Goal: Task Accomplishment & Management: Manage account settings

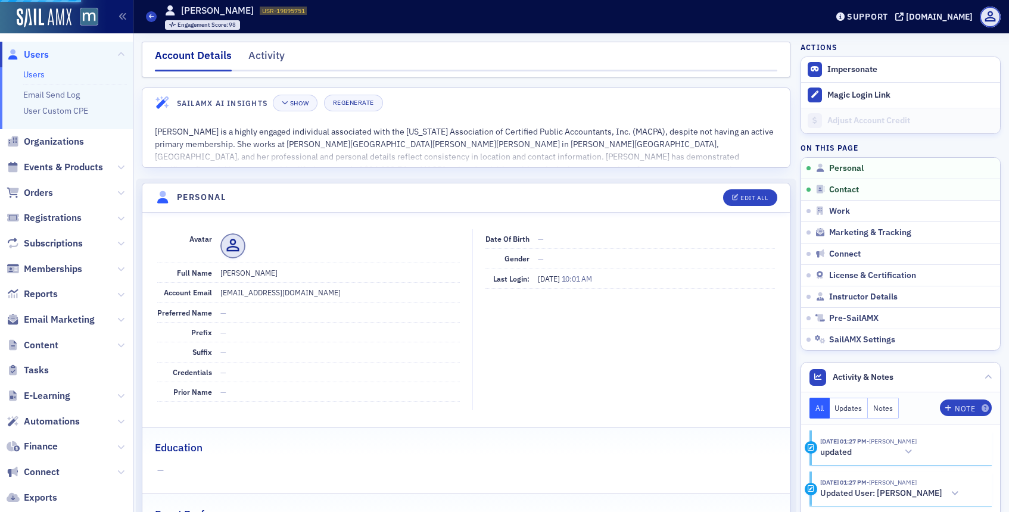
scroll to position [139, 0]
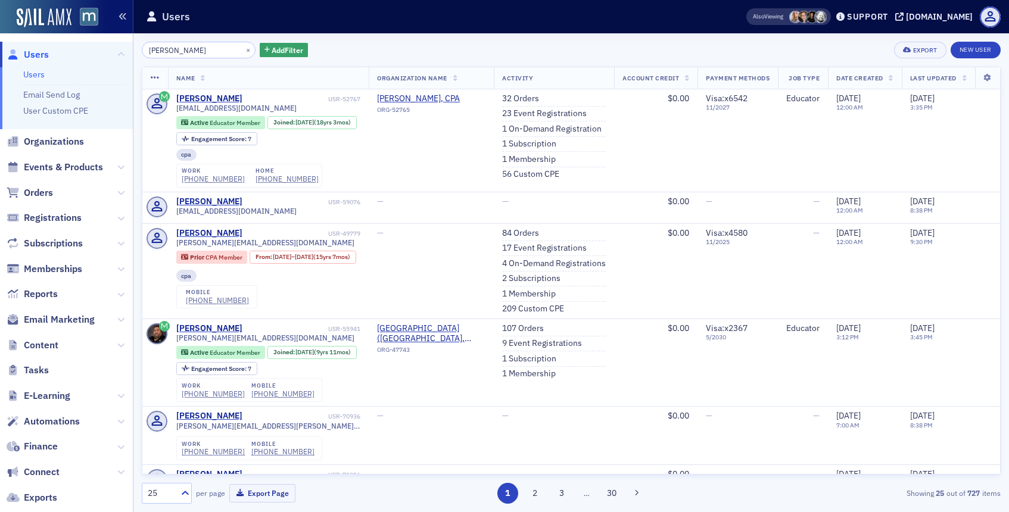
type input "david king"
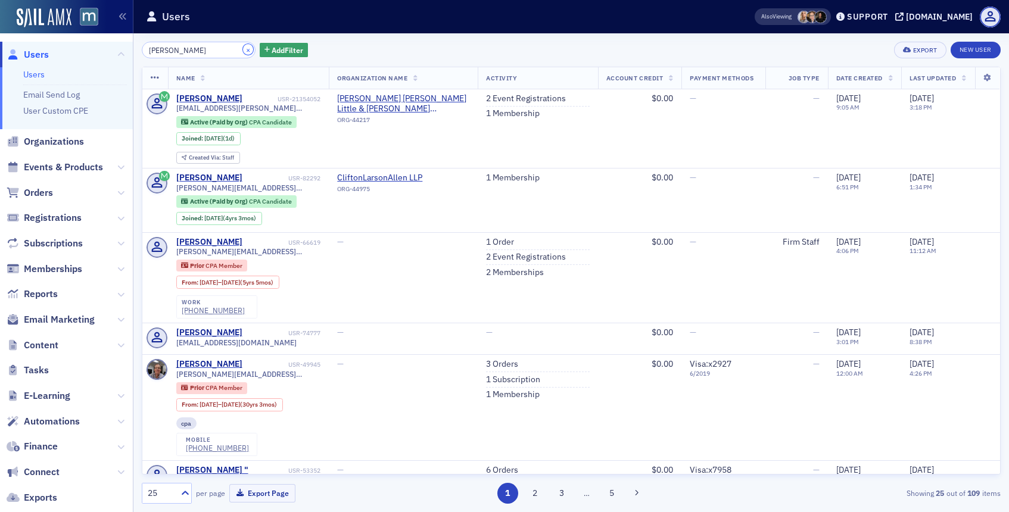
click at [243, 49] on button "×" at bounding box center [248, 49] width 11 height 11
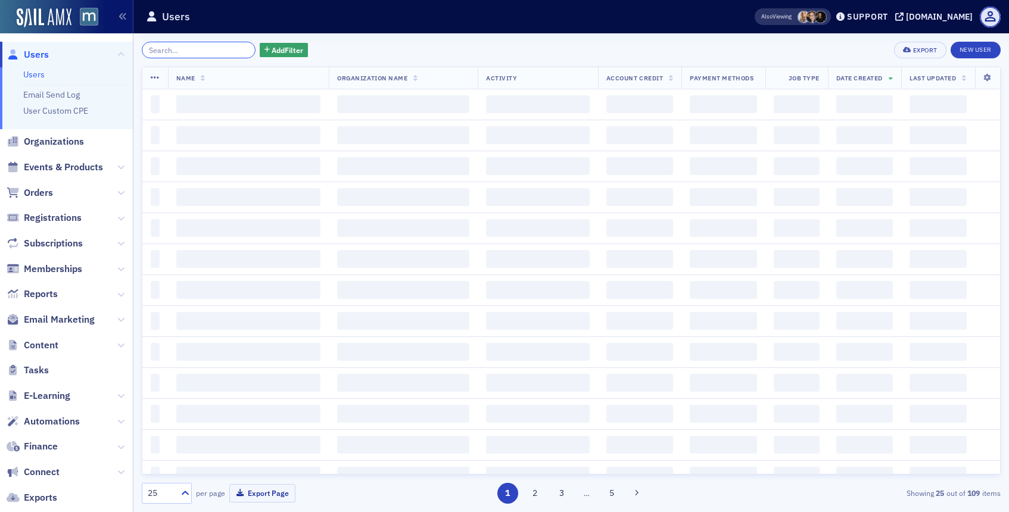
click at [224, 51] on input "search" at bounding box center [199, 50] width 114 height 17
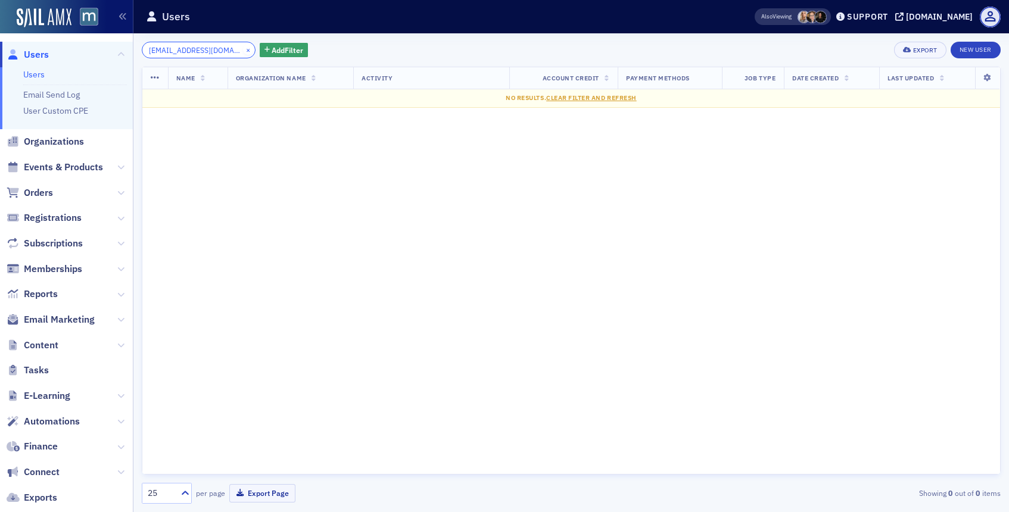
type input "[EMAIL_ADDRESS][DOMAIN_NAME]"
click at [243, 50] on button "×" at bounding box center [248, 49] width 11 height 11
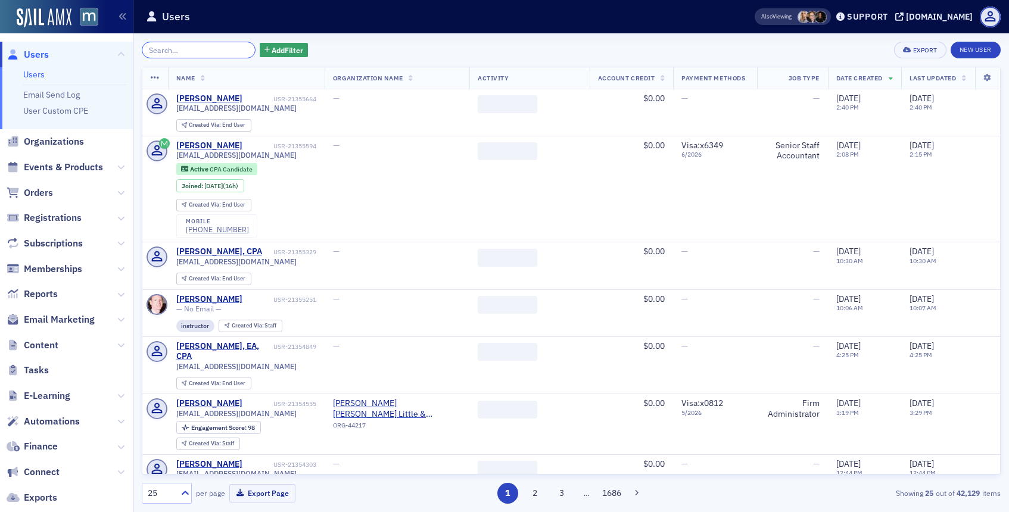
click at [214, 49] on input "search" at bounding box center [199, 50] width 114 height 17
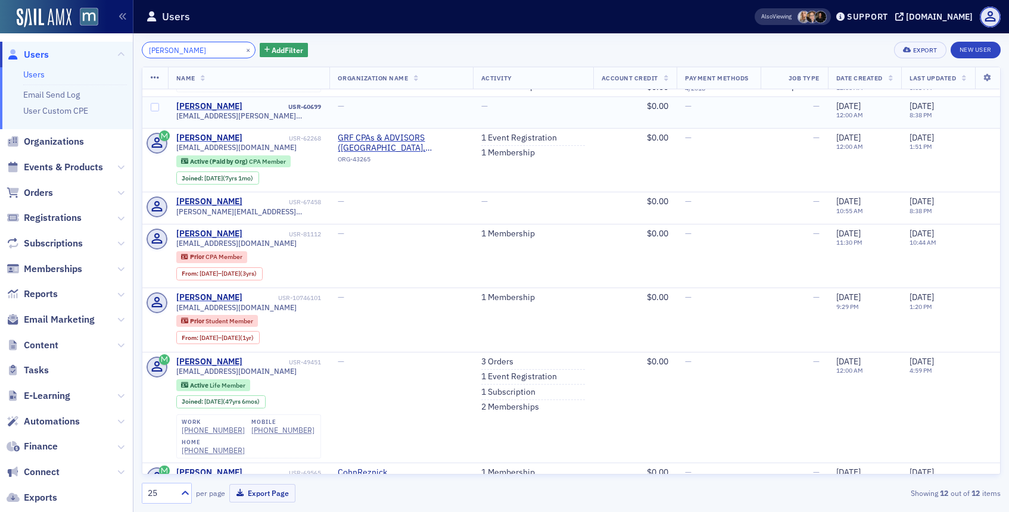
scroll to position [135, 0]
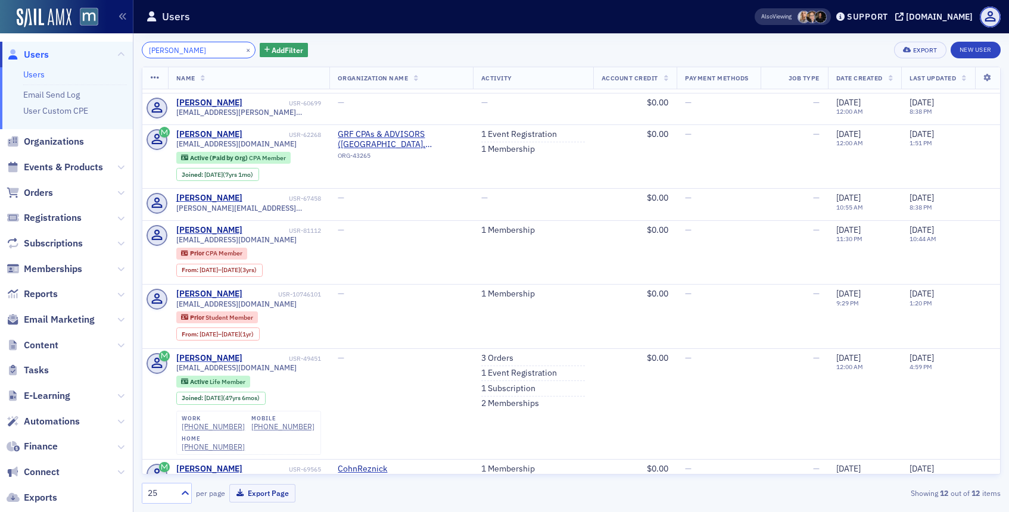
type input "conklin"
click at [243, 48] on button "×" at bounding box center [248, 49] width 11 height 11
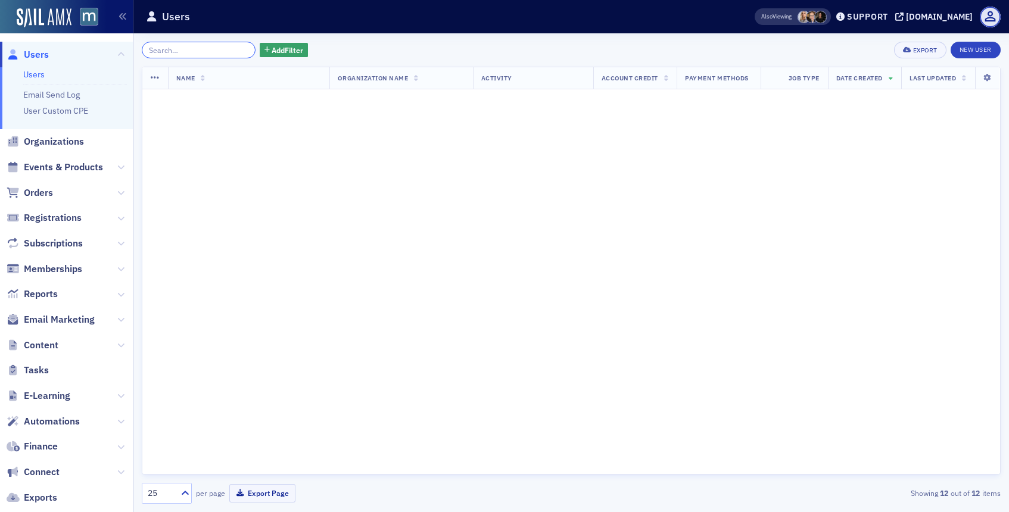
click at [222, 51] on input "search" at bounding box center [199, 50] width 114 height 17
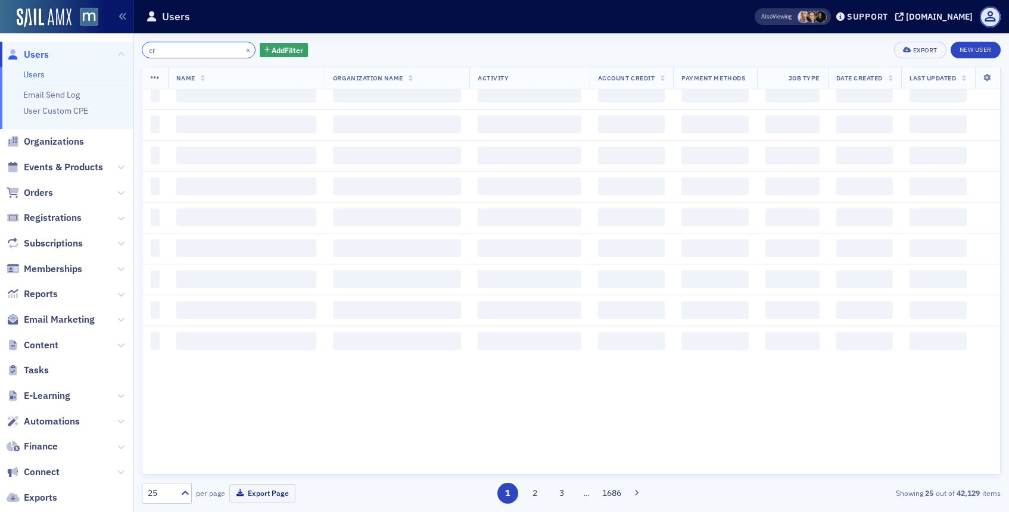
type input "c"
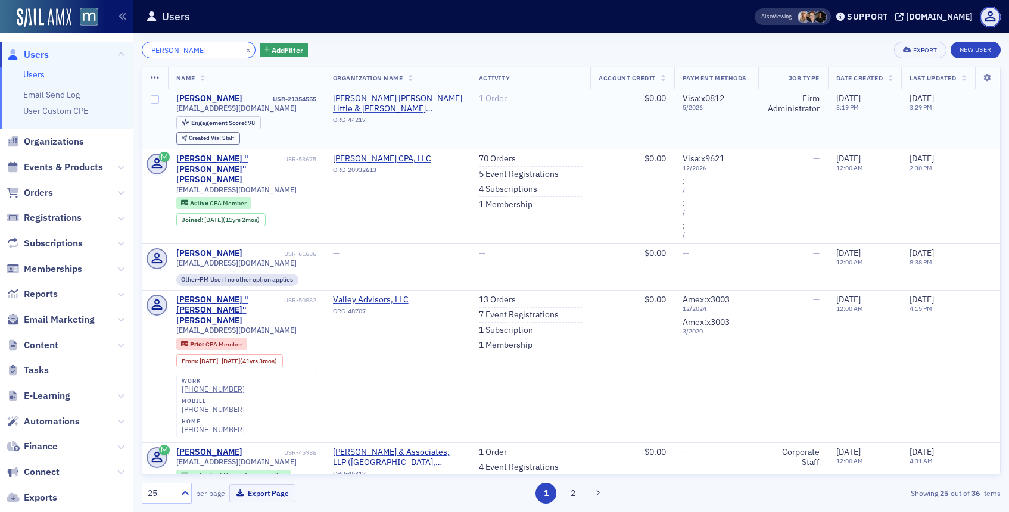
type input "valerie crone"
click at [499, 101] on link "1 Order" at bounding box center [493, 99] width 28 height 11
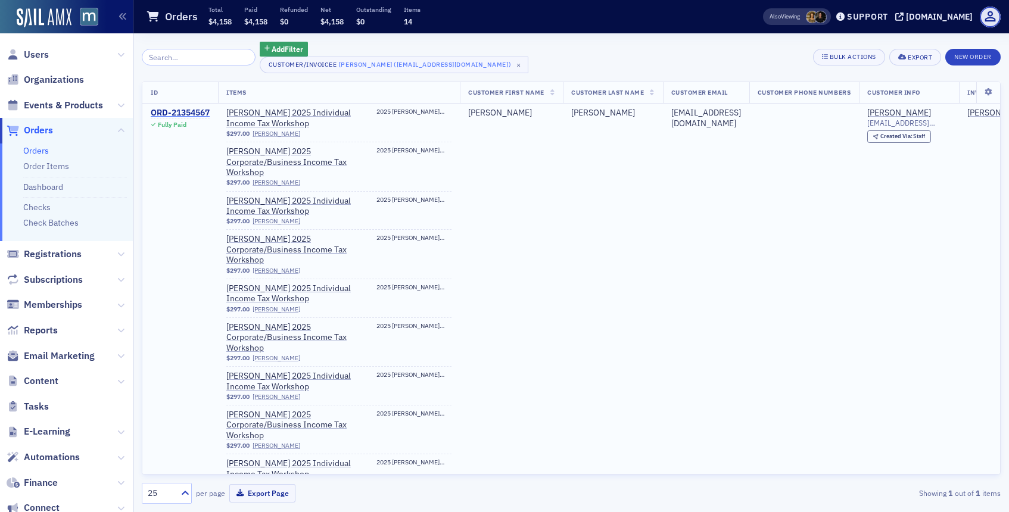
click at [210, 112] on div "ORD-21354567" at bounding box center [180, 113] width 59 height 11
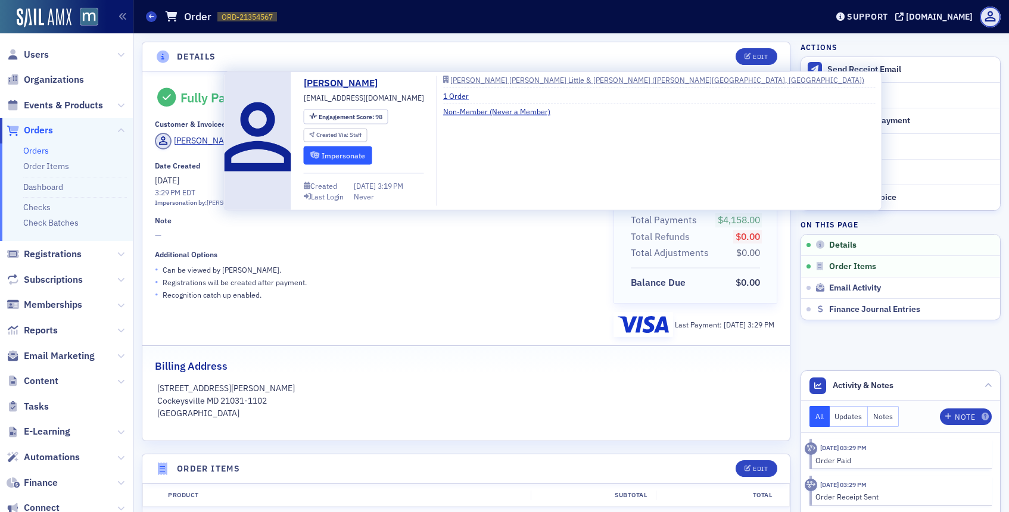
click at [353, 148] on button "Impersonate" at bounding box center [338, 155] width 69 height 18
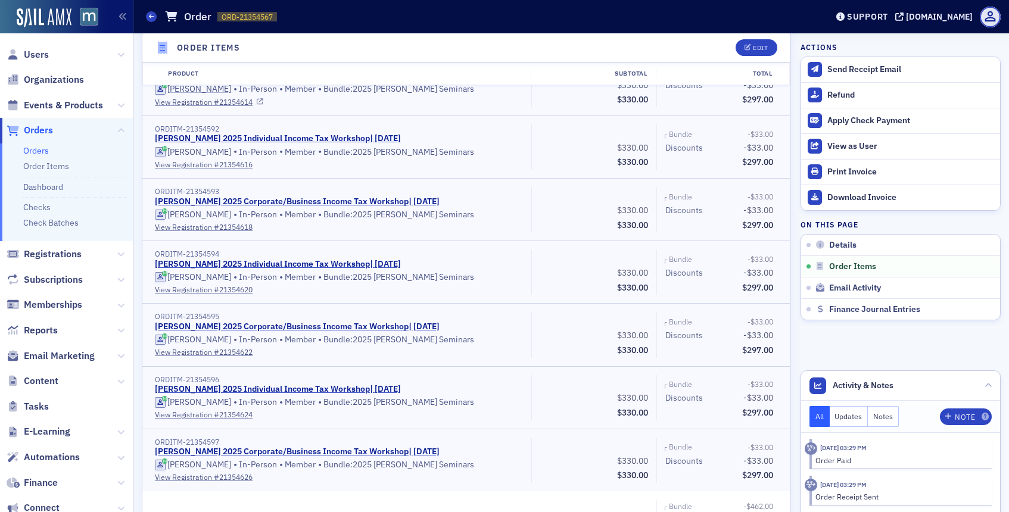
scroll to position [898, 0]
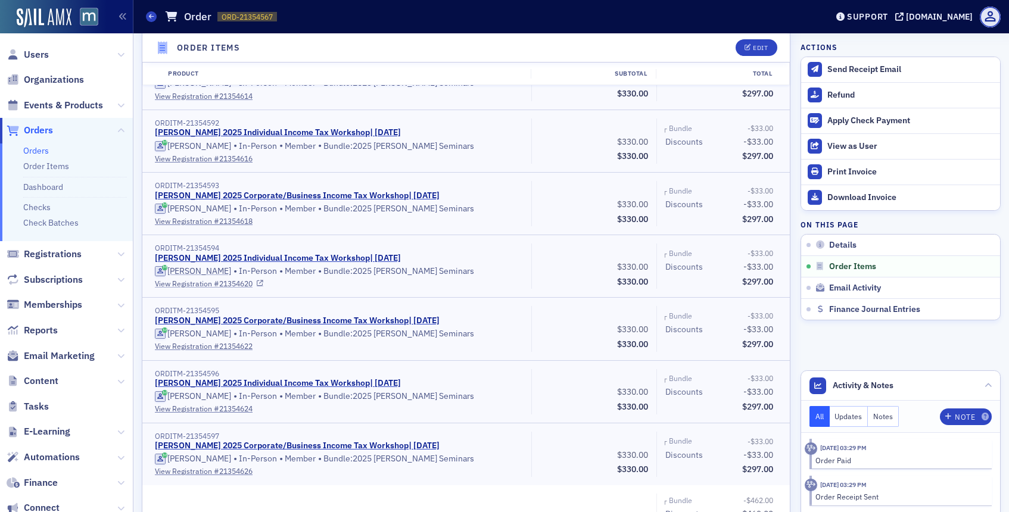
click at [197, 283] on link "View Registration # 21354620" at bounding box center [339, 283] width 368 height 11
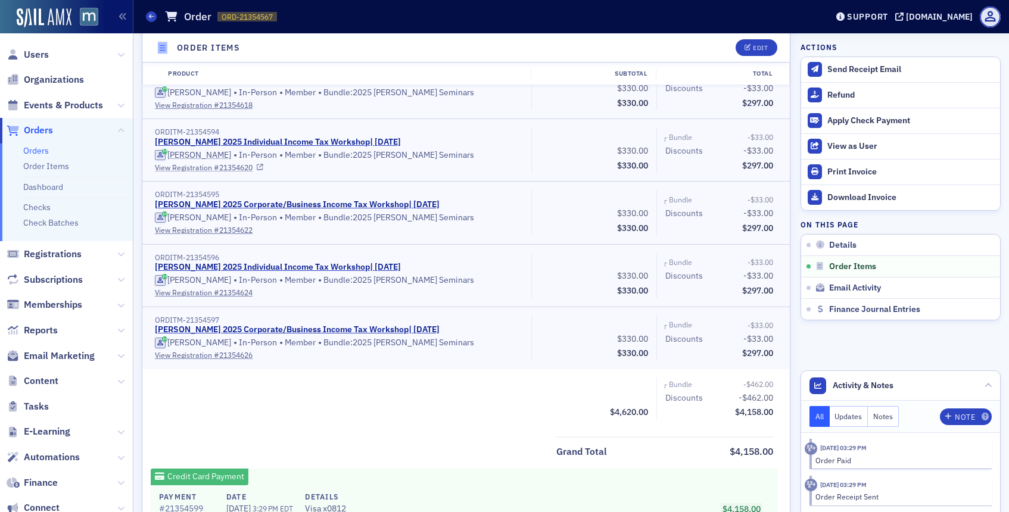
scroll to position [1017, 0]
click at [199, 226] on link "View Registration # 21354622" at bounding box center [339, 227] width 368 height 11
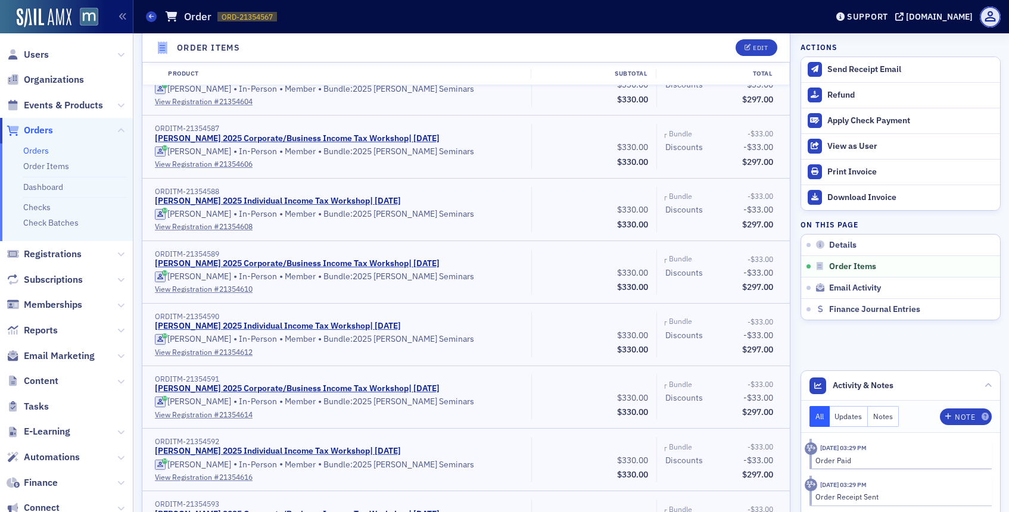
scroll to position [0, 0]
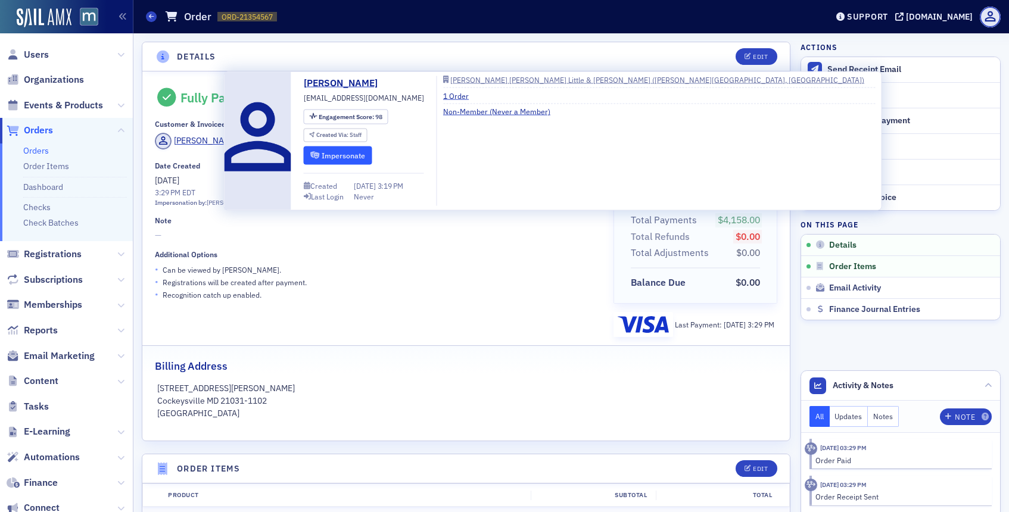
click at [345, 157] on button "Impersonate" at bounding box center [338, 155] width 69 height 18
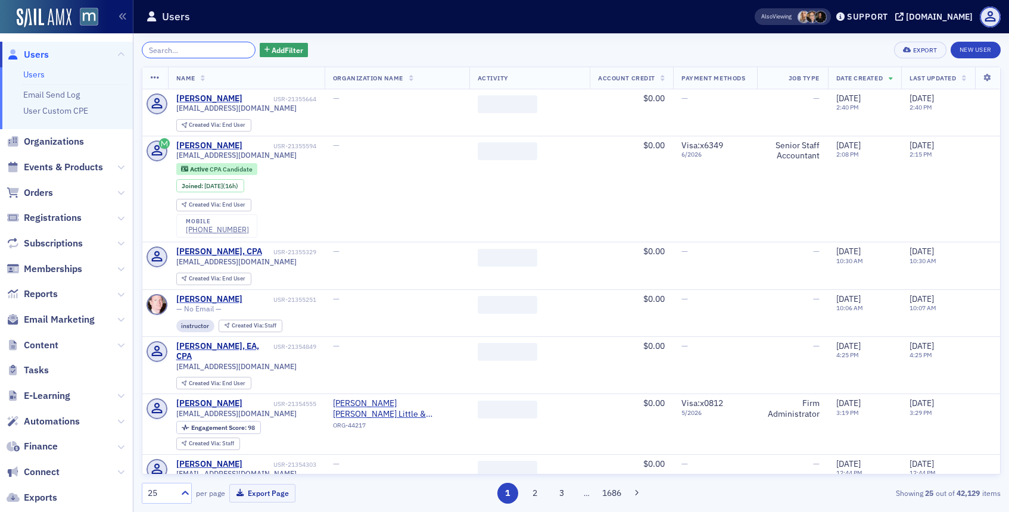
click at [223, 52] on input "search" at bounding box center [199, 50] width 114 height 17
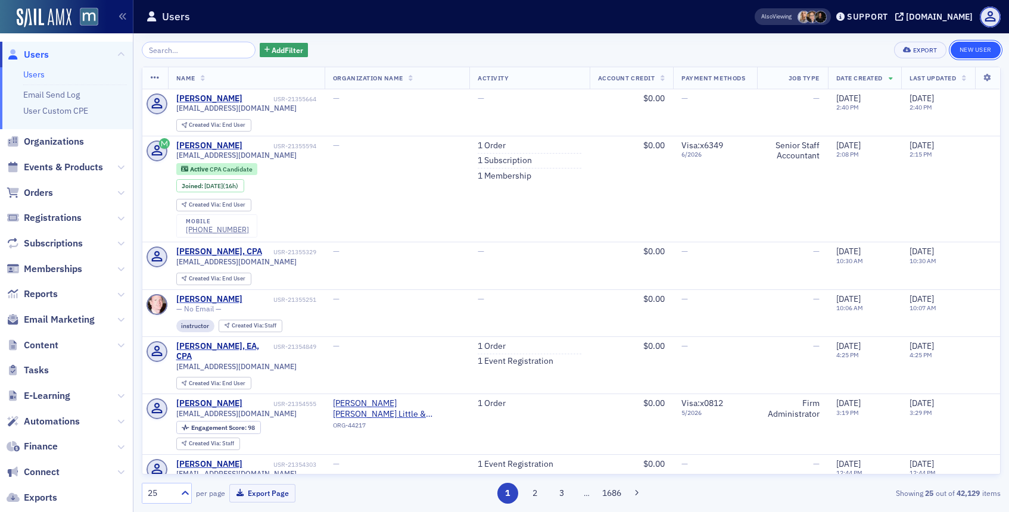
click at [958, 49] on link "New User" at bounding box center [976, 50] width 50 height 17
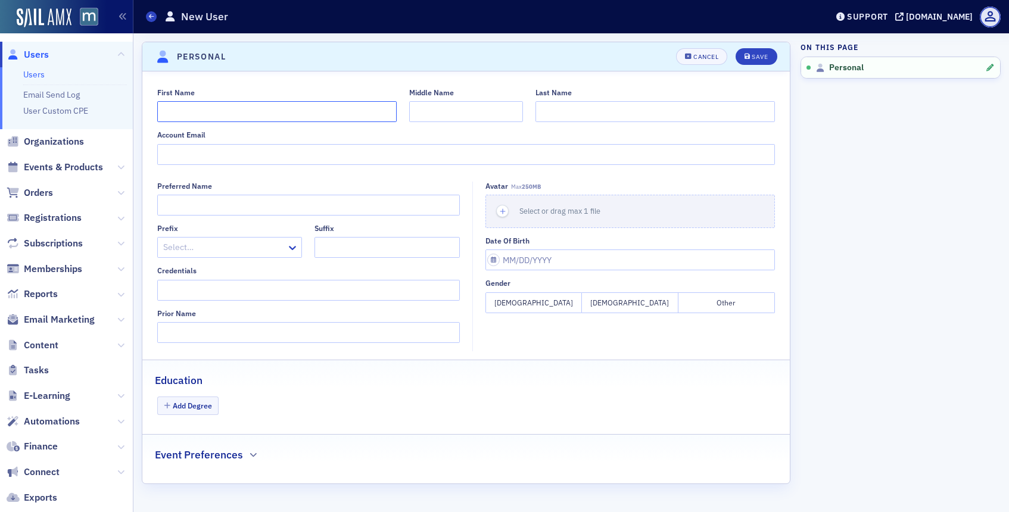
click at [365, 114] on input "First Name" at bounding box center [277, 111] width 240 height 21
type input "Ja"
click at [43, 51] on span "Users" at bounding box center [36, 54] width 25 height 13
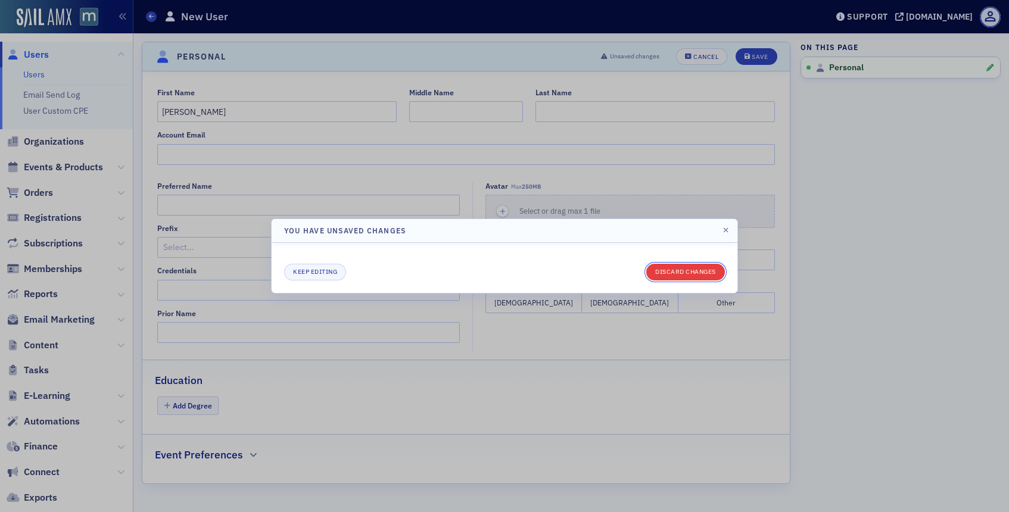
click at [691, 268] on button "Discard changes" at bounding box center [686, 272] width 79 height 17
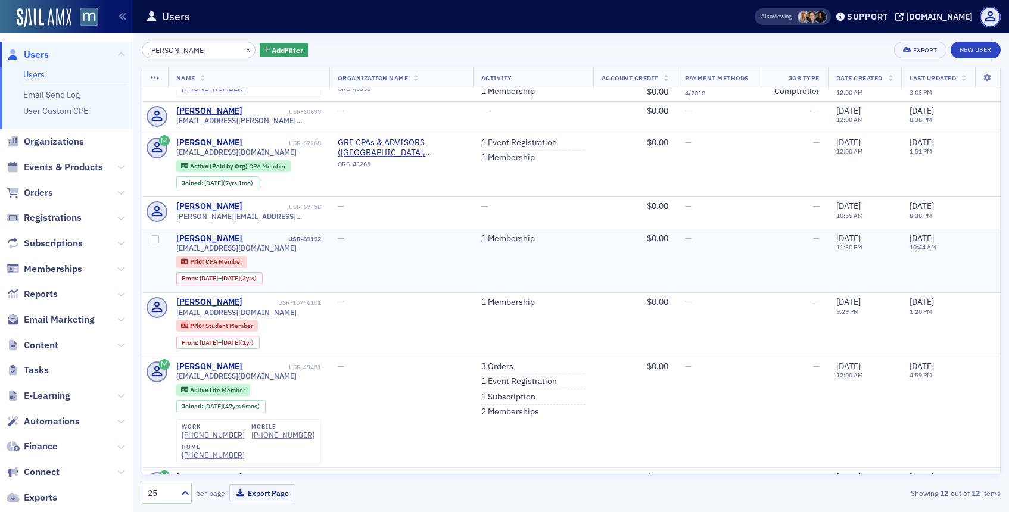
scroll to position [136, 0]
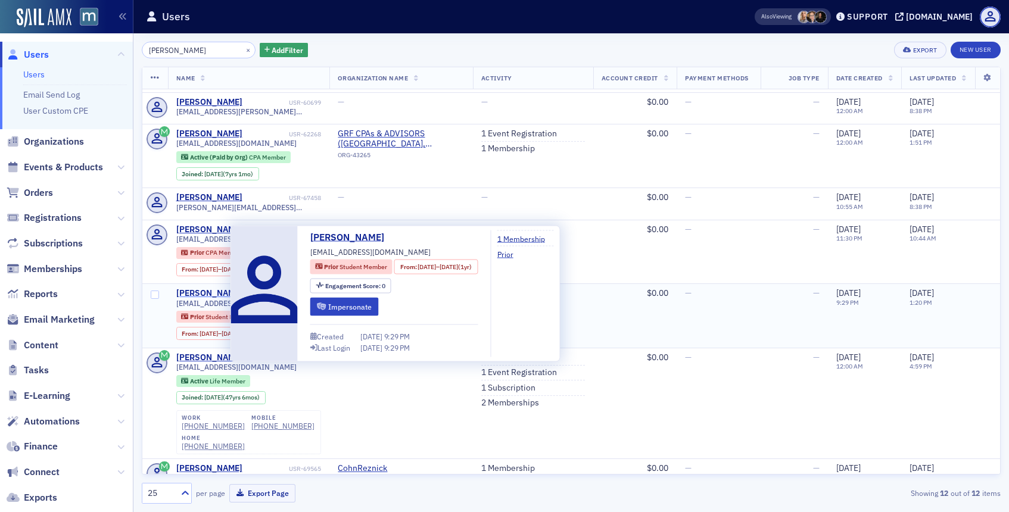
type input "conklin"
click at [223, 297] on div "Jacob Conklin" at bounding box center [209, 293] width 66 height 11
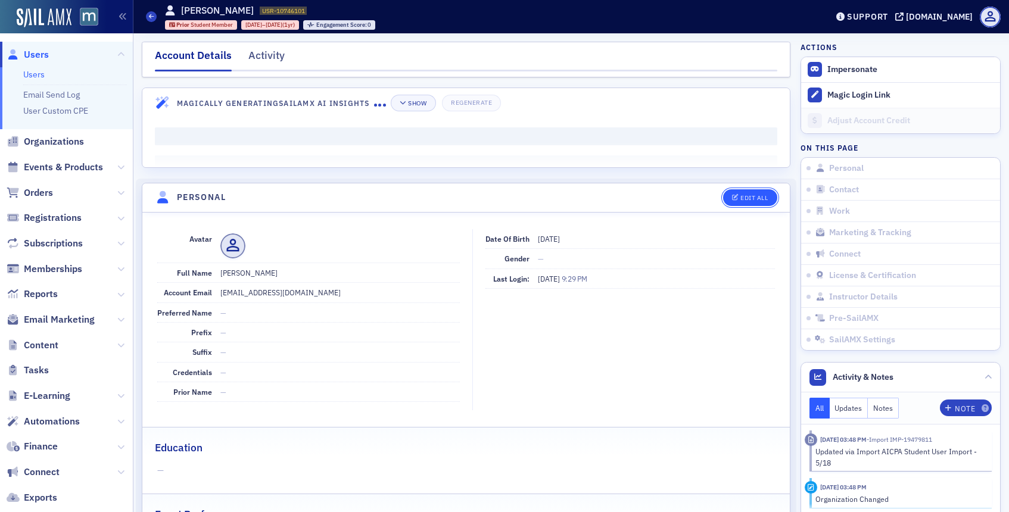
click at [742, 197] on div "Edit All" at bounding box center [754, 198] width 27 height 7
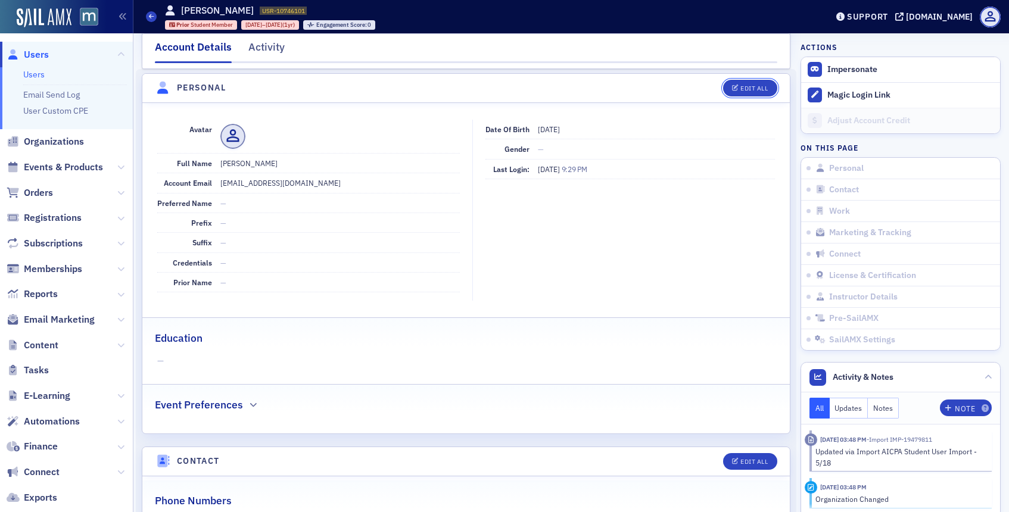
scroll to position [114, 0]
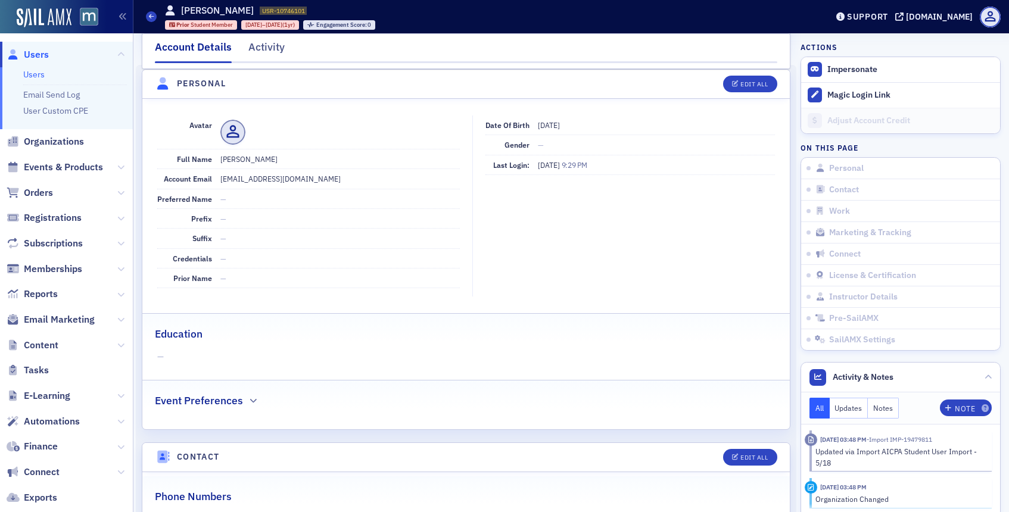
click at [38, 48] on span "Users" at bounding box center [36, 54] width 25 height 13
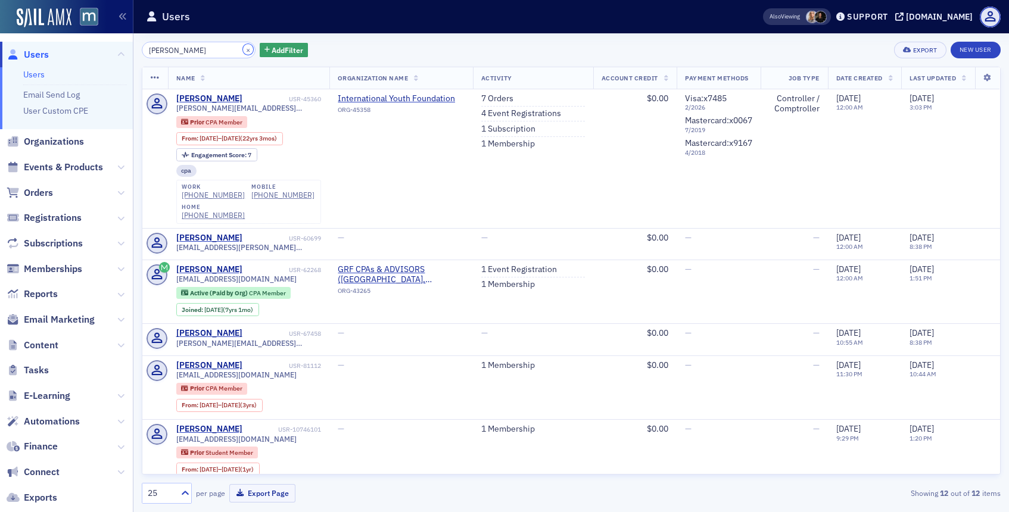
drag, startPoint x: 231, startPoint y: 50, endPoint x: 212, endPoint y: 69, distance: 27.0
click at [212, 69] on div "conklin × Add Filter Export New User Name Organization Name Activity Account Cr…" at bounding box center [571, 273] width 859 height 462
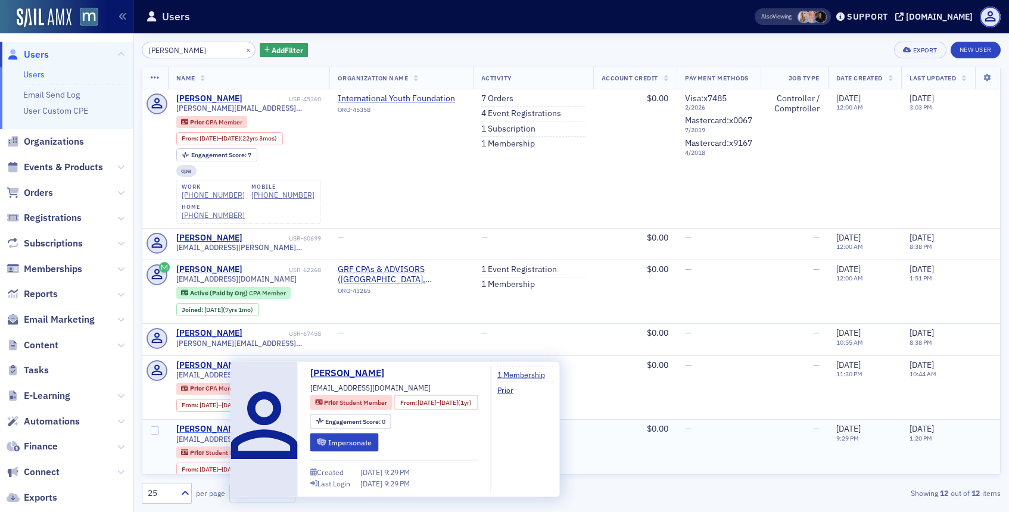
click at [202, 430] on div "[PERSON_NAME]" at bounding box center [209, 429] width 66 height 11
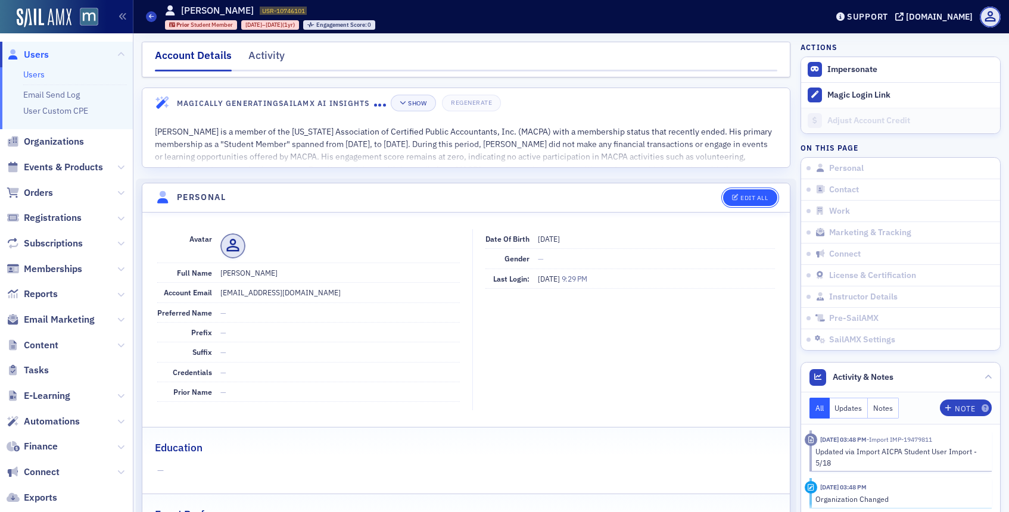
click at [742, 201] on div "Edit All" at bounding box center [754, 198] width 27 height 7
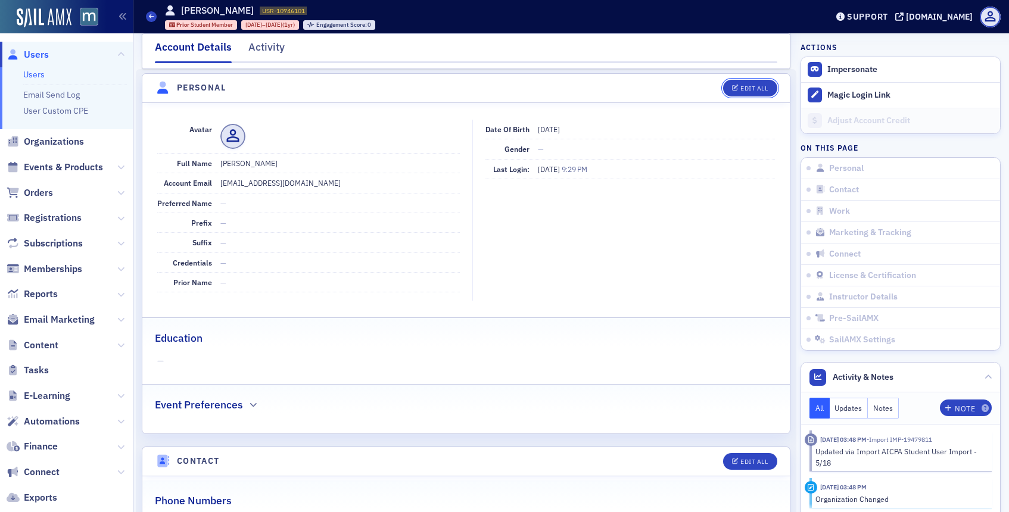
scroll to position [114, 0]
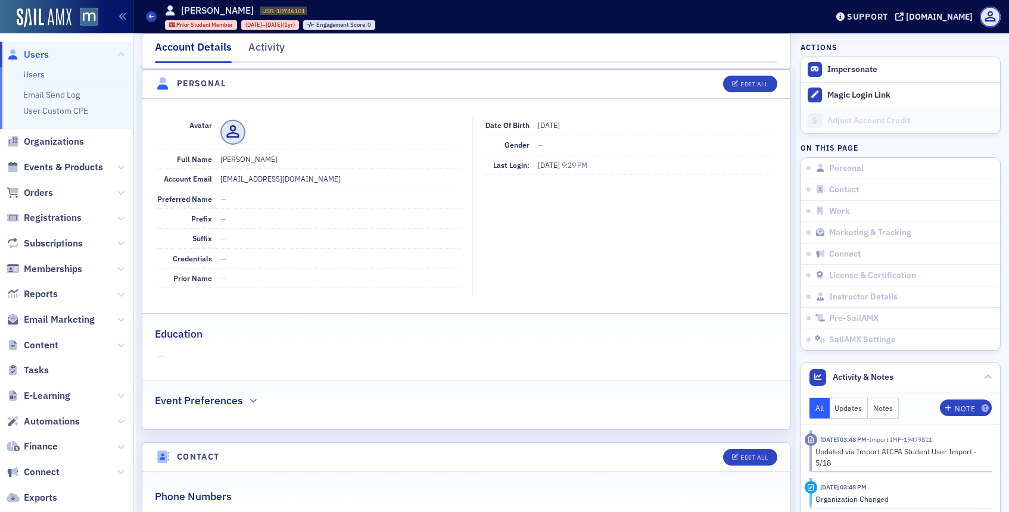
click at [271, 176] on dd "[EMAIL_ADDRESS][DOMAIN_NAME]" at bounding box center [340, 178] width 240 height 19
click at [744, 85] on div "Edit All" at bounding box center [754, 84] width 27 height 7
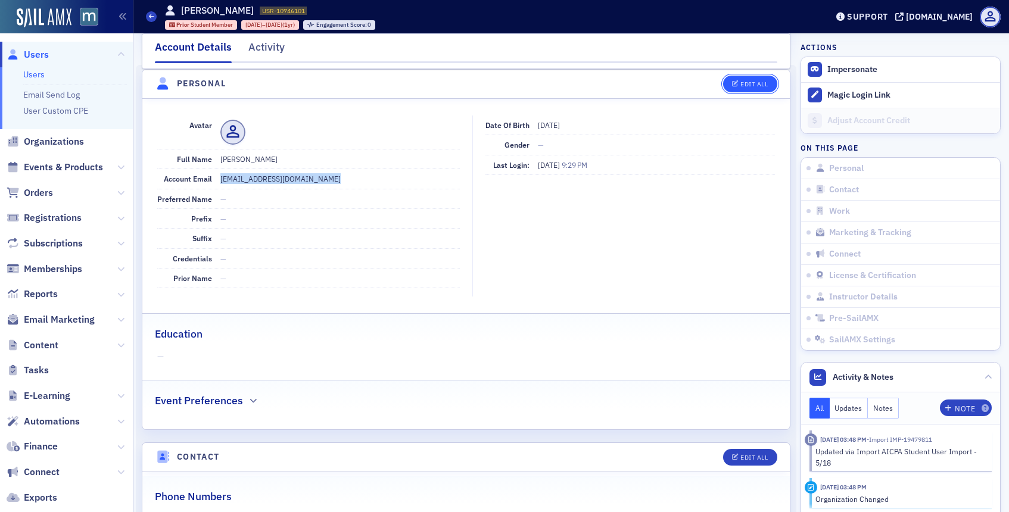
click at [744, 85] on div "Edit All" at bounding box center [754, 84] width 27 height 7
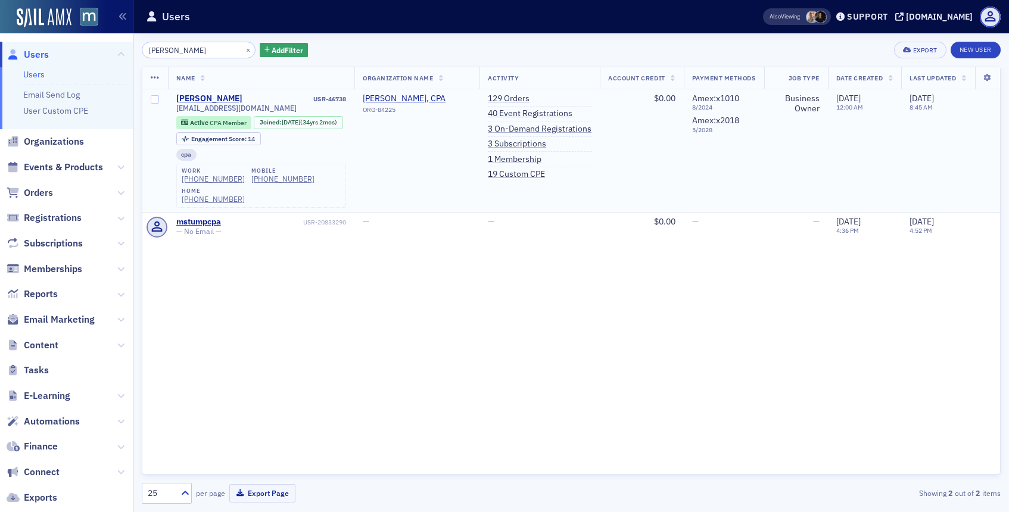
type input "stump"
click at [259, 109] on span "mstumpcpa@comcast.net" at bounding box center [236, 108] width 120 height 9
copy div "mstumpcpa@comcast.net"
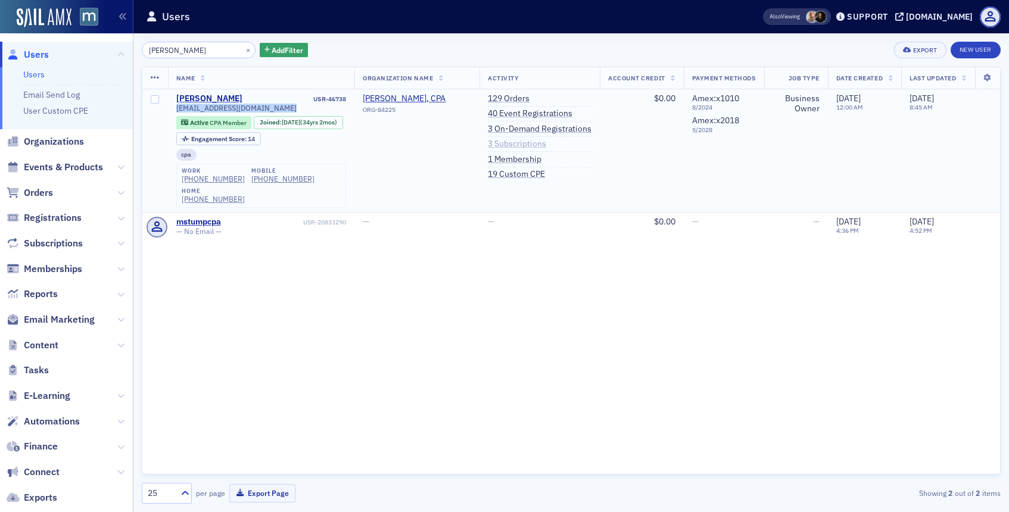
click at [511, 146] on link "3 Subscriptions" at bounding box center [517, 144] width 58 height 11
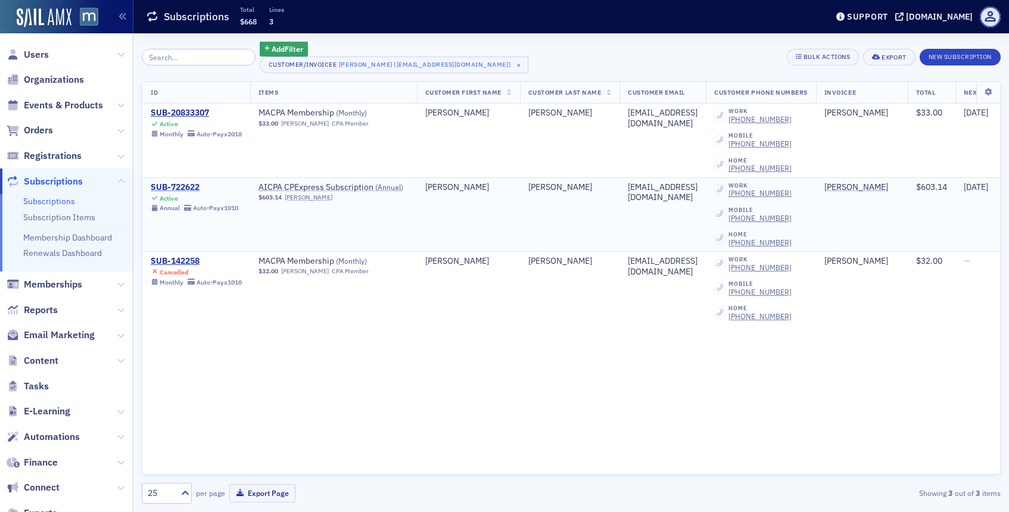
click at [187, 187] on div "SUB-722622" at bounding box center [195, 187] width 88 height 11
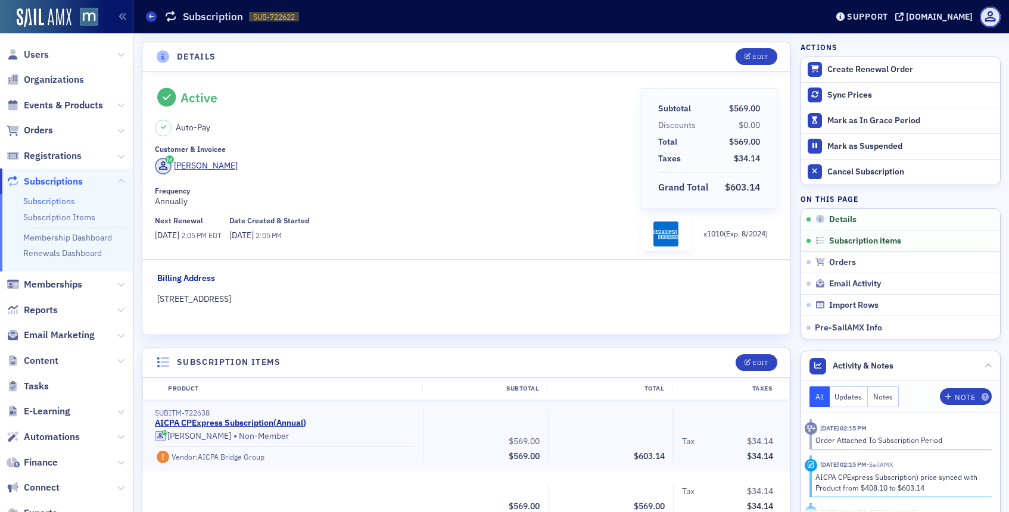
scroll to position [4, 0]
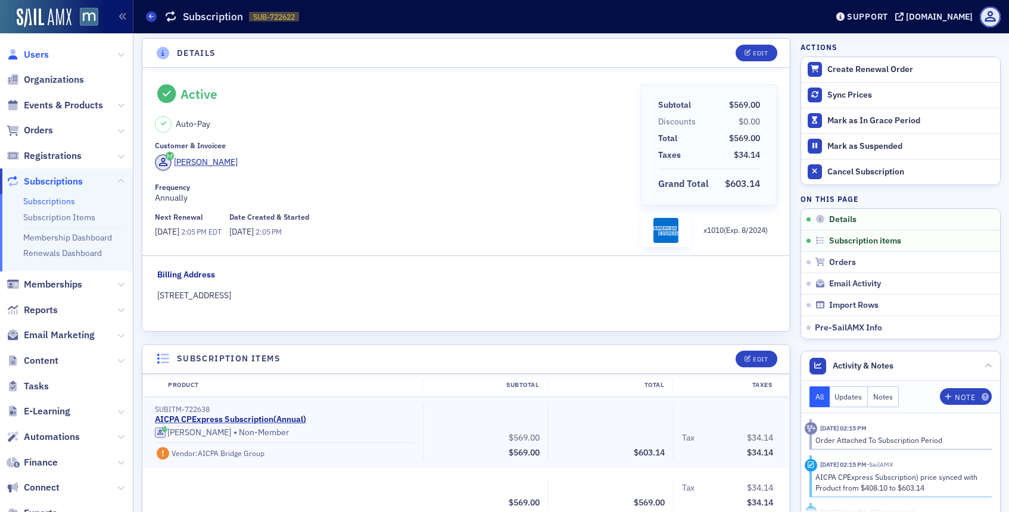
click at [37, 55] on span "Users" at bounding box center [36, 54] width 25 height 13
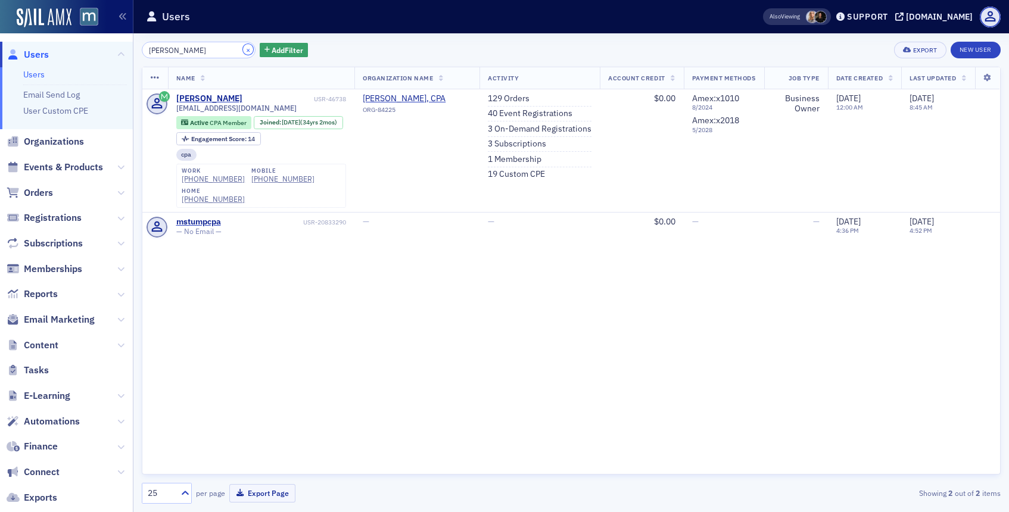
click at [243, 46] on button "×" at bounding box center [248, 49] width 11 height 11
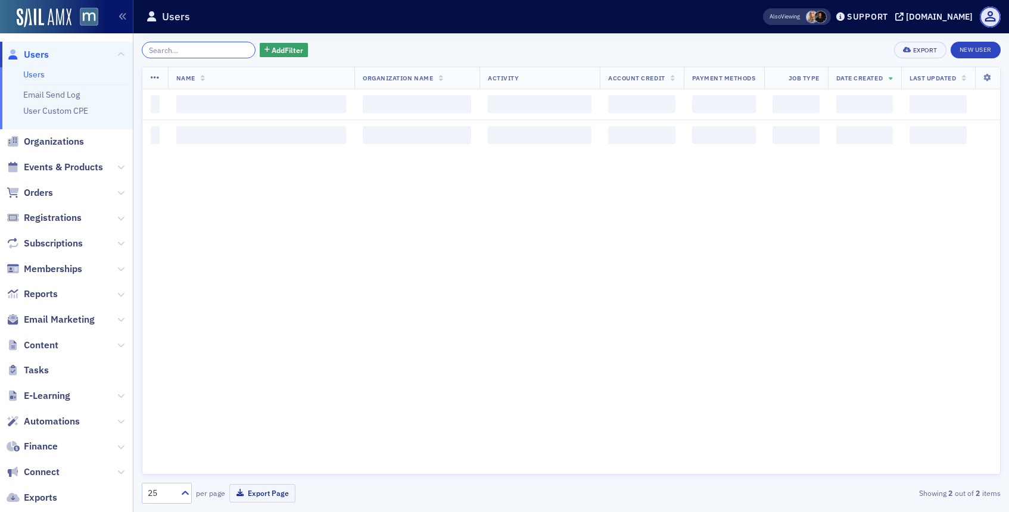
click at [228, 46] on input "search" at bounding box center [199, 50] width 114 height 17
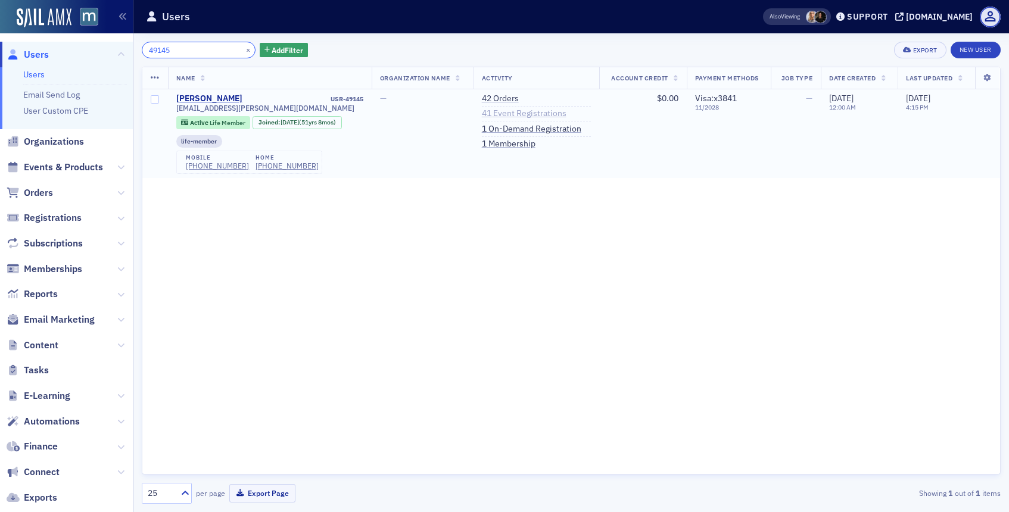
type input "49145"
click at [514, 109] on link "41 Event Registrations" at bounding box center [524, 113] width 85 height 11
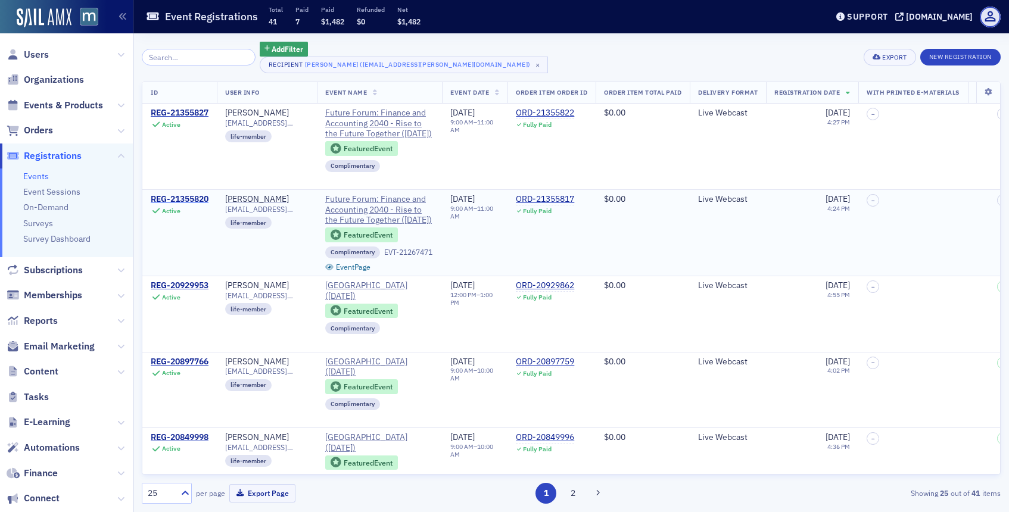
click at [179, 197] on div "REG-21355820" at bounding box center [180, 199] width 58 height 11
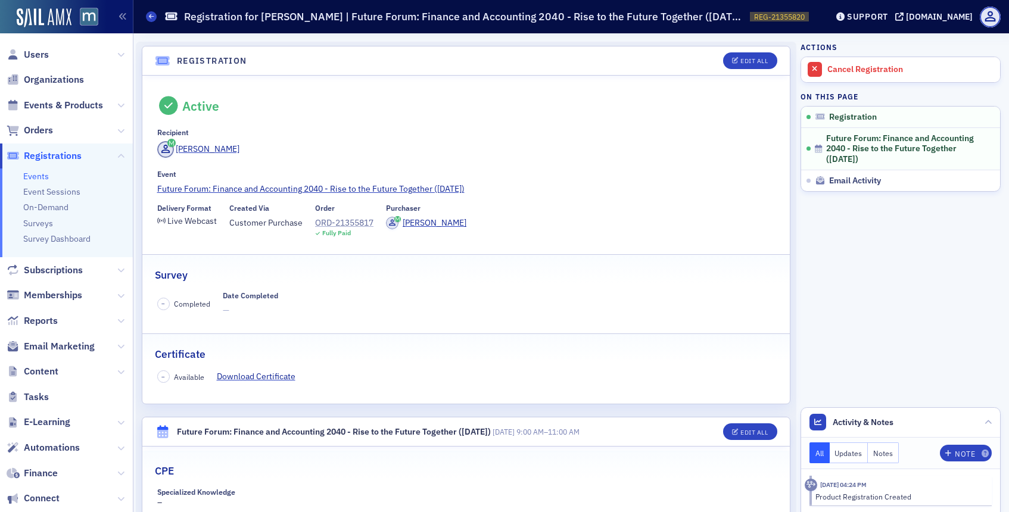
click at [352, 226] on div "ORD-21355817" at bounding box center [344, 223] width 58 height 13
click at [821, 61] on link "Cancel Registration" at bounding box center [900, 69] width 199 height 25
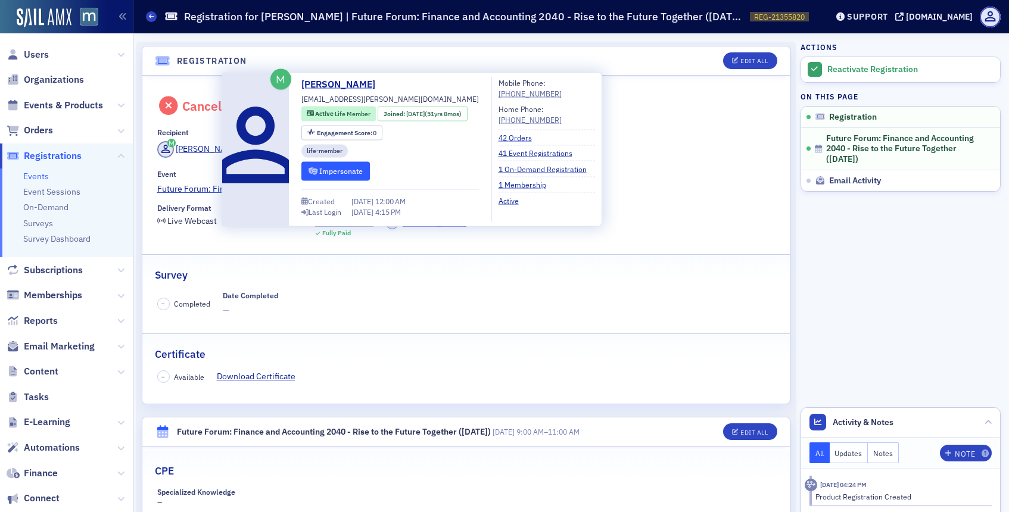
click at [325, 168] on button "Impersonate" at bounding box center [336, 171] width 69 height 18
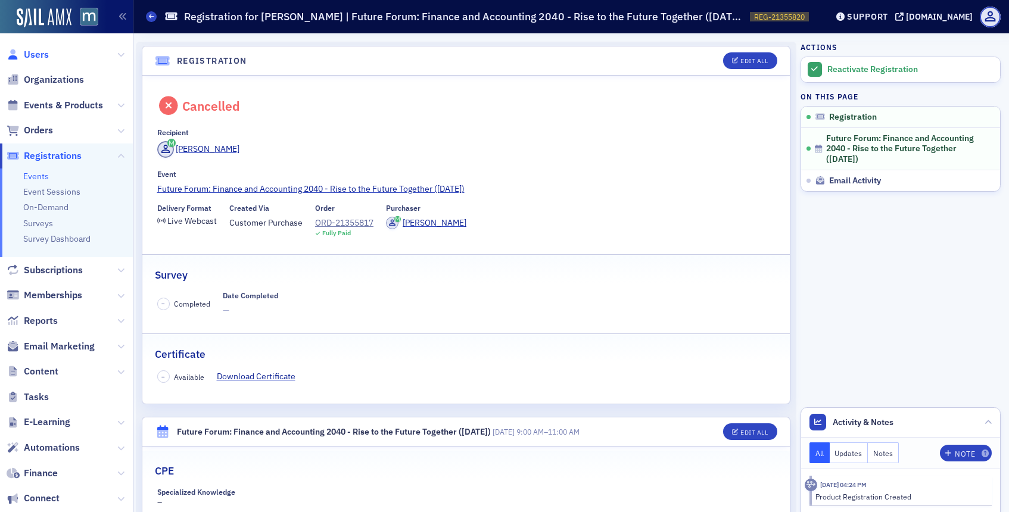
click at [43, 57] on span "Users" at bounding box center [36, 54] width 25 height 13
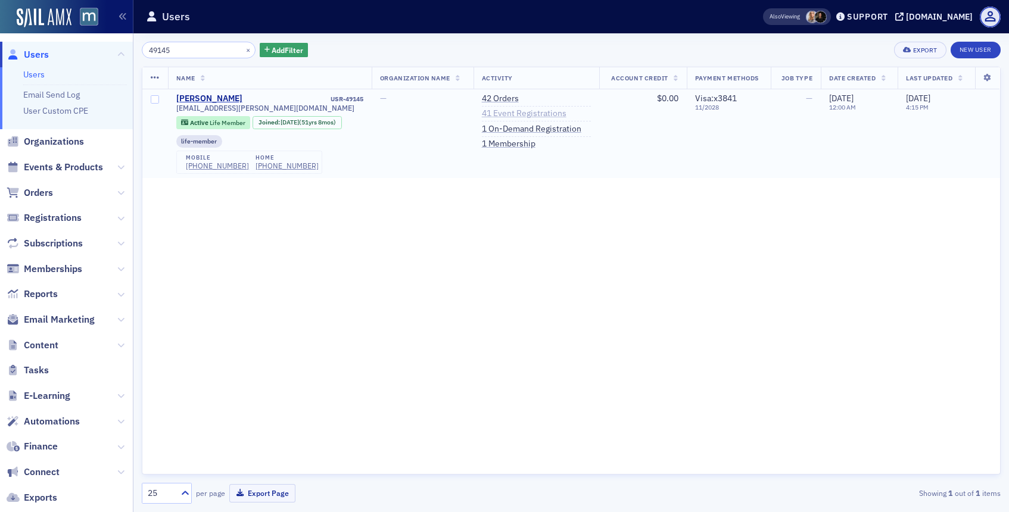
click at [555, 114] on link "41 Event Registrations" at bounding box center [524, 113] width 85 height 11
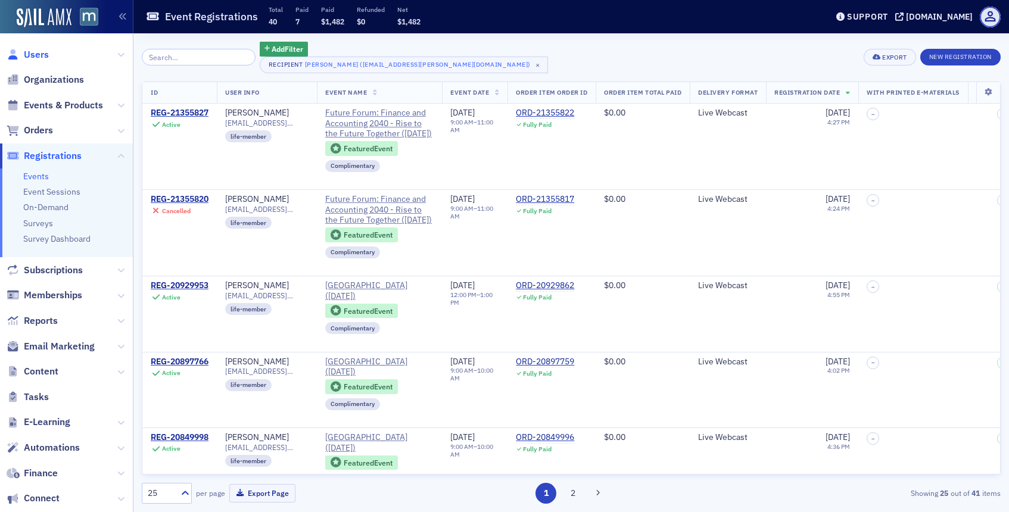
click at [38, 58] on span "Users" at bounding box center [36, 54] width 25 height 13
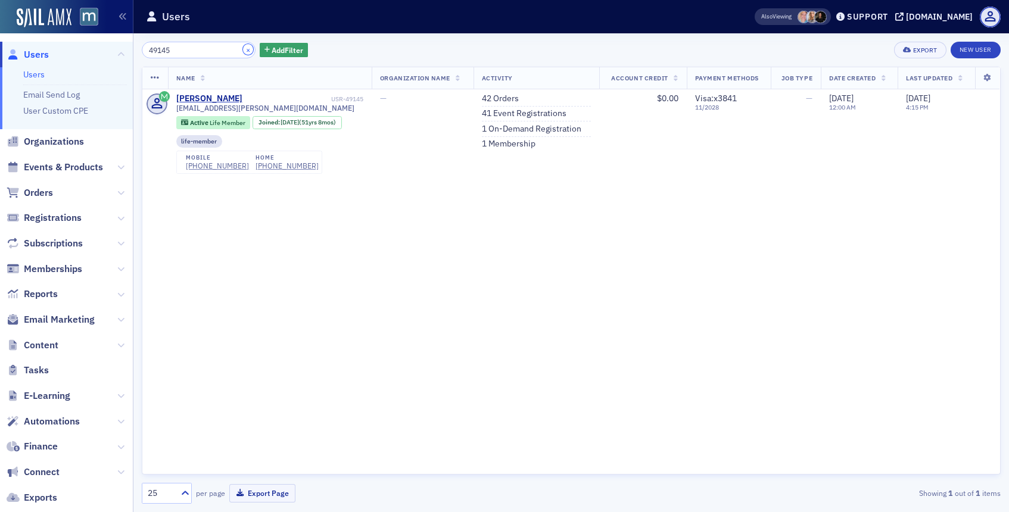
click at [243, 48] on button "×" at bounding box center [248, 49] width 11 height 11
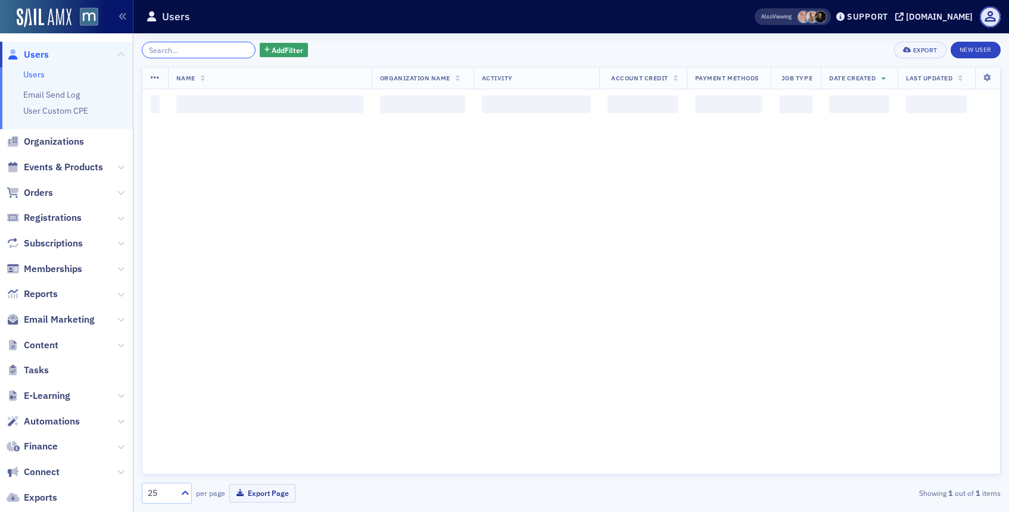
click at [213, 48] on input "search" at bounding box center [199, 50] width 114 height 17
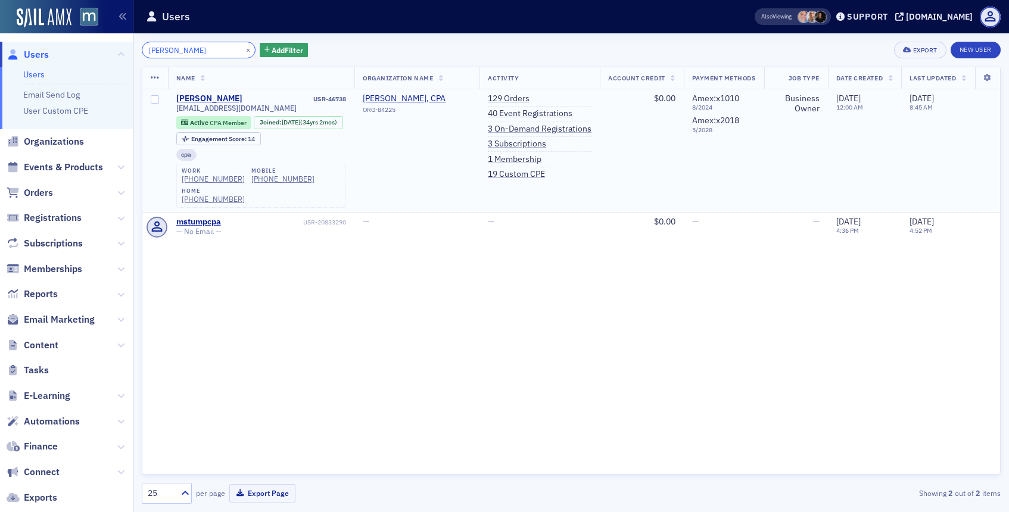
type input "stump"
click at [242, 106] on span "mstumpcpa@comcast.net" at bounding box center [236, 108] width 120 height 9
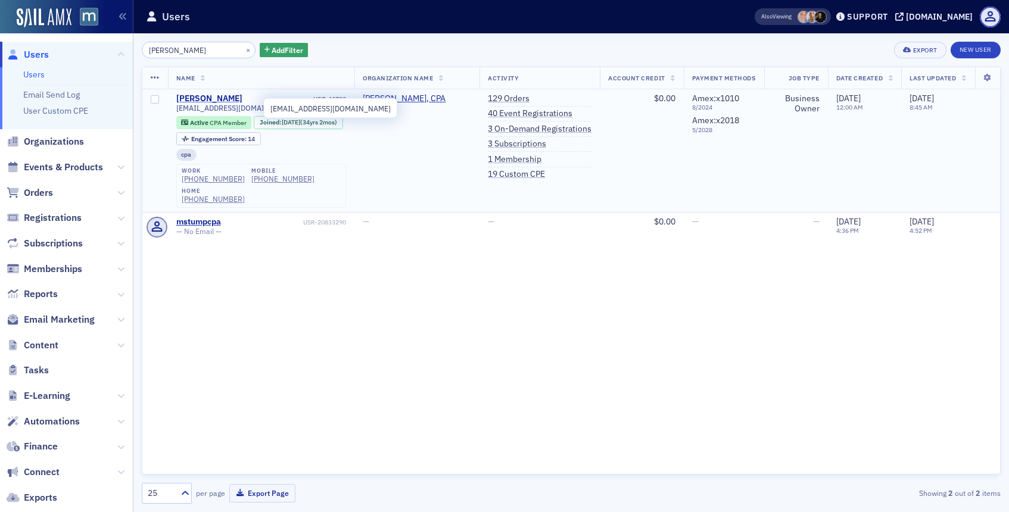
click at [219, 94] on div "Melissa Stump" at bounding box center [209, 99] width 66 height 11
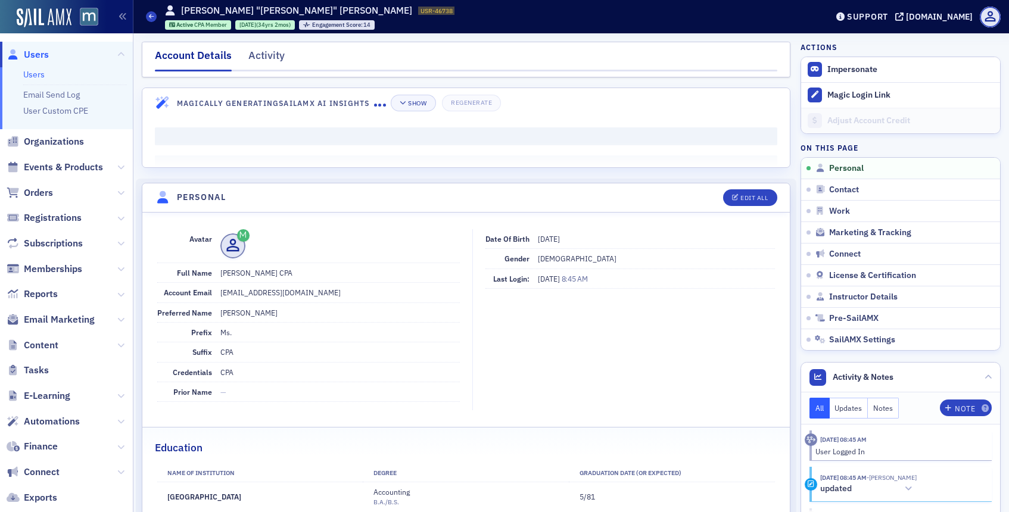
click at [237, 290] on dd "mstumpcpa@comcast.net" at bounding box center [340, 292] width 240 height 19
copy dd "mstumpcpa@comcast.net"
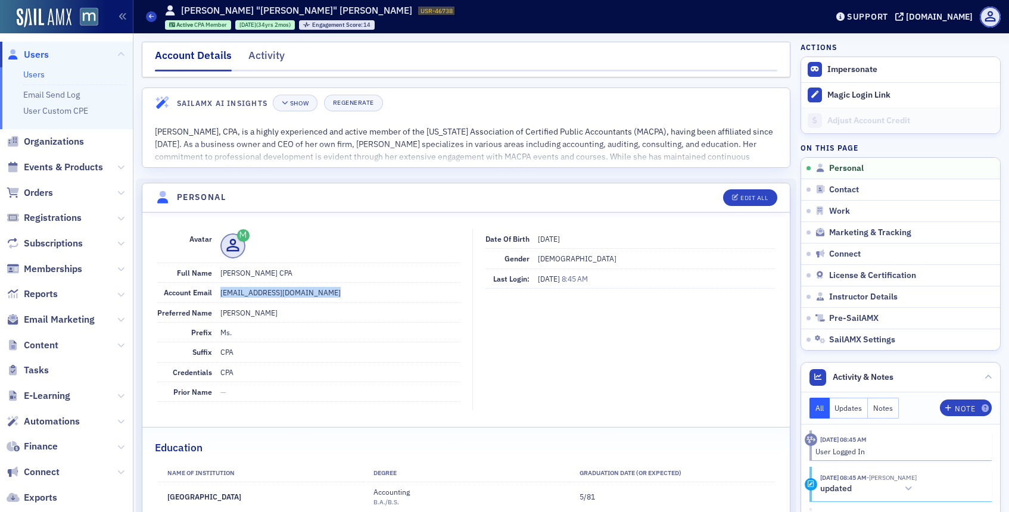
click at [26, 55] on span "Users" at bounding box center [36, 54] width 25 height 13
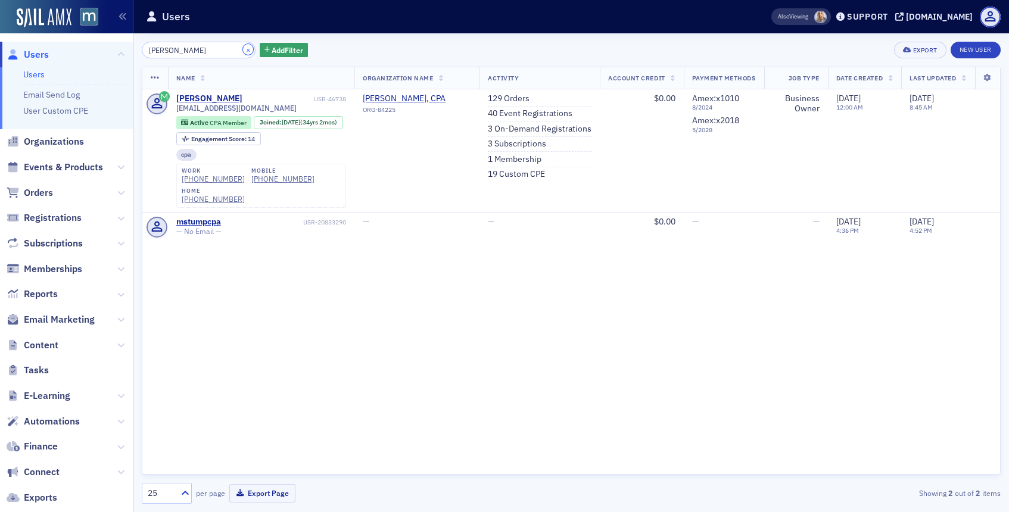
click at [243, 50] on button "×" at bounding box center [248, 49] width 11 height 11
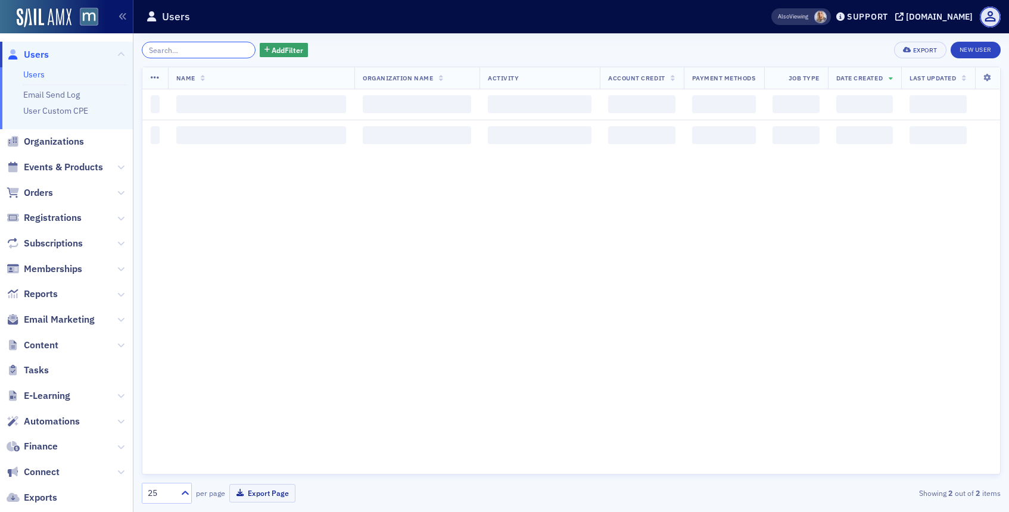
click at [222, 51] on input "search" at bounding box center [199, 50] width 114 height 17
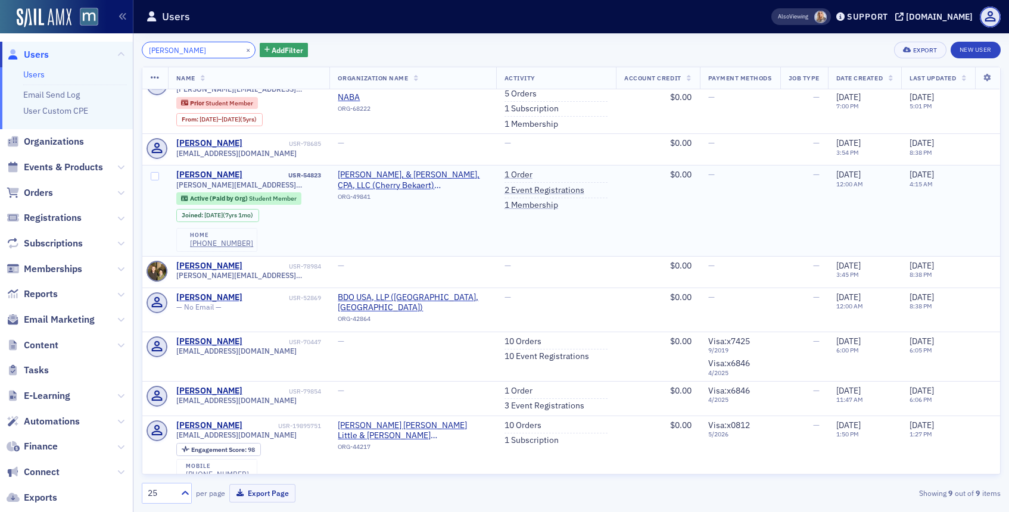
scroll to position [21, 0]
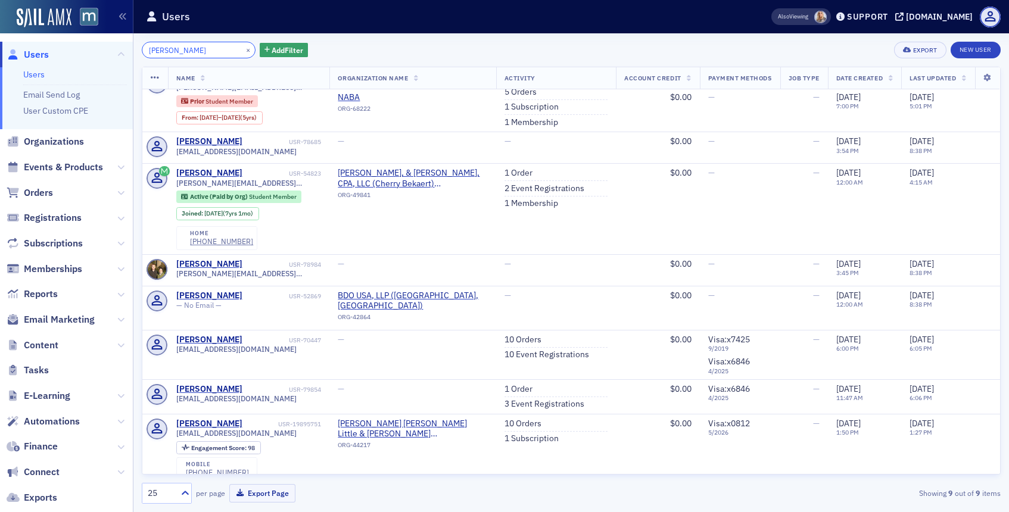
type input "brandi"
click at [518, 419] on link "10 Orders" at bounding box center [523, 424] width 37 height 11
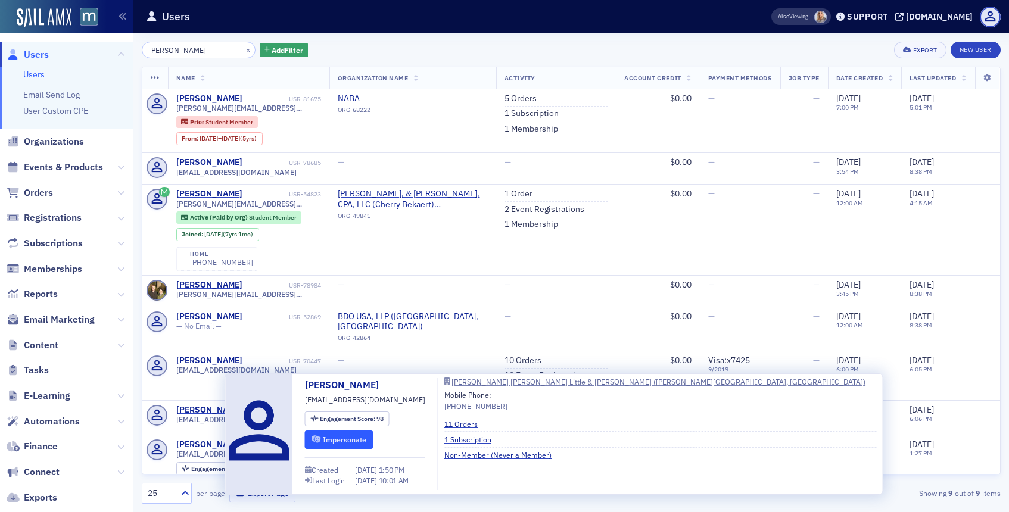
click at [307, 436] on button "Impersonate" at bounding box center [339, 440] width 69 height 18
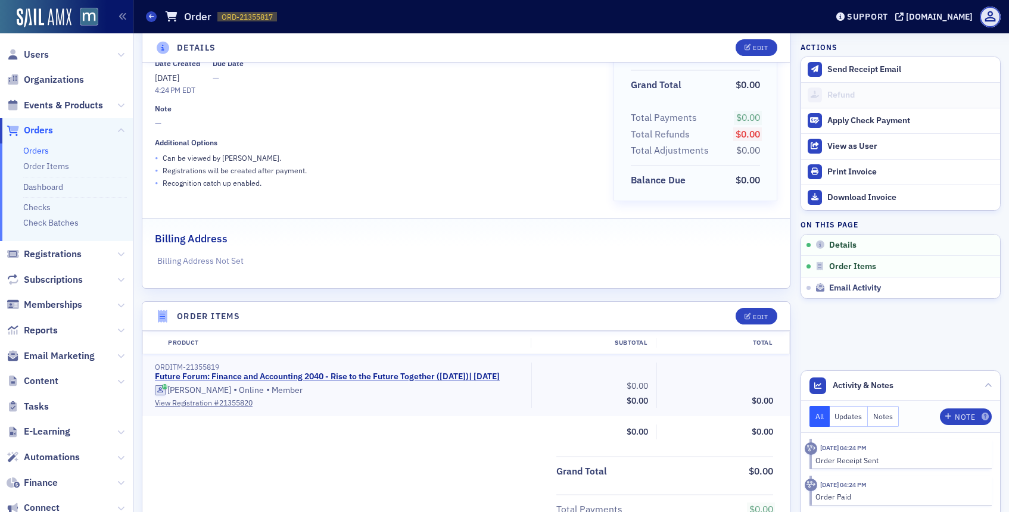
scroll to position [43, 0]
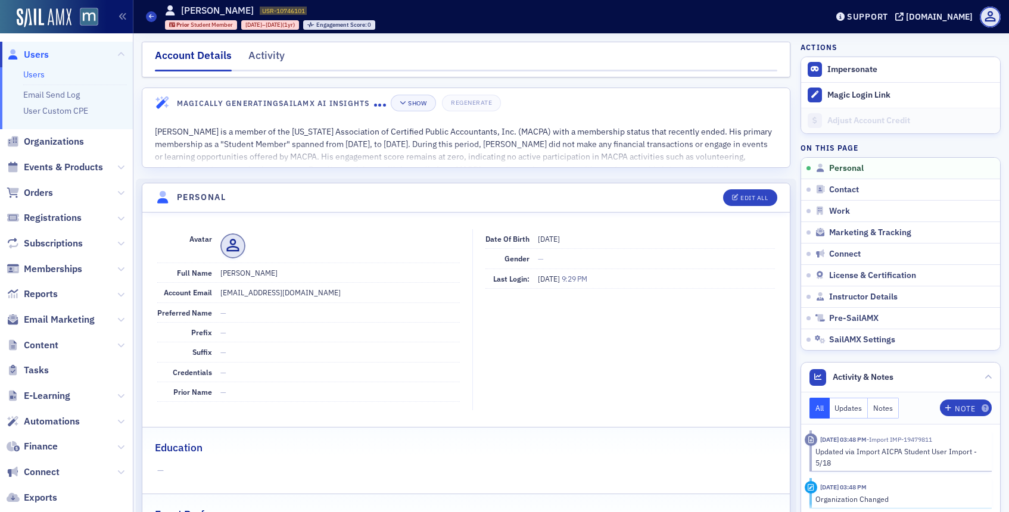
click at [756, 198] on div "Edit All" at bounding box center [754, 198] width 27 height 7
select select "US"
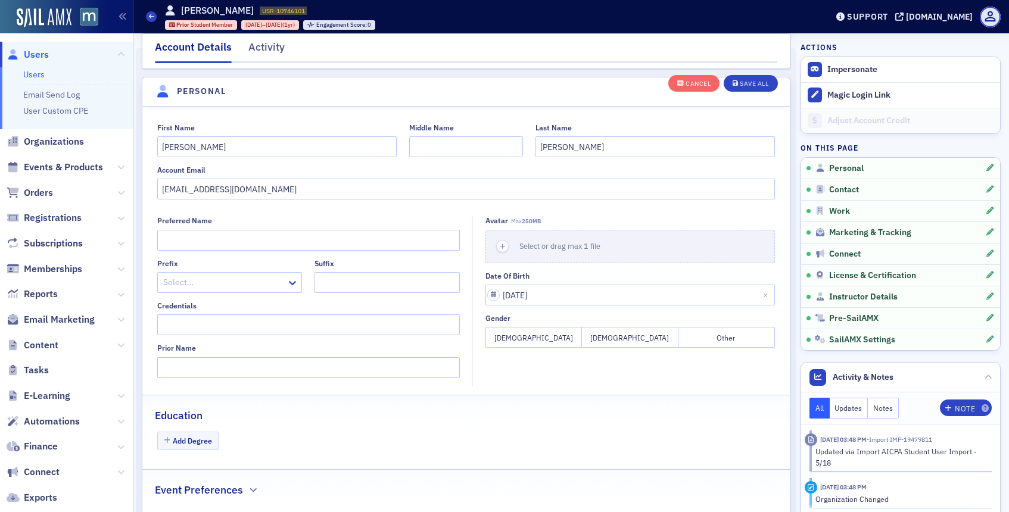
scroll to position [139, 0]
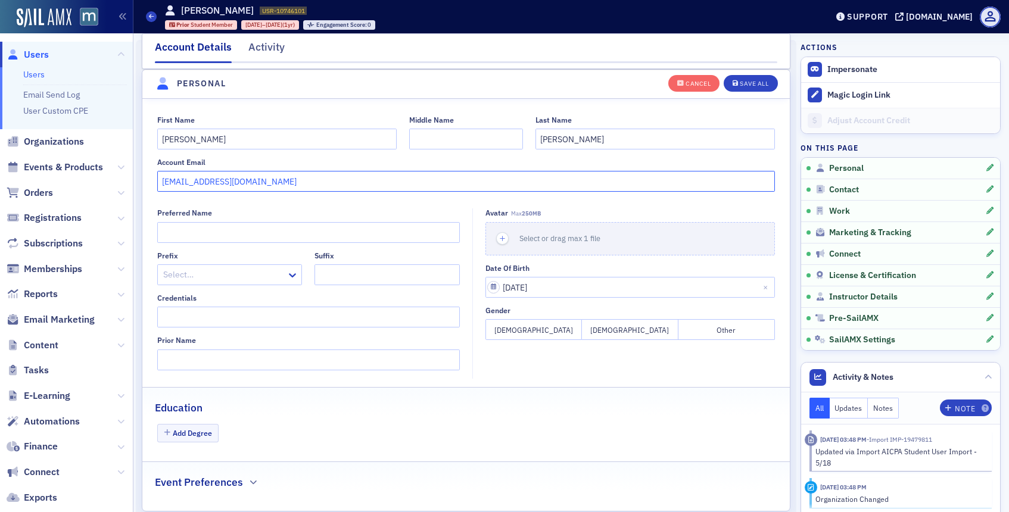
click at [321, 183] on input "[EMAIL_ADDRESS][DOMAIN_NAME]" at bounding box center [466, 181] width 619 height 21
paste input "lin@gwlmcpa"
type input "[EMAIL_ADDRESS][DOMAIN_NAME]"
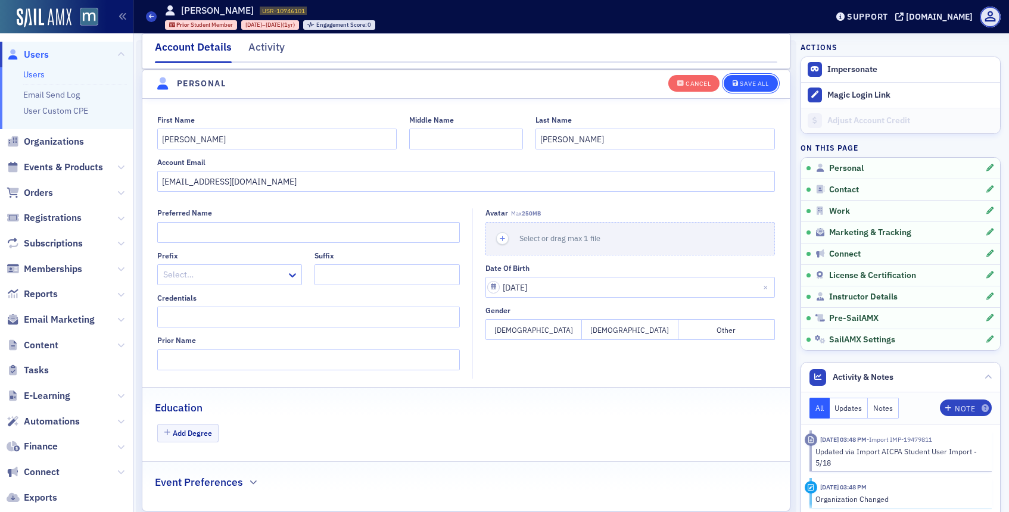
click at [749, 80] on div "Save All" at bounding box center [754, 83] width 29 height 7
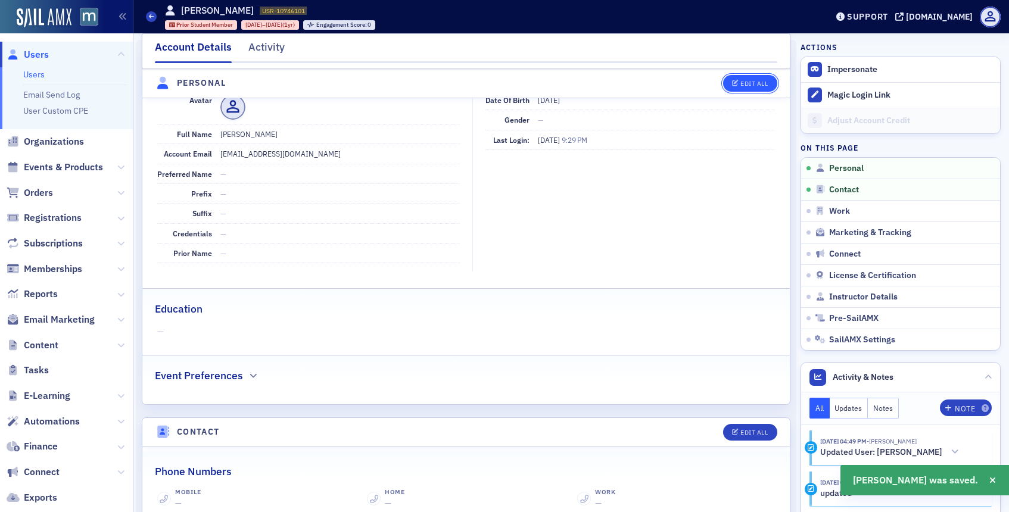
click at [762, 86] on div "Edit All" at bounding box center [754, 83] width 27 height 7
select select "US"
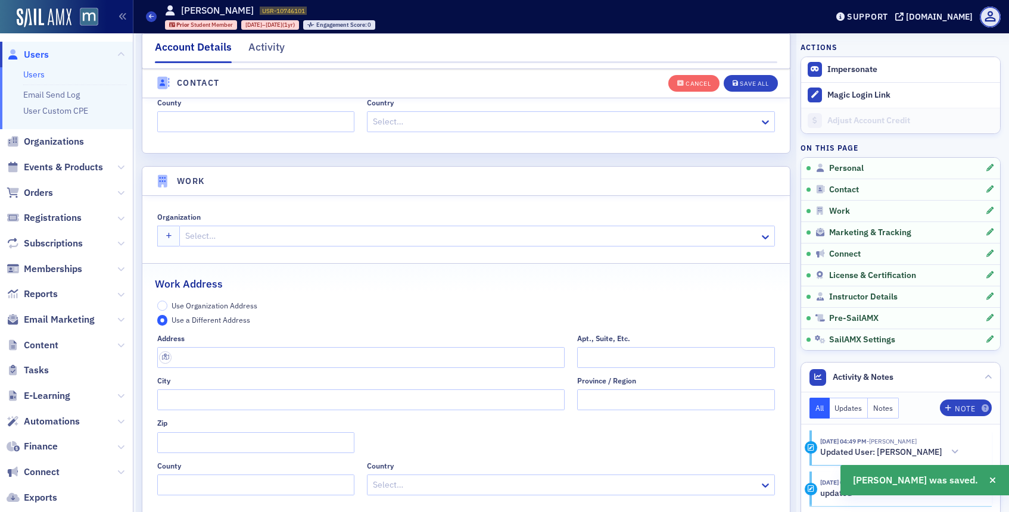
scroll to position [872, 0]
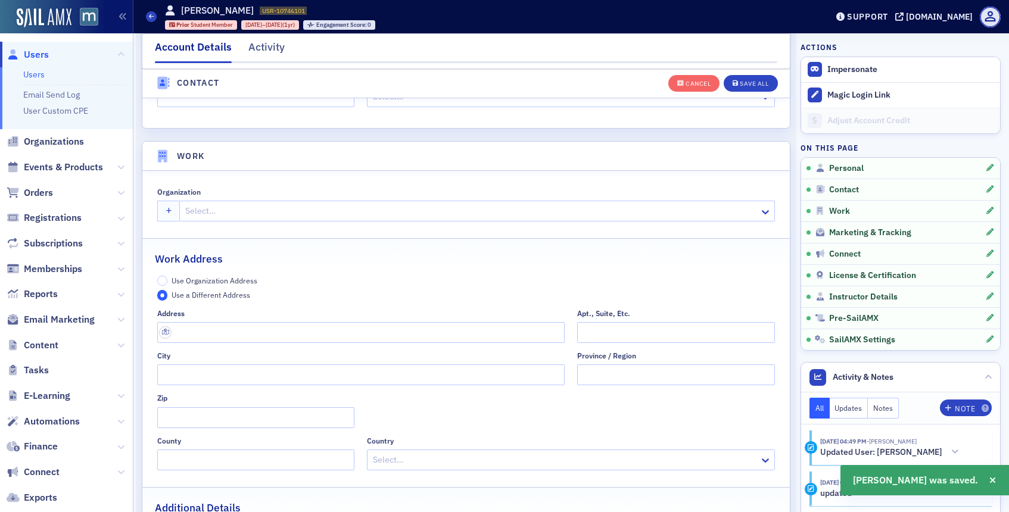
click at [436, 216] on div at bounding box center [471, 211] width 574 height 15
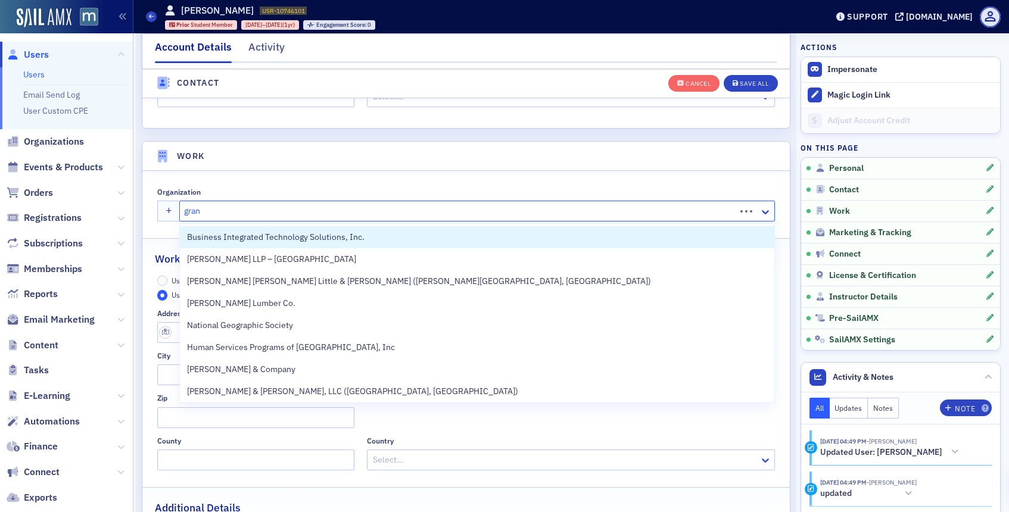
type input "grand"
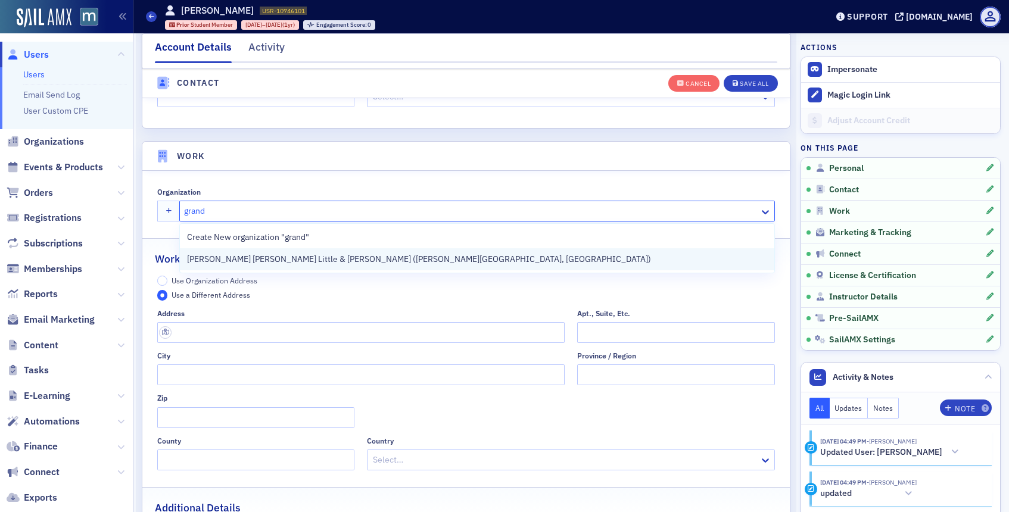
click at [428, 262] on div "Grandizio Wilkins Little & Matthews (Hunt Valley, MD)" at bounding box center [477, 259] width 580 height 13
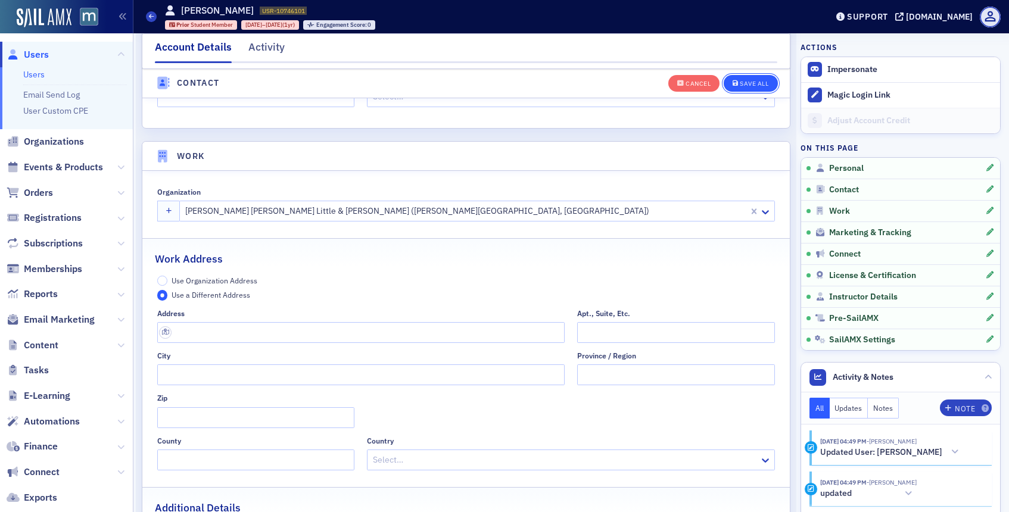
click at [741, 89] on button "Save All" at bounding box center [751, 82] width 54 height 17
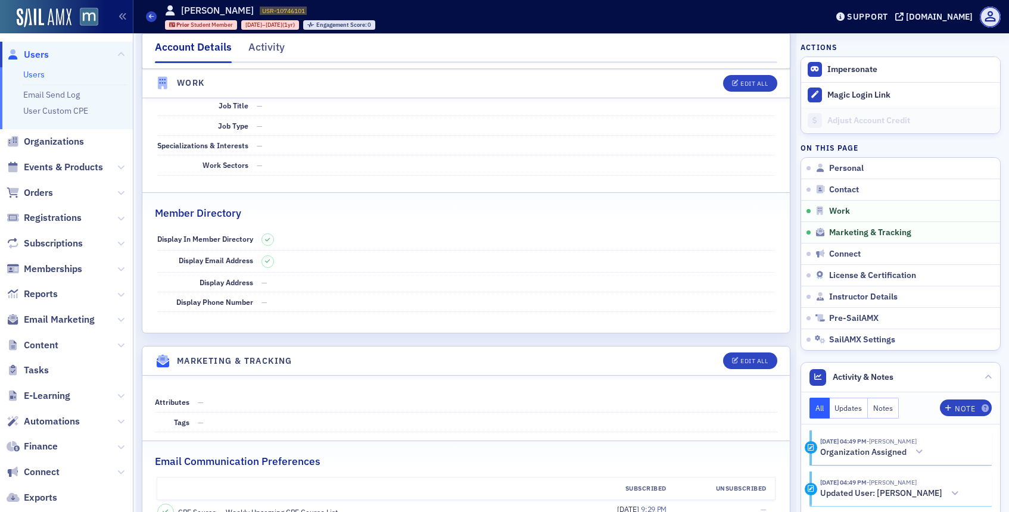
click at [46, 55] on span "Users" at bounding box center [36, 54] width 25 height 13
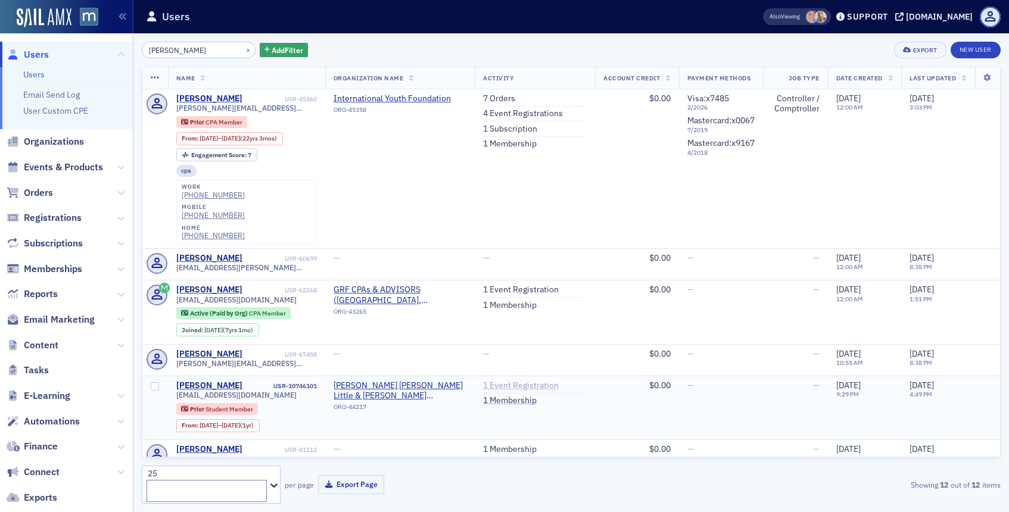
click at [493, 381] on link "1 Event Registration" at bounding box center [521, 386] width 76 height 11
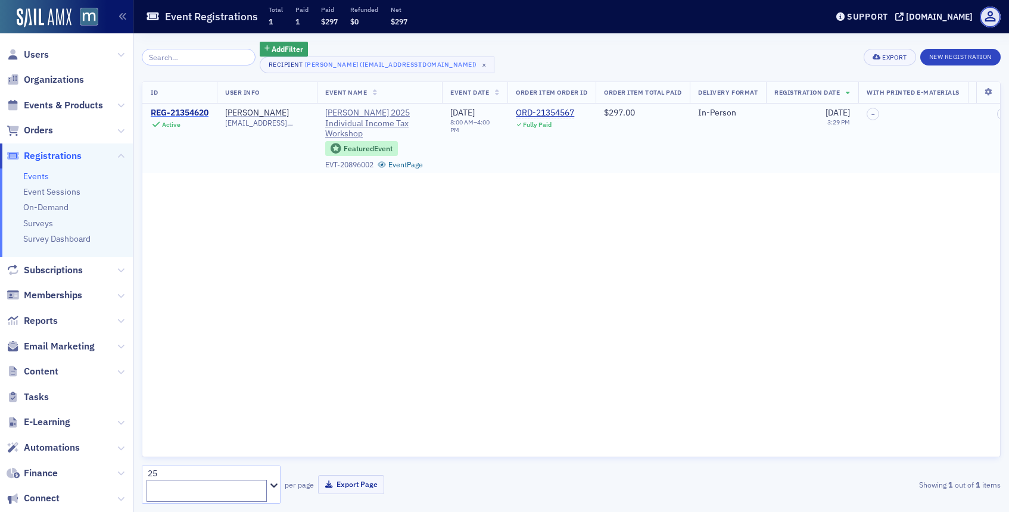
click at [176, 112] on div "REG-21354620" at bounding box center [180, 113] width 58 height 11
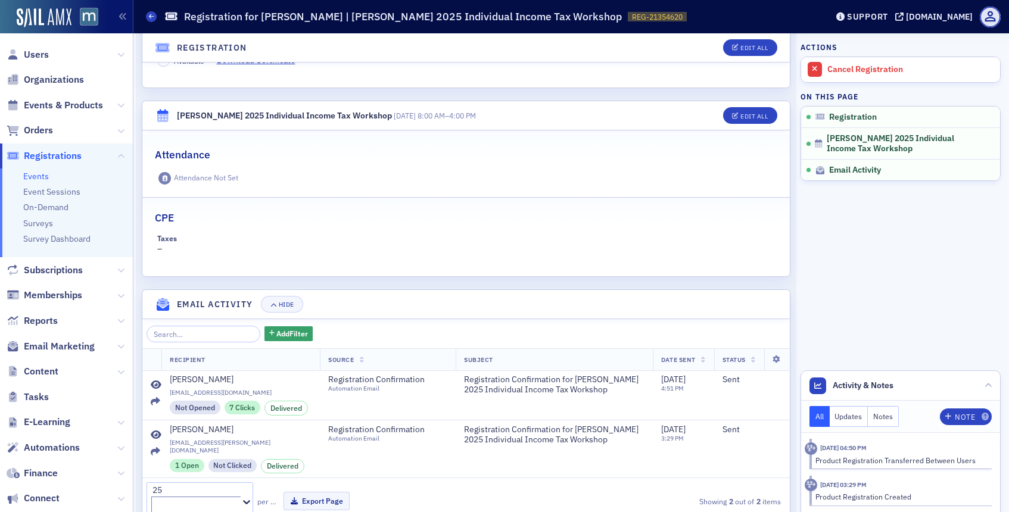
scroll to position [331, 0]
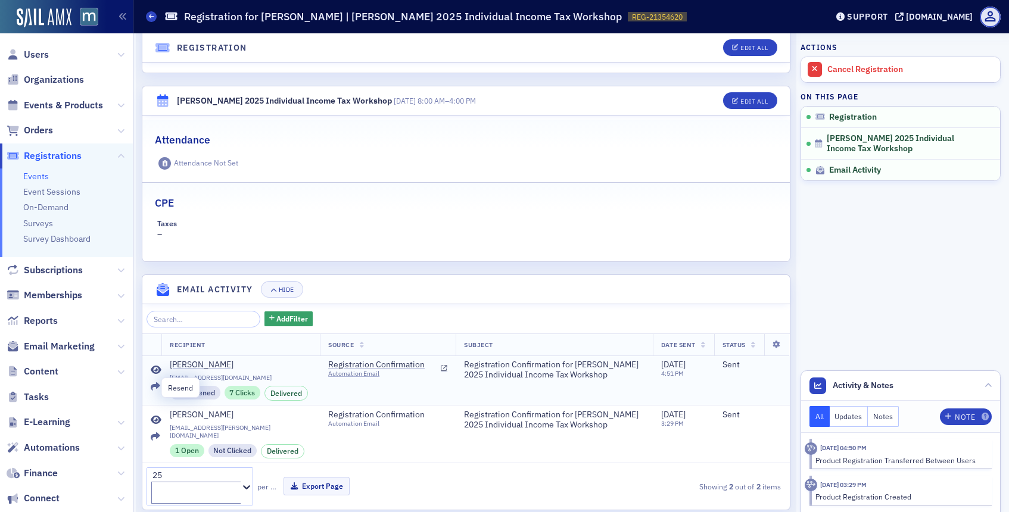
click at [154, 386] on icon at bounding box center [156, 388] width 10 height 10
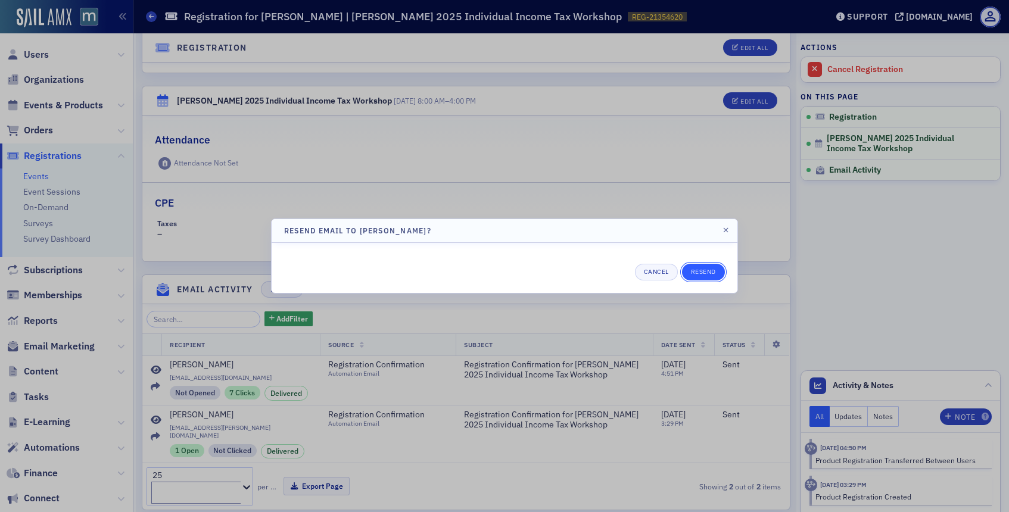
click at [689, 273] on button "Resend" at bounding box center [703, 272] width 43 height 17
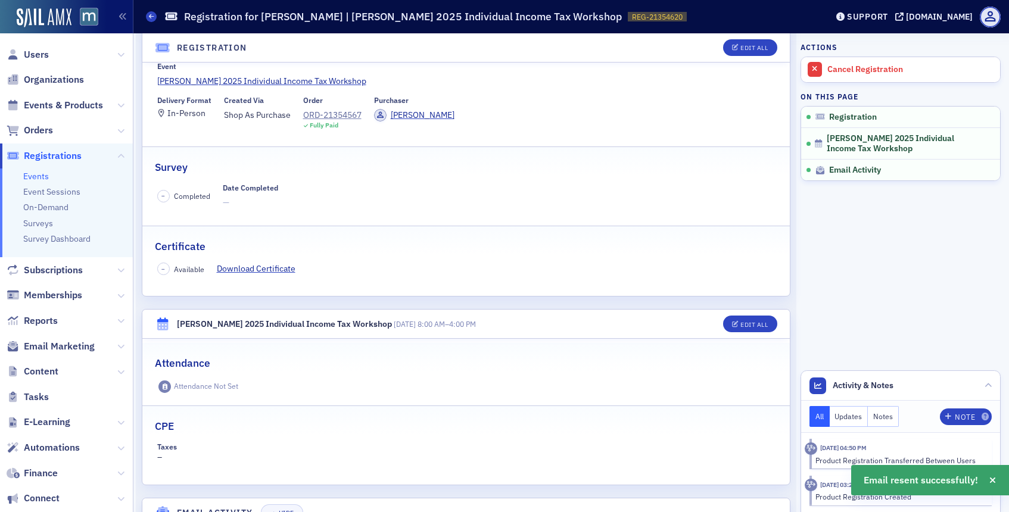
scroll to position [112, 0]
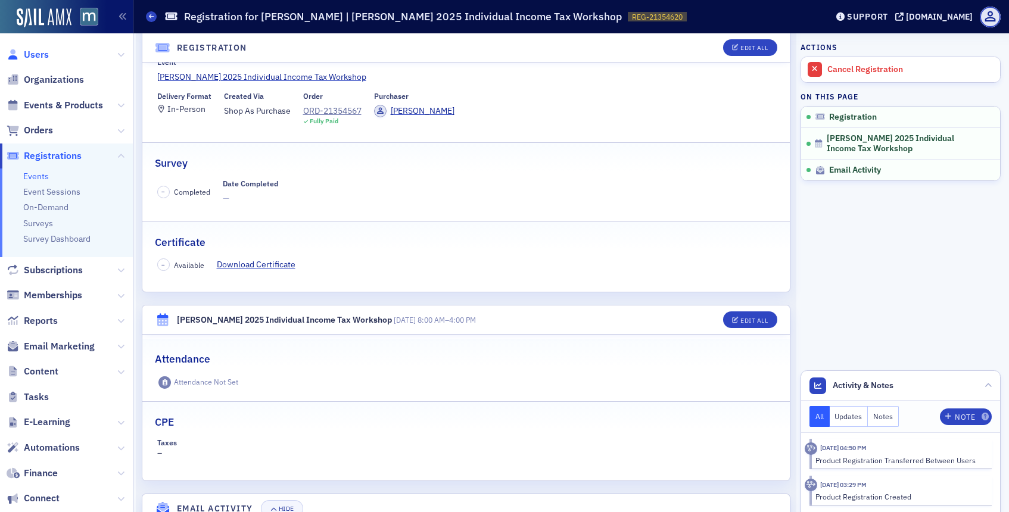
click at [38, 54] on span "Users" at bounding box center [36, 54] width 25 height 13
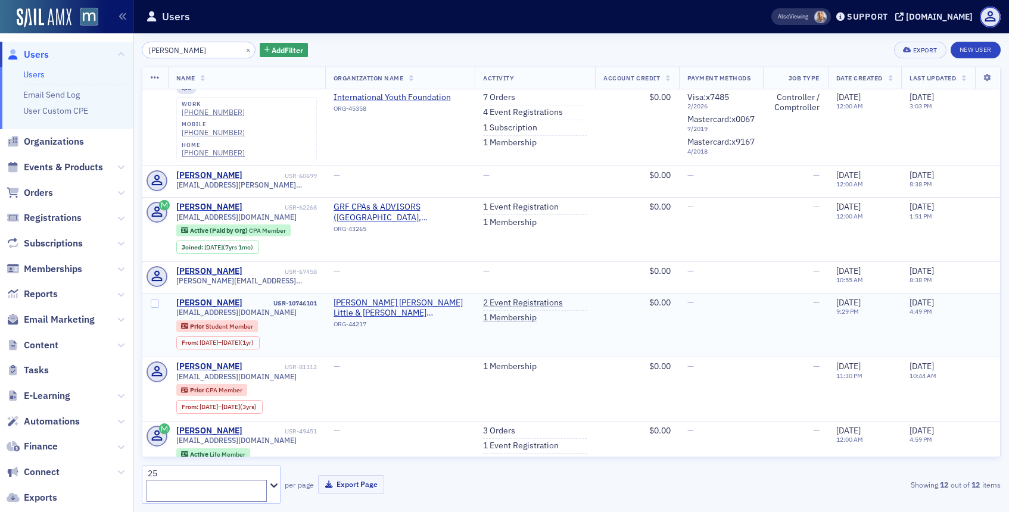
scroll to position [136, 0]
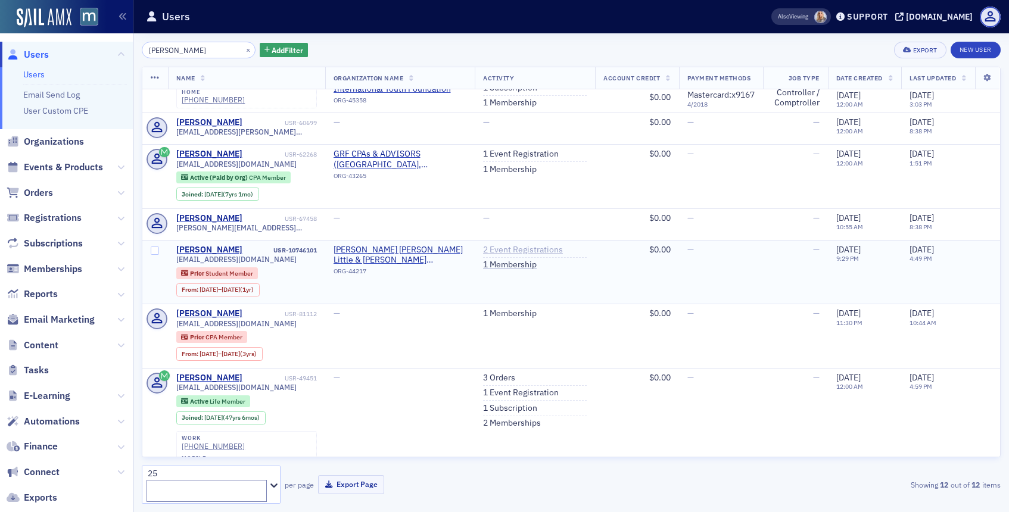
click at [524, 245] on link "2 Event Registrations" at bounding box center [523, 250] width 80 height 11
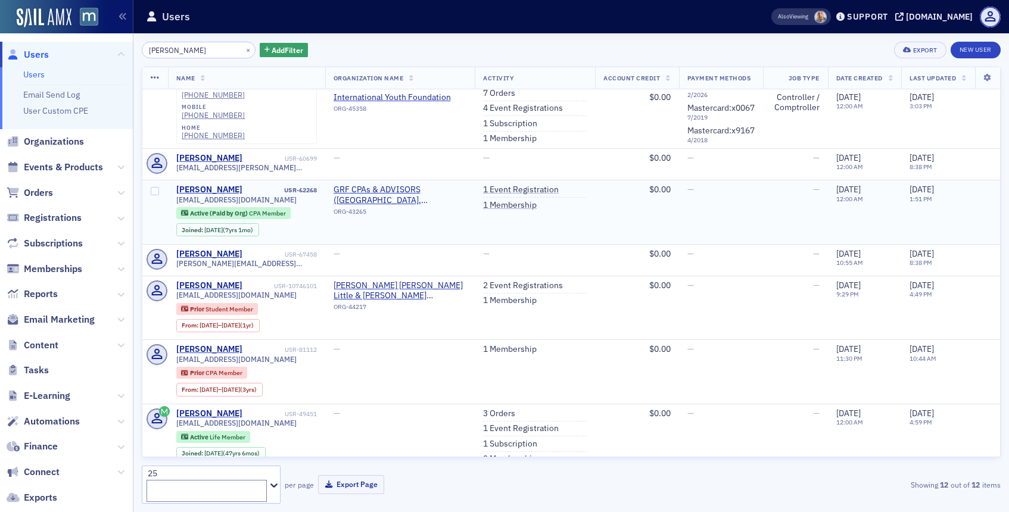
scroll to position [101, 0]
click at [224, 48] on input "conklin" at bounding box center [199, 50] width 114 height 17
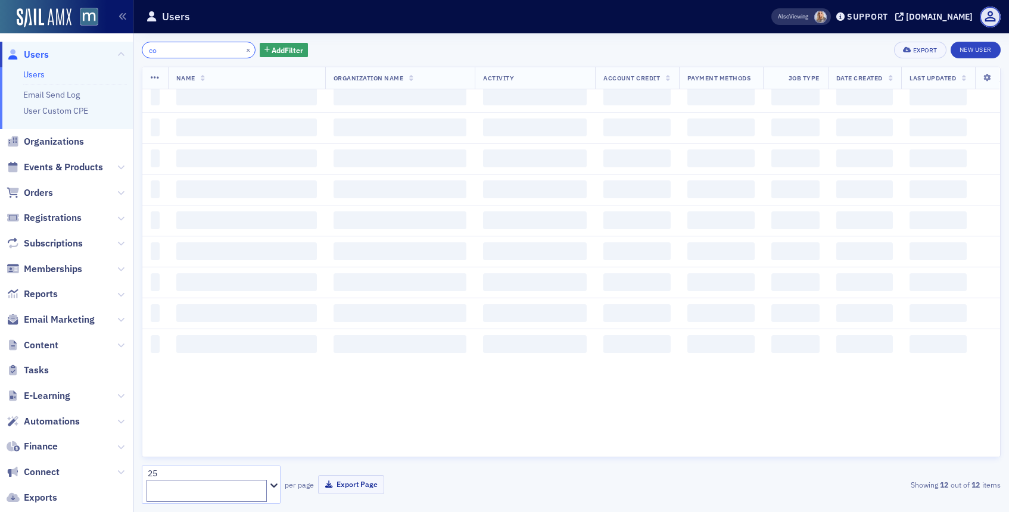
type input "c"
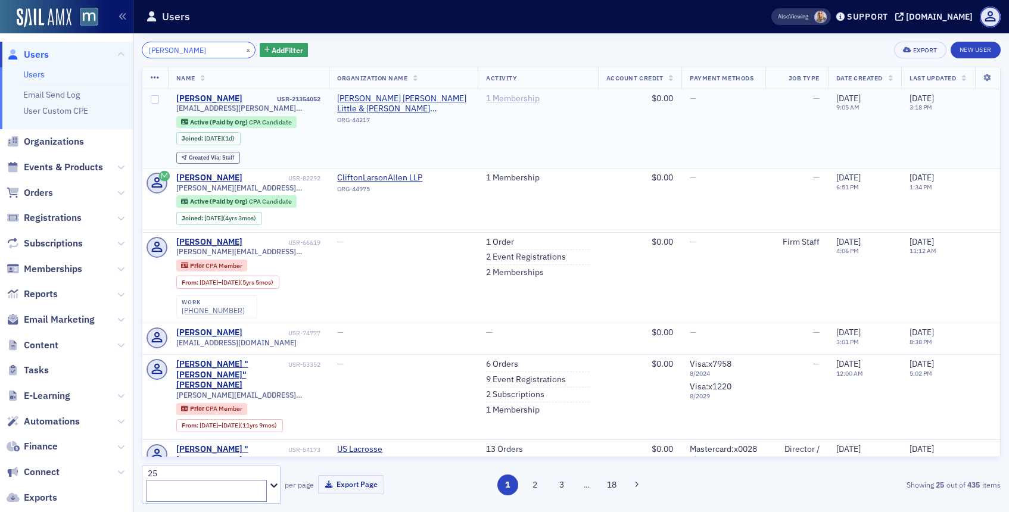
type input "jake pi"
click at [517, 95] on link "1 Membership" at bounding box center [513, 99] width 54 height 11
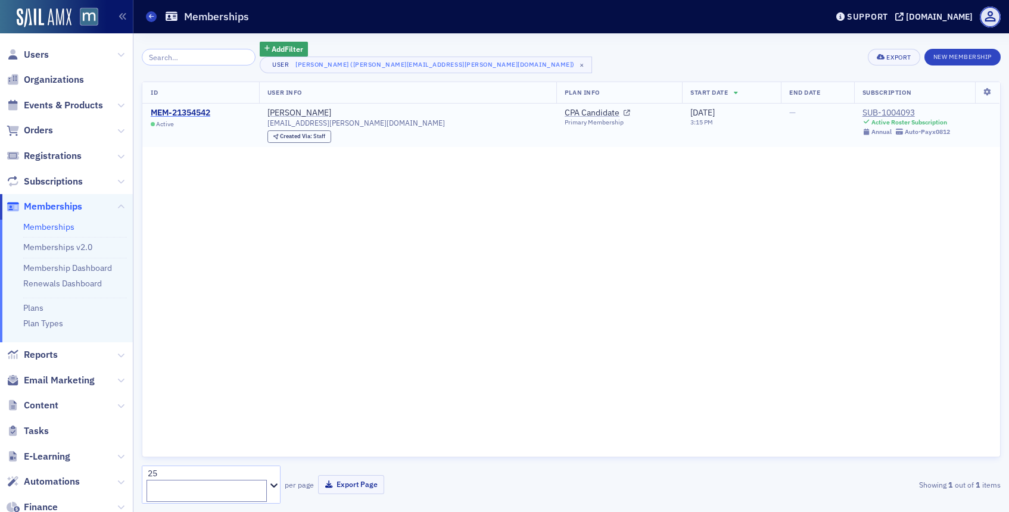
click at [183, 108] on div "MEM-21354542" at bounding box center [181, 113] width 60 height 11
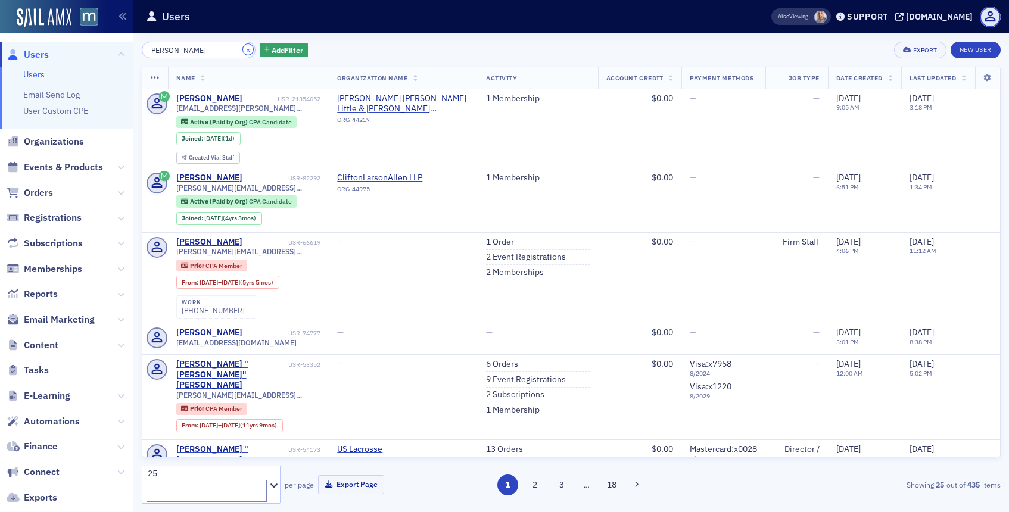
click at [243, 50] on button "×" at bounding box center [248, 49] width 11 height 11
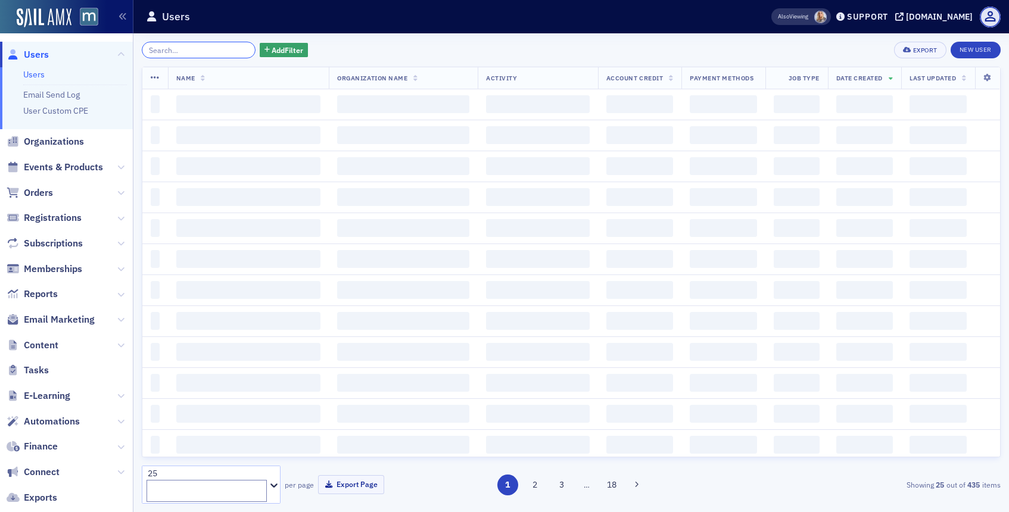
click at [233, 50] on input "search" at bounding box center [199, 50] width 114 height 17
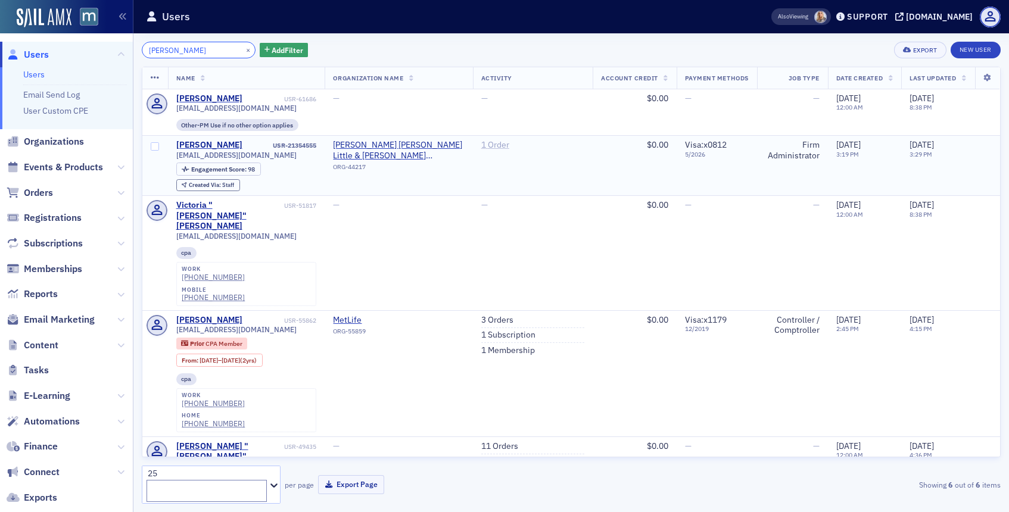
type input "crone"
click at [495, 144] on link "1 Order" at bounding box center [495, 145] width 28 height 11
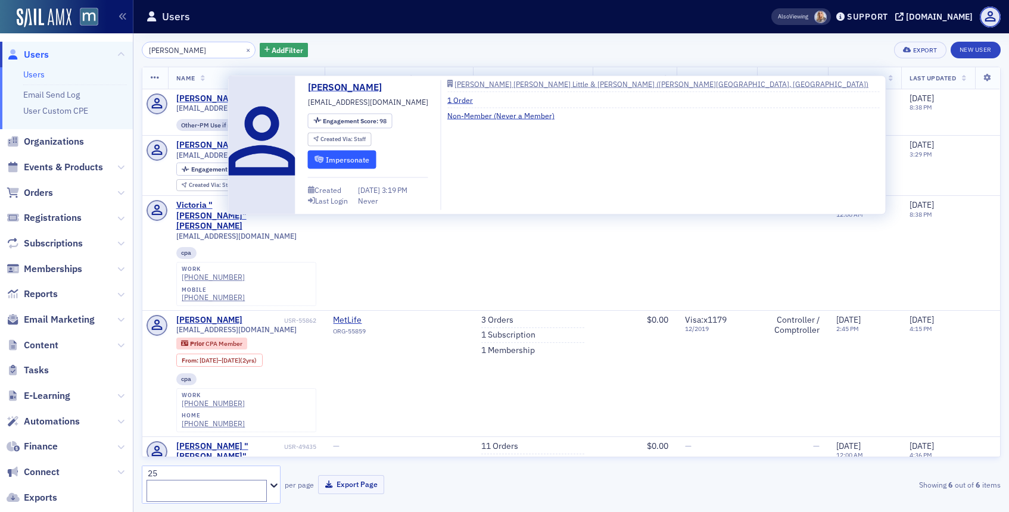
click at [327, 161] on button "Impersonate" at bounding box center [342, 159] width 69 height 18
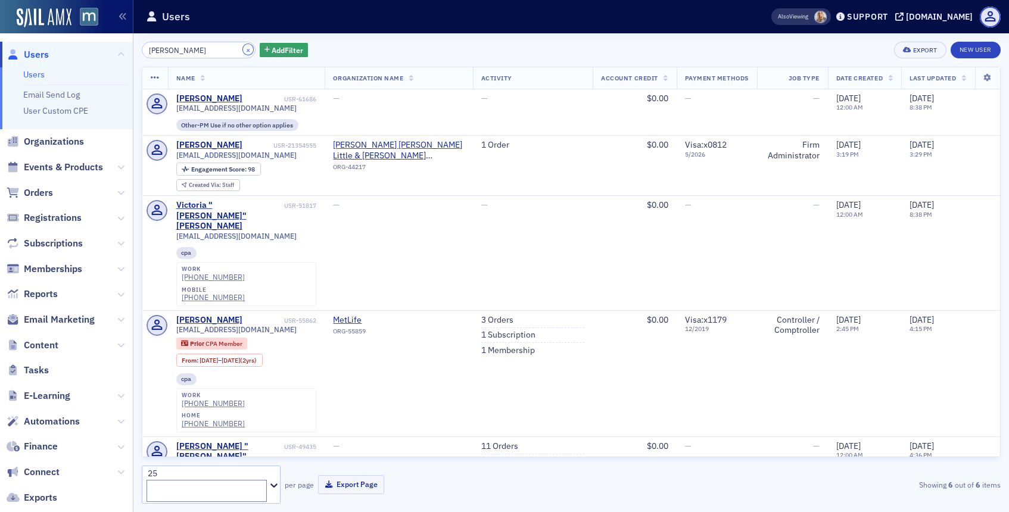
click at [243, 51] on button "×" at bounding box center [248, 49] width 11 height 11
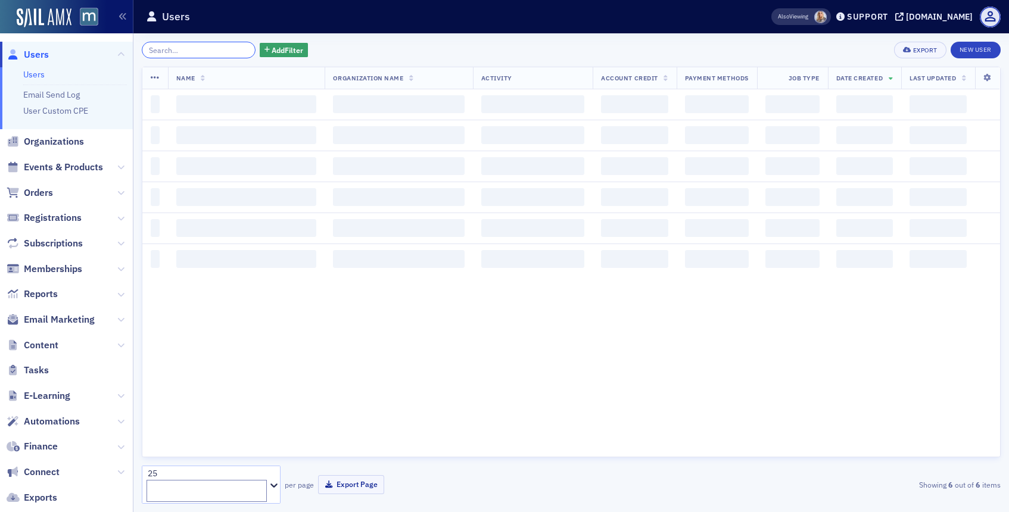
click at [222, 49] on input "search" at bounding box center [199, 50] width 114 height 17
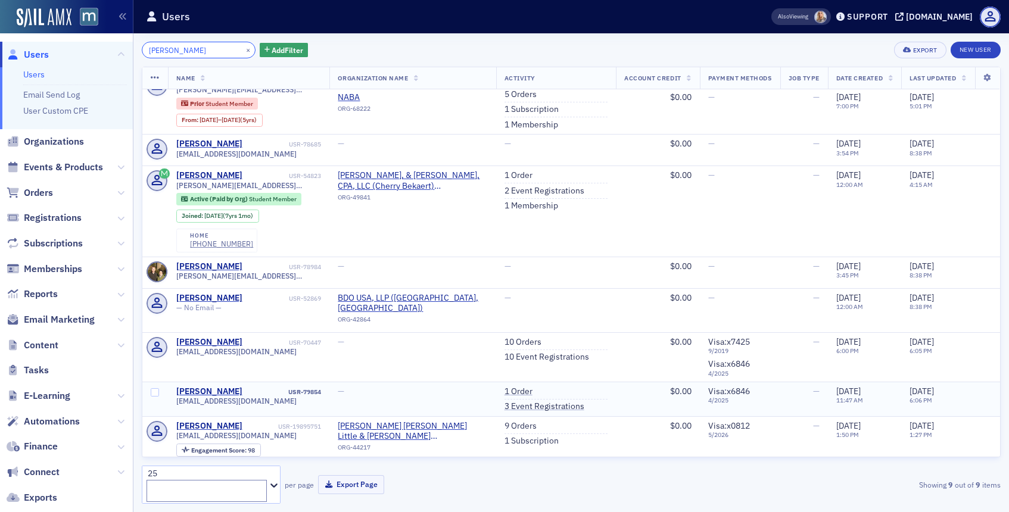
scroll to position [53, 0]
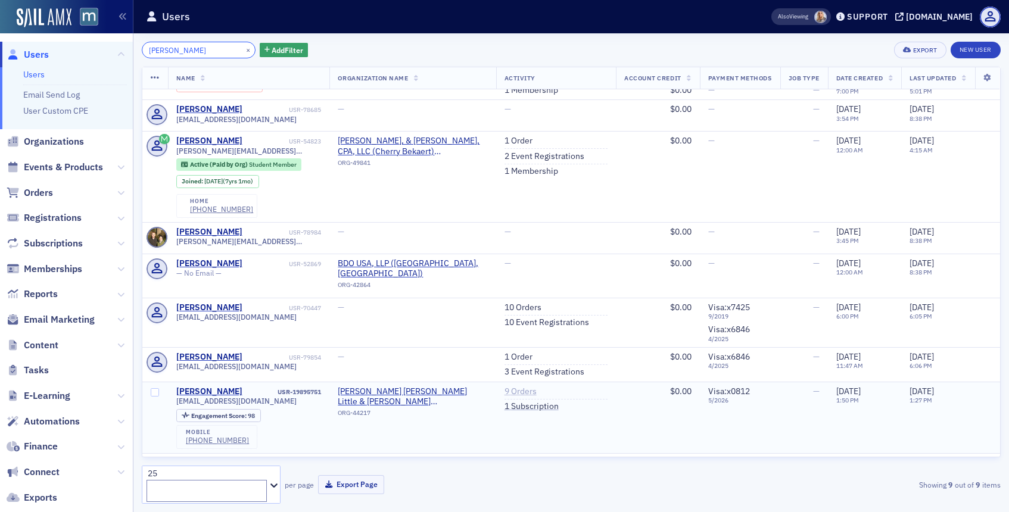
type input "brandi"
click at [508, 387] on link "9 Orders" at bounding box center [521, 392] width 32 height 11
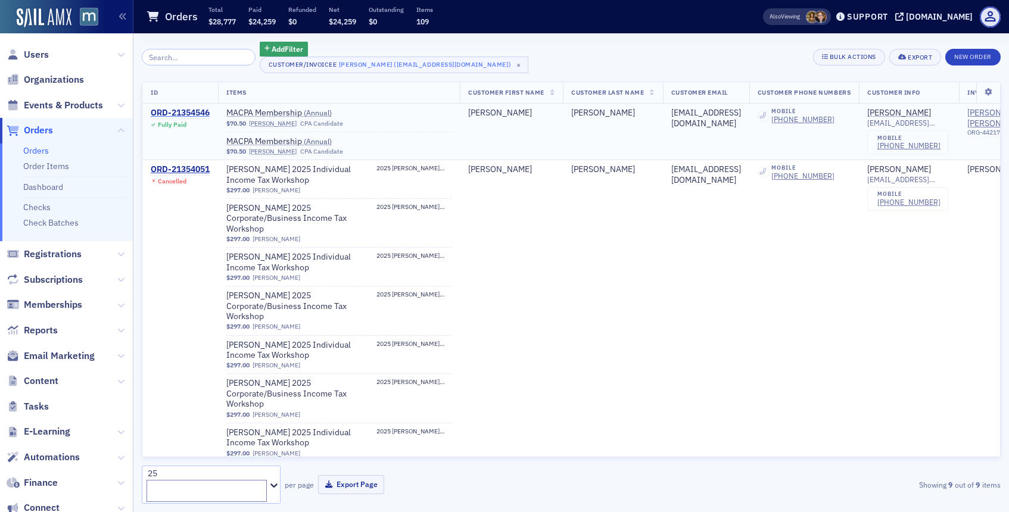
click at [191, 112] on div "ORD-21354546" at bounding box center [180, 113] width 59 height 11
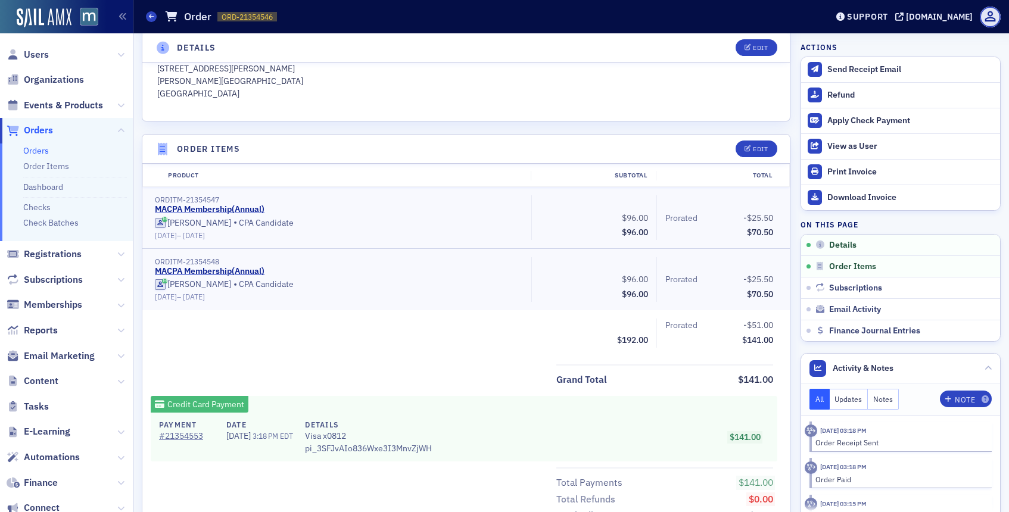
scroll to position [338, 0]
click at [746, 152] on button "Edit" at bounding box center [756, 147] width 41 height 17
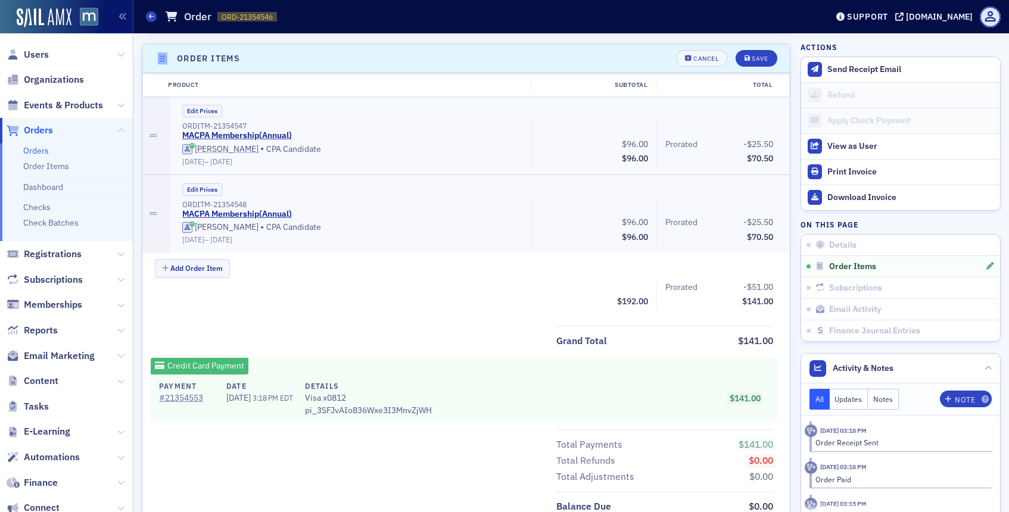
scroll to position [431, 0]
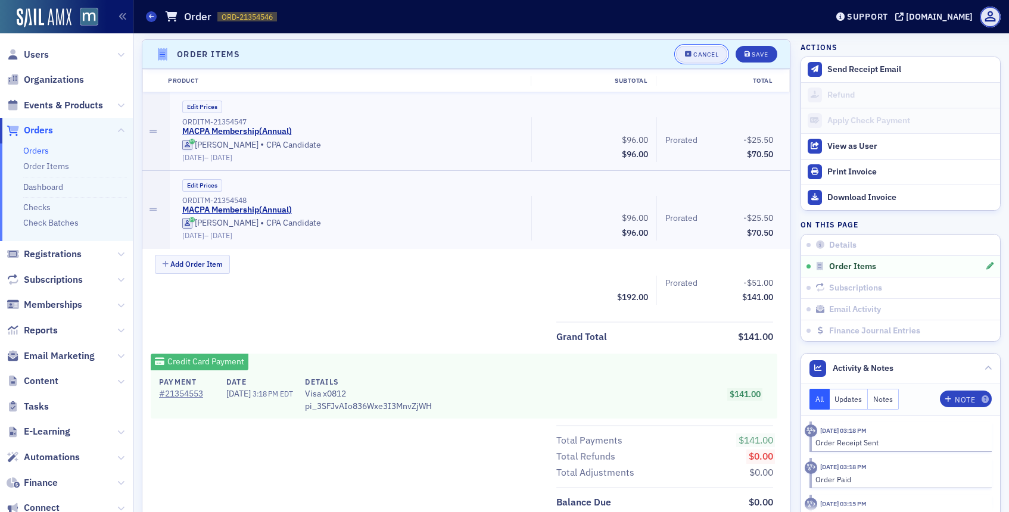
click at [697, 51] on div "Cancel" at bounding box center [706, 54] width 25 height 7
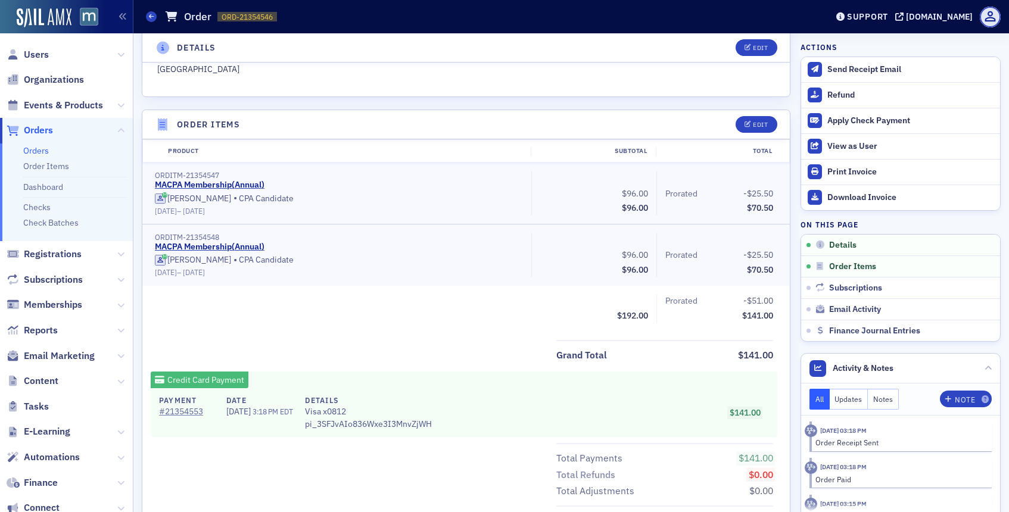
scroll to position [358, 0]
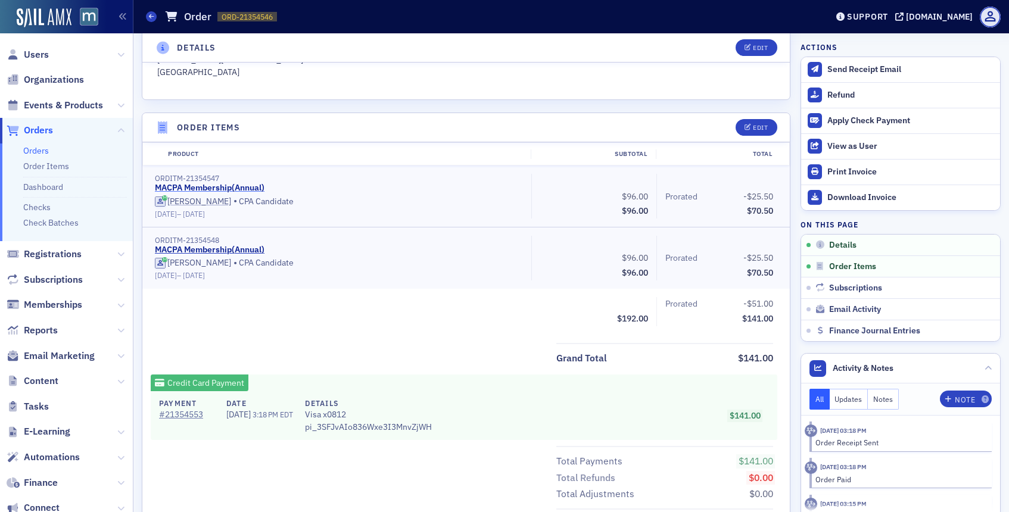
click at [192, 189] on link "MACPA Membership ( Annual )" at bounding box center [210, 188] width 110 height 11
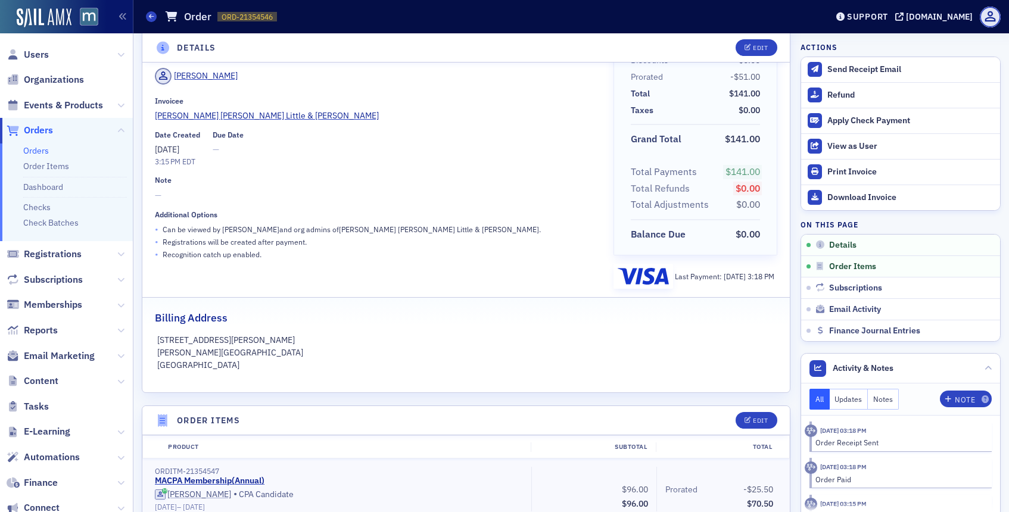
scroll to position [0, 0]
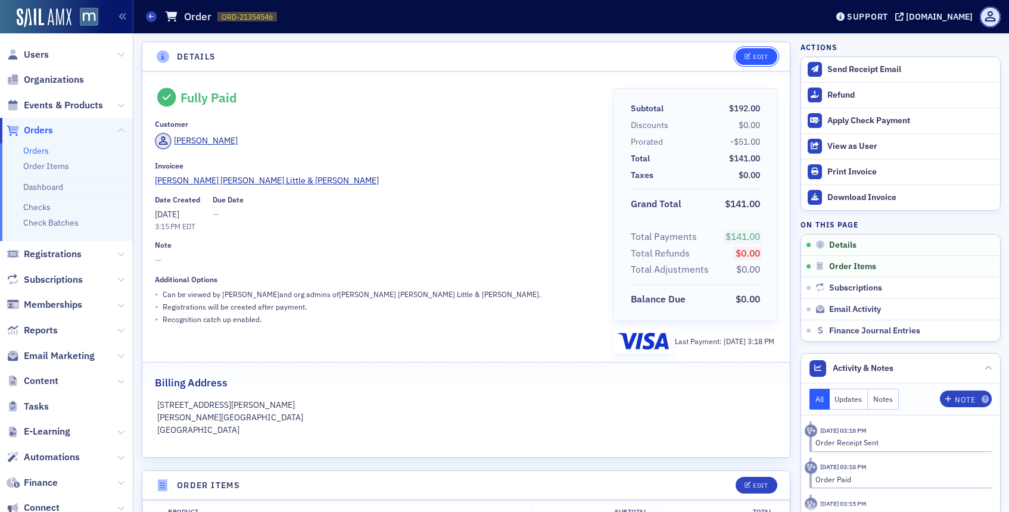
click at [747, 55] on icon "button" at bounding box center [748, 57] width 7 height 7
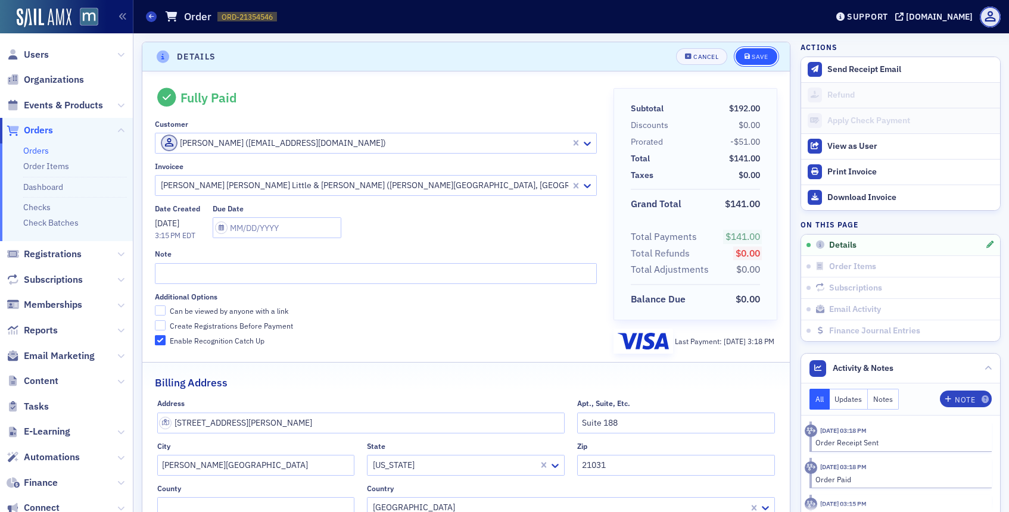
click at [757, 52] on button "Save" at bounding box center [756, 56] width 41 height 17
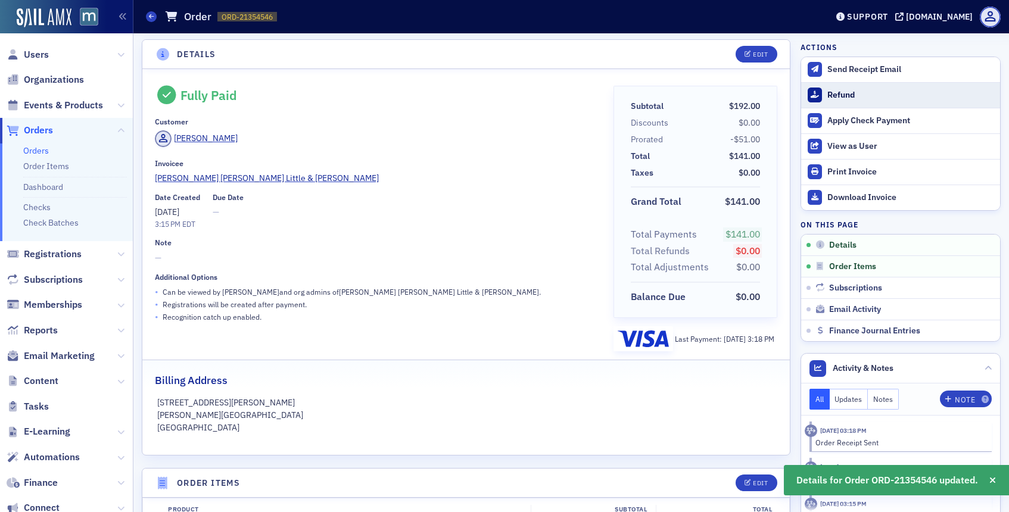
click at [834, 97] on div "Refund" at bounding box center [911, 95] width 167 height 11
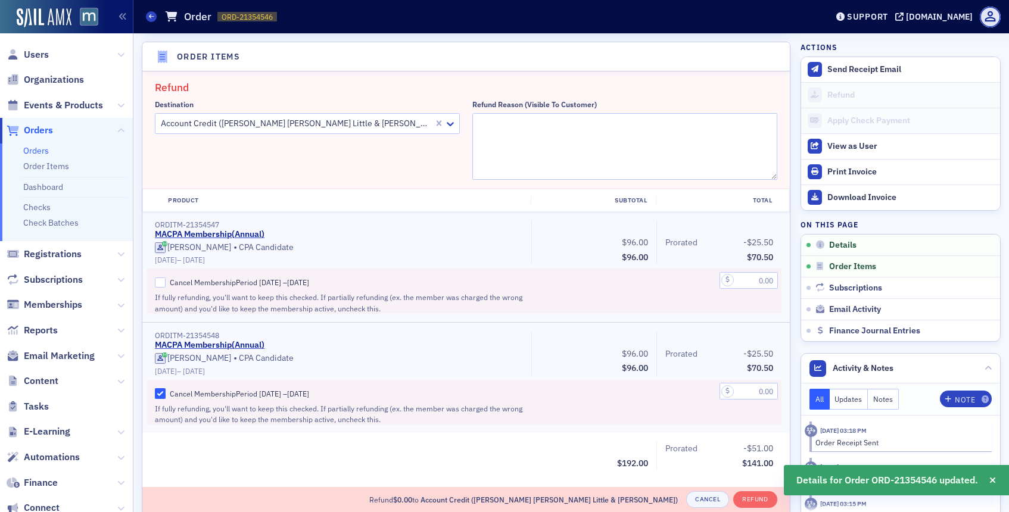
scroll to position [431, 0]
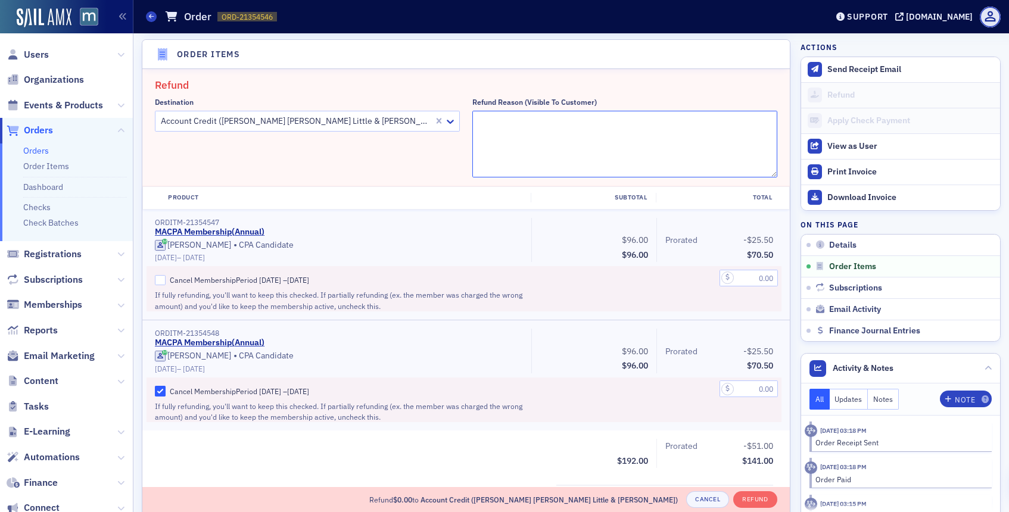
click at [498, 129] on textarea "Refund Reason (Visible to Customer)" at bounding box center [625, 144] width 305 height 67
paste textarea "jconklin@gwlmcpa.com"
type textarea "Switching memberships to jconklin@gwlmcpa.com Jacob Conklin."
click at [155, 282] on input "Cancel Membership Period 10/6/2025 – 7/1/2026" at bounding box center [160, 280] width 11 height 11
checkbox input "true"
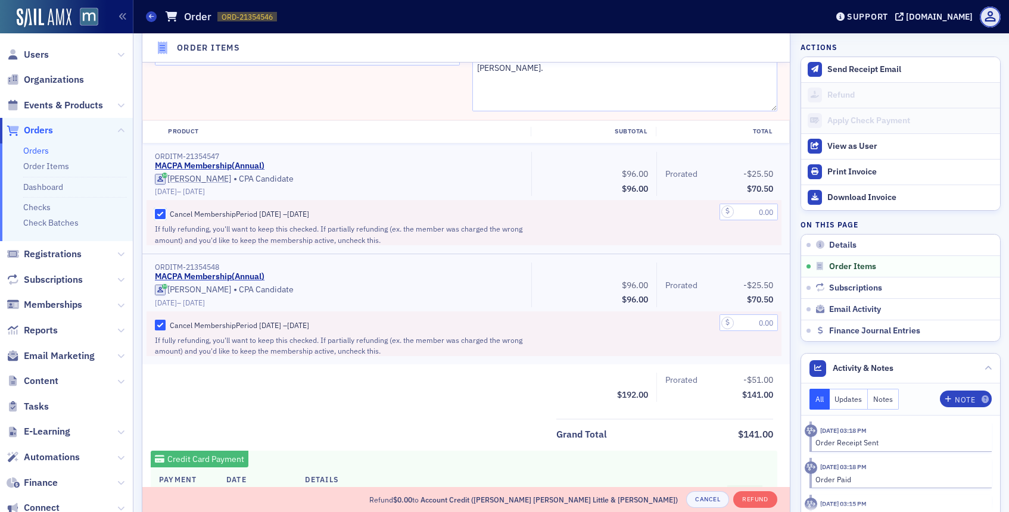
scroll to position [500, 0]
click at [745, 208] on input "text" at bounding box center [749, 209] width 58 height 17
type input "70.50"
click at [159, 324] on input "Cancel Membership Period 10/6/2025 – 7/1/2026" at bounding box center [160, 323] width 11 height 11
checkbox input "false"
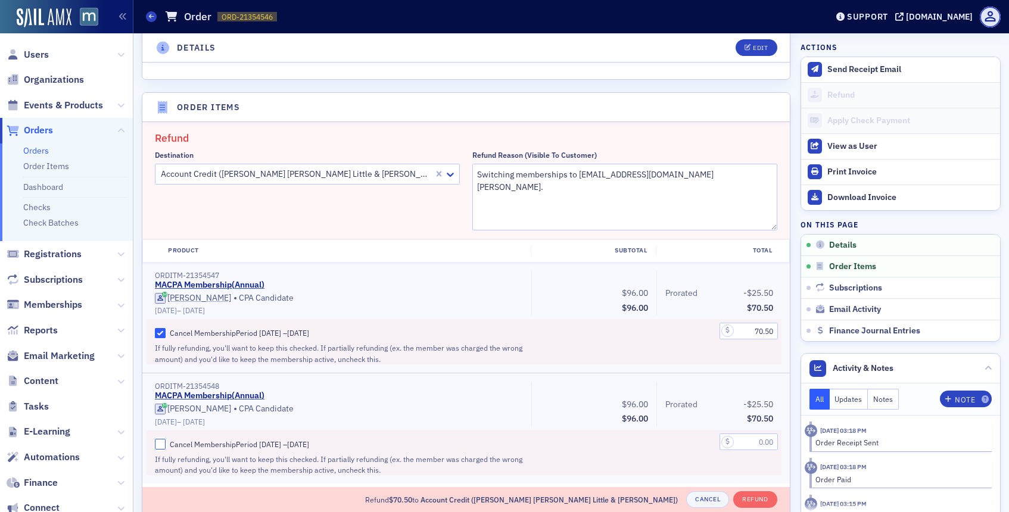
scroll to position [390, 0]
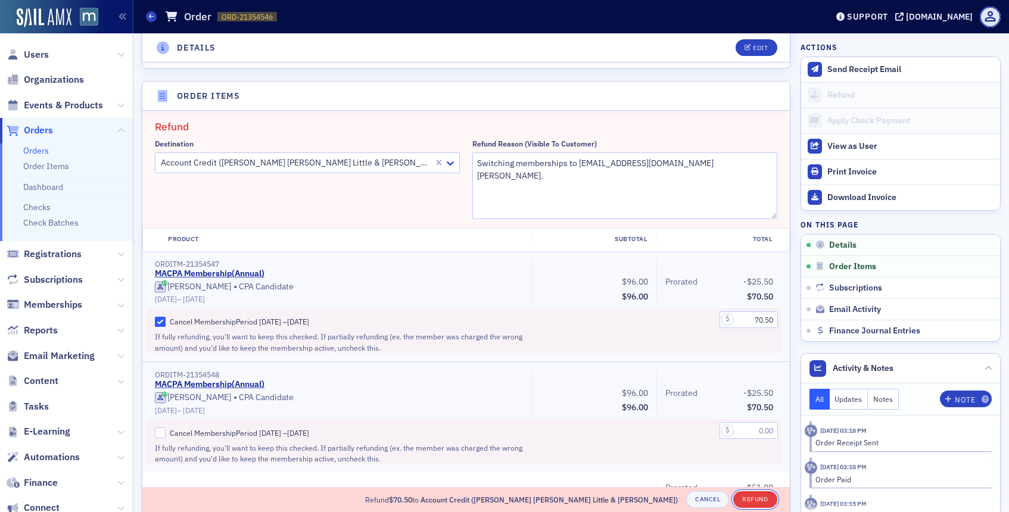
click at [760, 502] on button "Refund" at bounding box center [756, 500] width 44 height 17
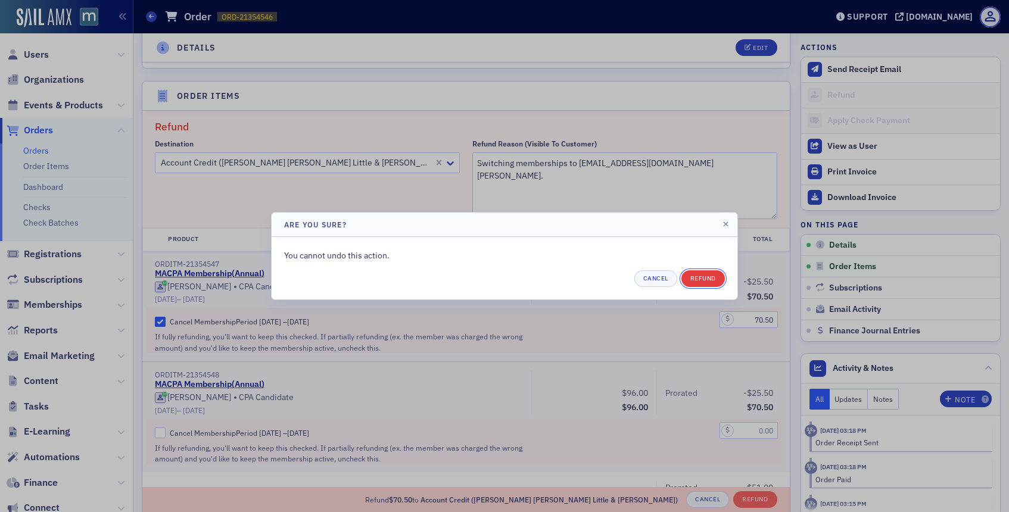
click at [706, 281] on button "Refund" at bounding box center [704, 279] width 44 height 17
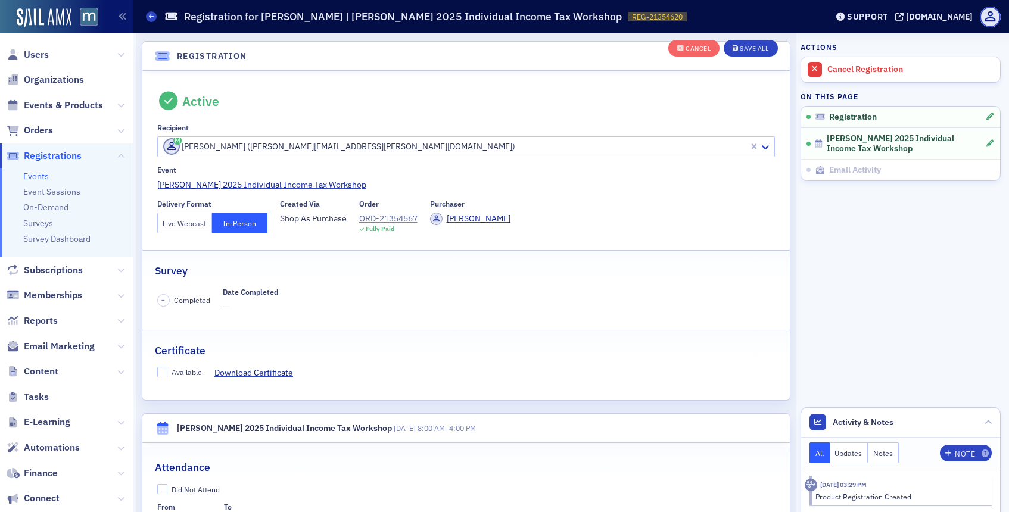
scroll to position [32, 0]
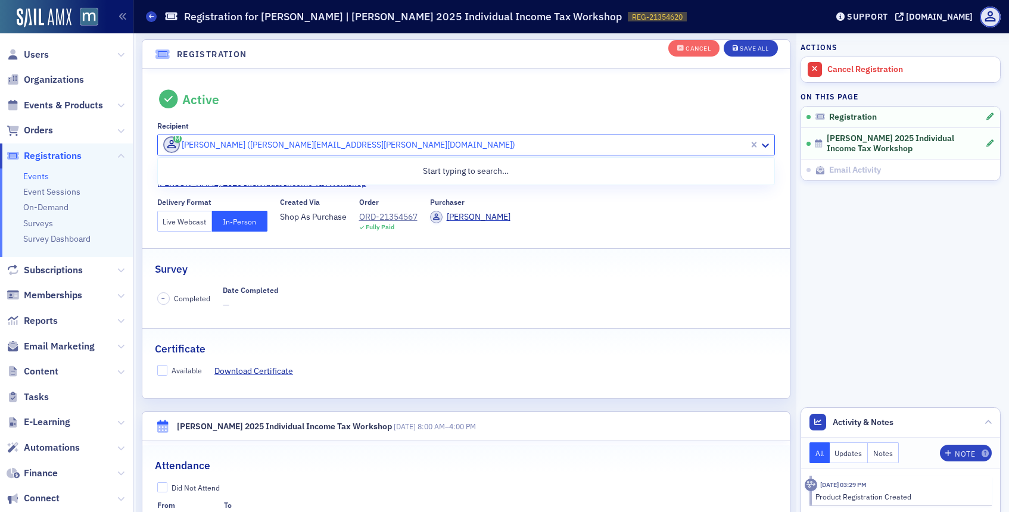
click at [158, 147] on div "Jake Piekarz (jake.piekarz@gmail.com)" at bounding box center [454, 144] width 592 height 19
paste input "jconklin@gwlmcpa.com"
type input "jconklin@gwlmcpa.com"
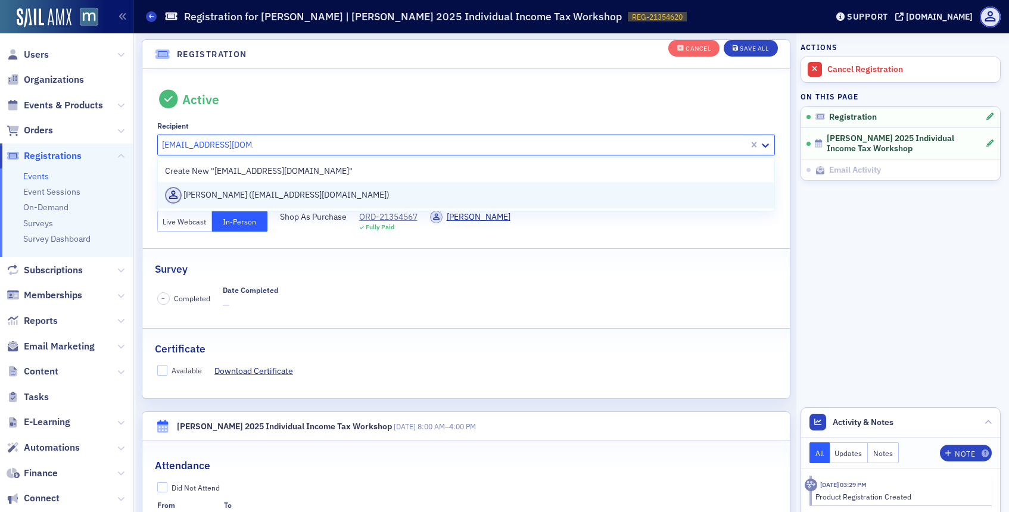
click at [203, 201] on div "Jacob Conklin (jconklin@gwlmcpa.com)" at bounding box center [466, 195] width 603 height 17
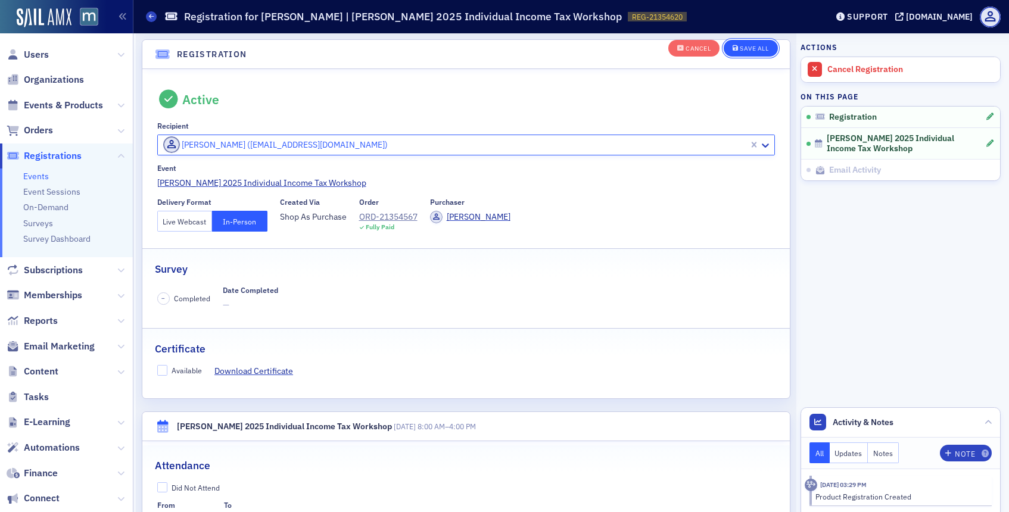
click at [745, 47] on div "Save All" at bounding box center [754, 48] width 29 height 7
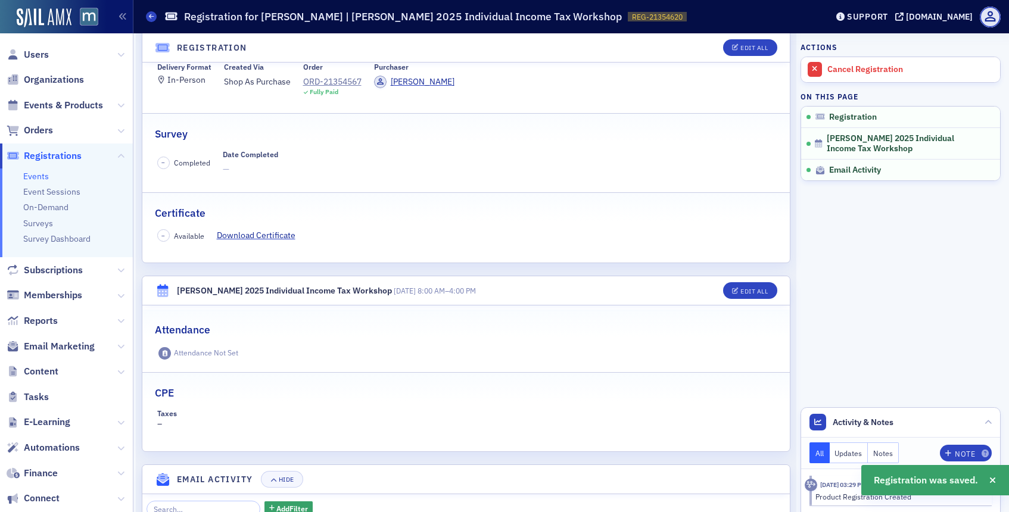
scroll to position [0, 0]
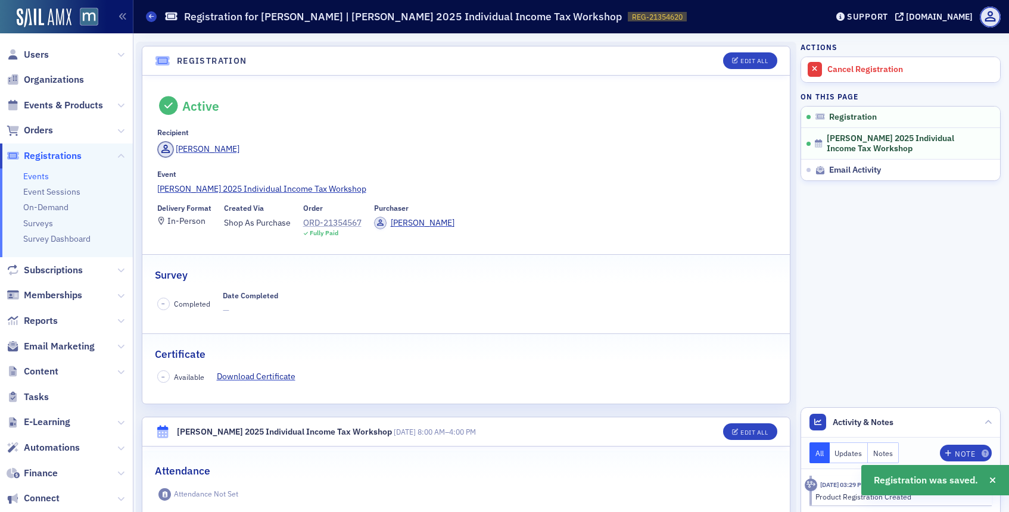
click at [346, 225] on div "ORD-21354567" at bounding box center [332, 223] width 58 height 13
click at [35, 52] on span "Users" at bounding box center [36, 54] width 25 height 13
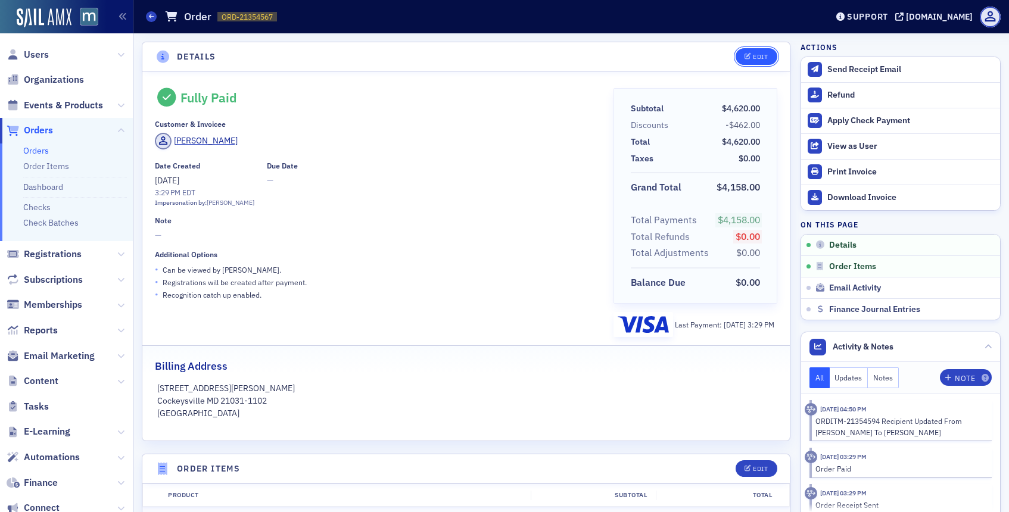
click at [748, 48] on div "Edit" at bounding box center [752, 56] width 49 height 17
click at [745, 51] on button "Edit" at bounding box center [756, 56] width 41 height 17
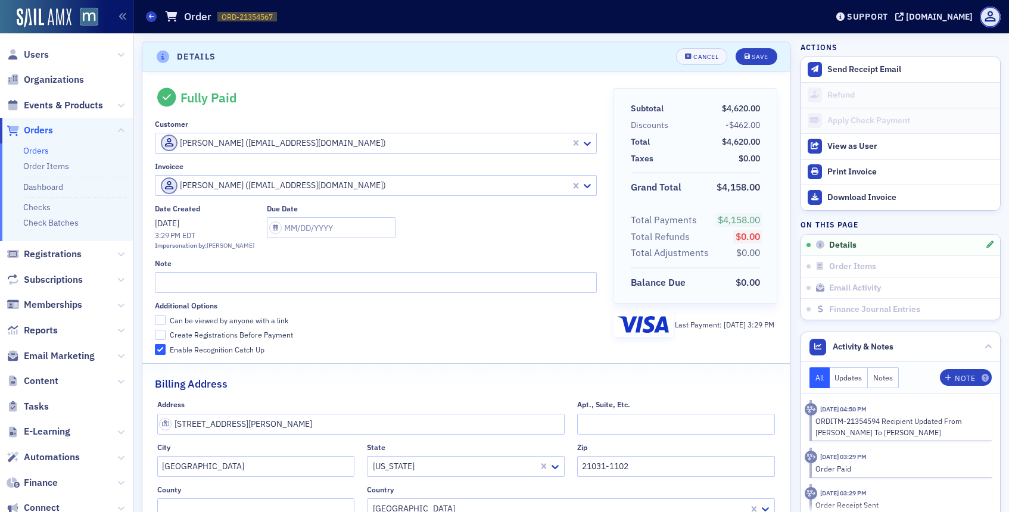
scroll to position [2, 0]
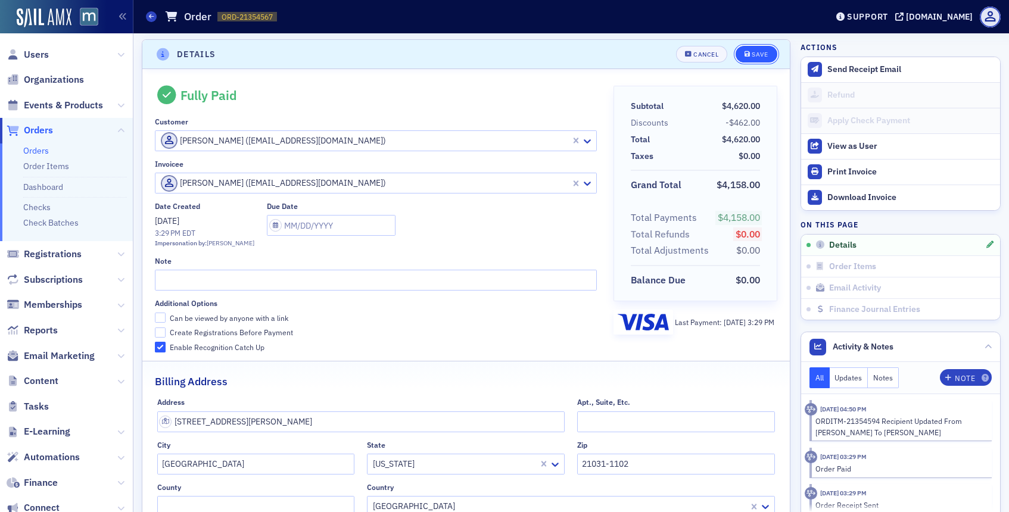
click at [762, 55] on div "Save" at bounding box center [760, 54] width 16 height 7
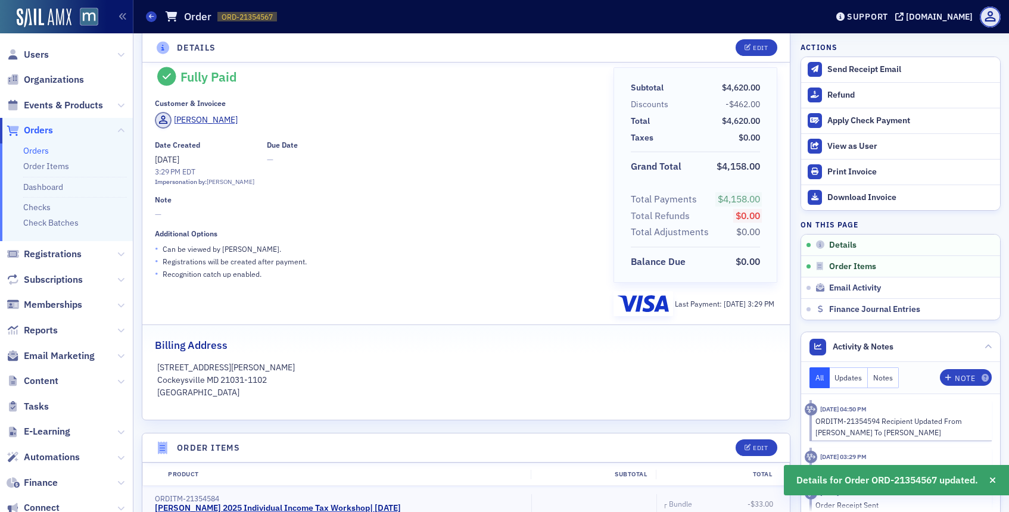
scroll to position [0, 0]
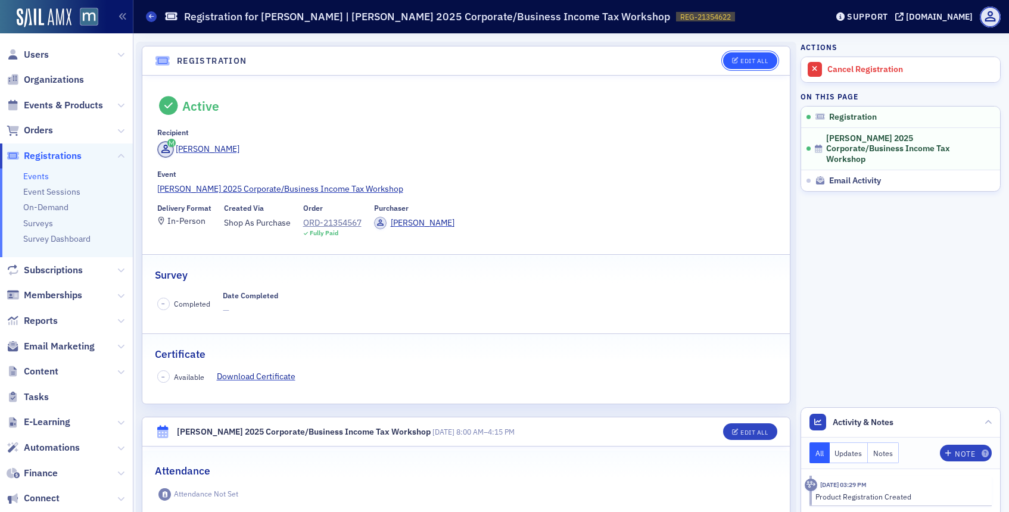
click at [751, 64] on div "Edit All" at bounding box center [754, 61] width 27 height 7
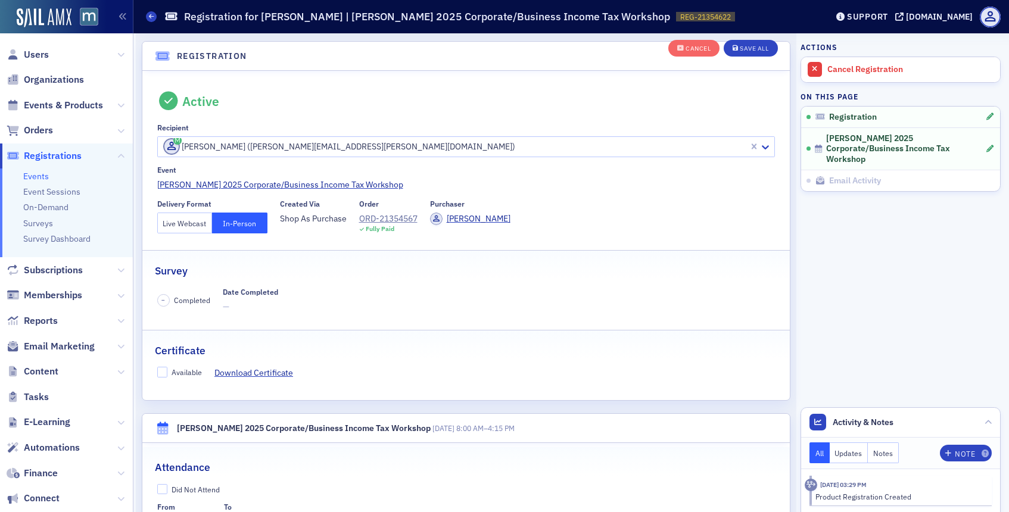
scroll to position [32, 0]
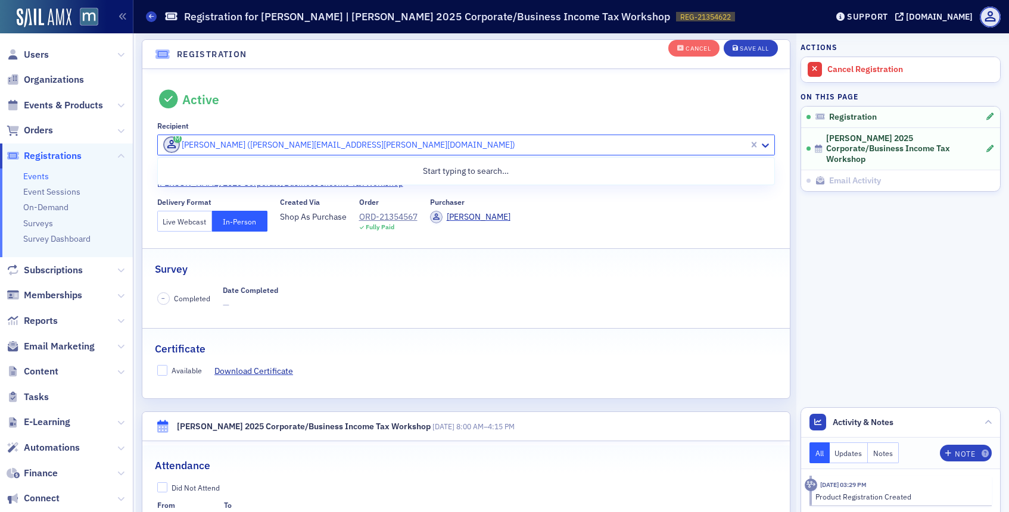
click at [160, 151] on div "Jake Piekarz (jake.piekarz@gmail.com)" at bounding box center [454, 144] width 592 height 19
paste input "jconklin@gwlmcpa.com"
type input "jconklin@gwlmcpa.com"
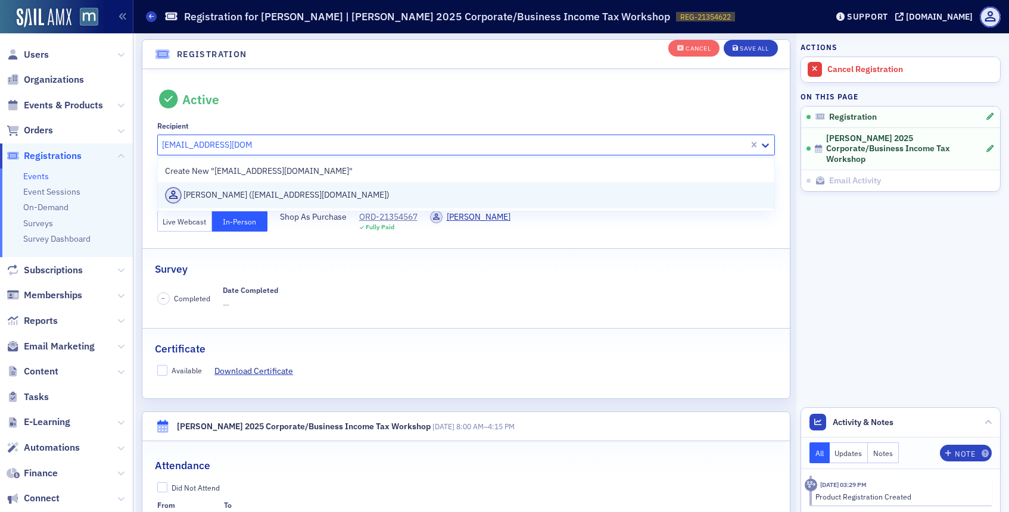
click at [192, 193] on div "Jacob Conklin (jconklin@gwlmcpa.com)" at bounding box center [466, 195] width 603 height 17
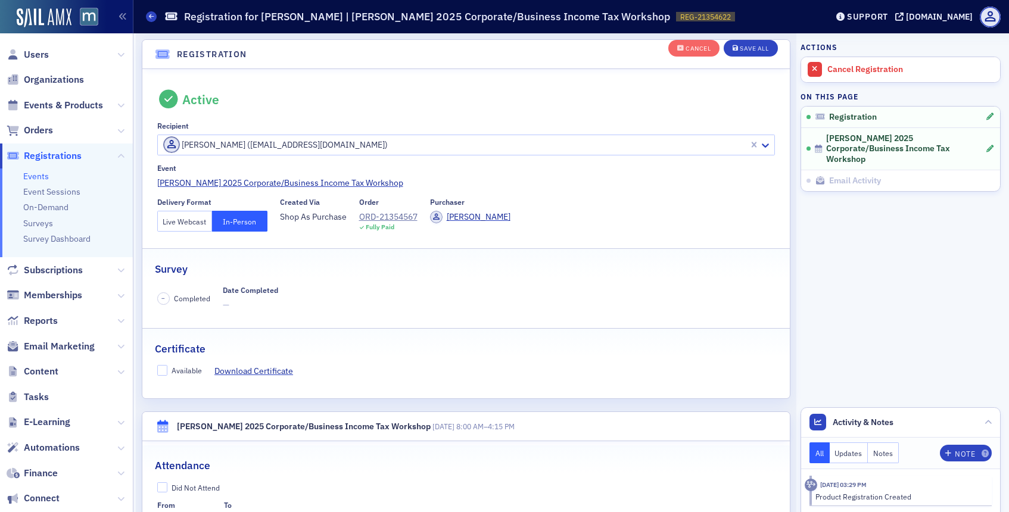
click at [745, 39] on div "Cancel Save All" at bounding box center [724, 48] width 110 height 25
click at [745, 48] on div "Save All" at bounding box center [754, 48] width 29 height 7
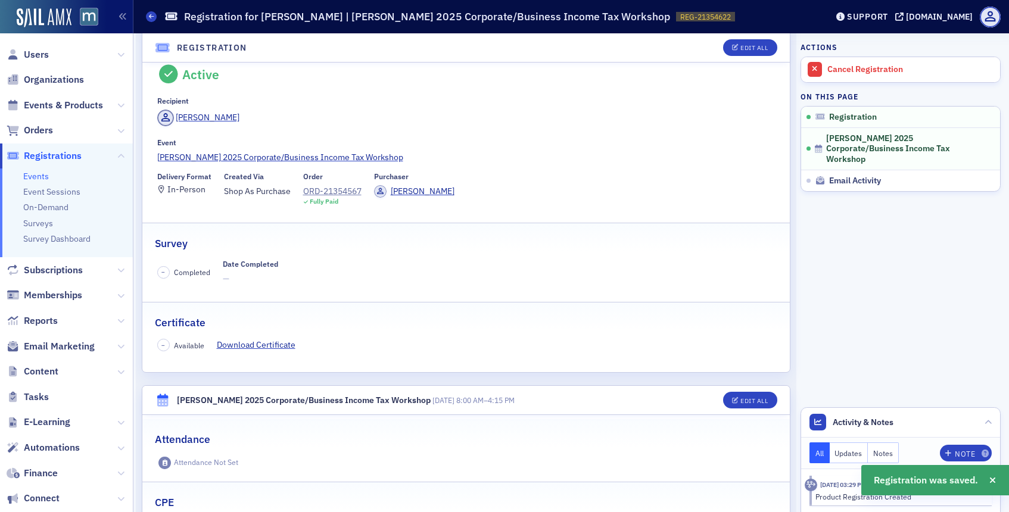
scroll to position [0, 0]
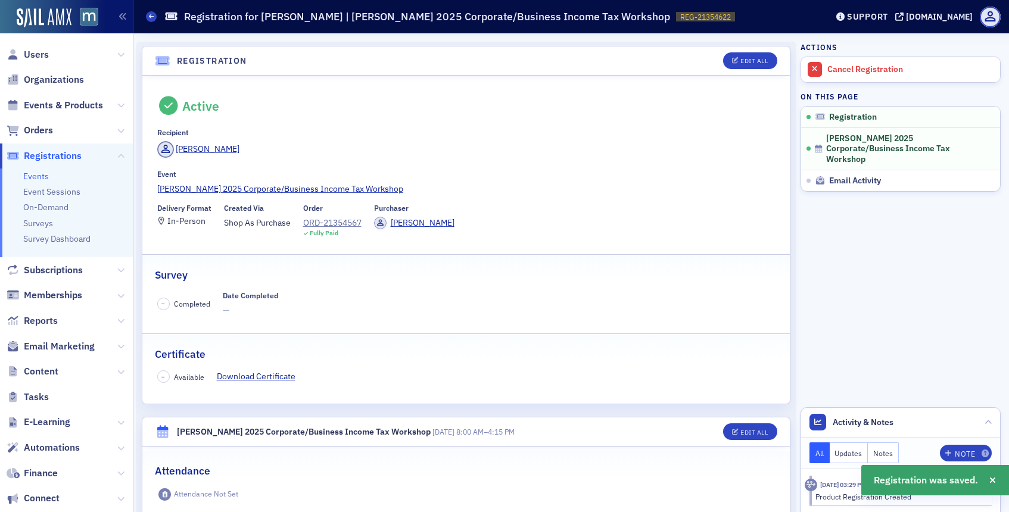
click at [150, 21] on div "Events Registration for Jacob Conklin | Don Farmer’s 2025 Corporate/Business In…" at bounding box center [477, 16] width 663 height 23
click at [151, 18] on icon at bounding box center [151, 16] width 5 height 5
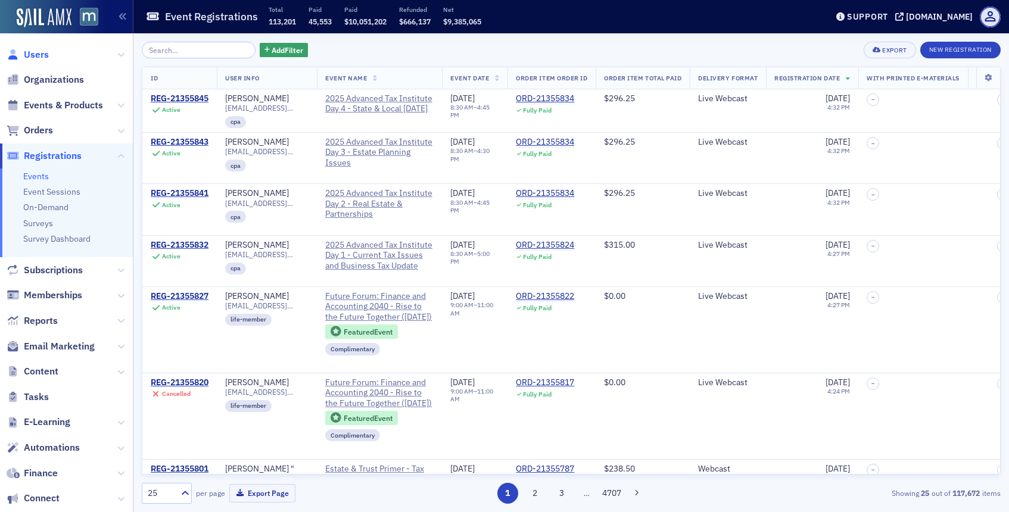
click at [42, 54] on span "Users" at bounding box center [36, 54] width 25 height 13
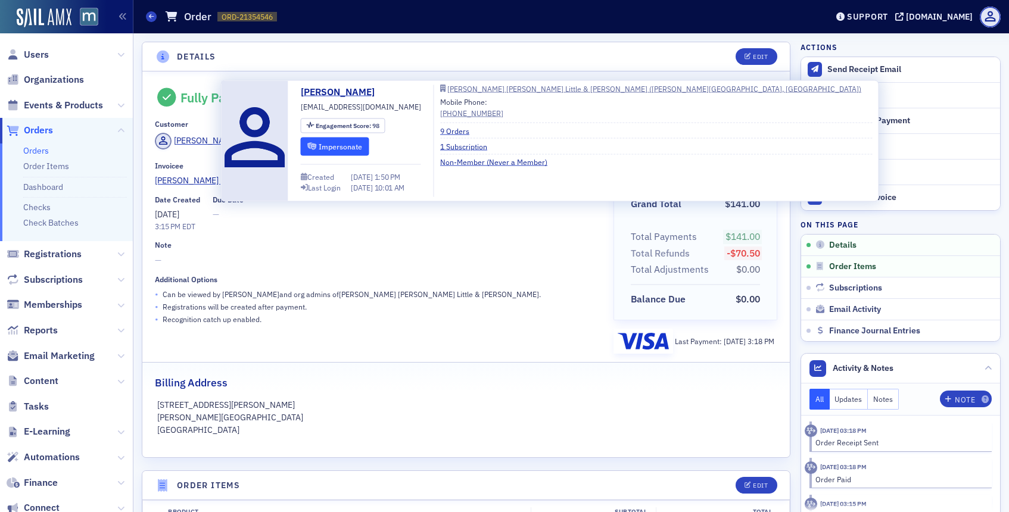
click at [340, 150] on button "Impersonate" at bounding box center [335, 146] width 69 height 18
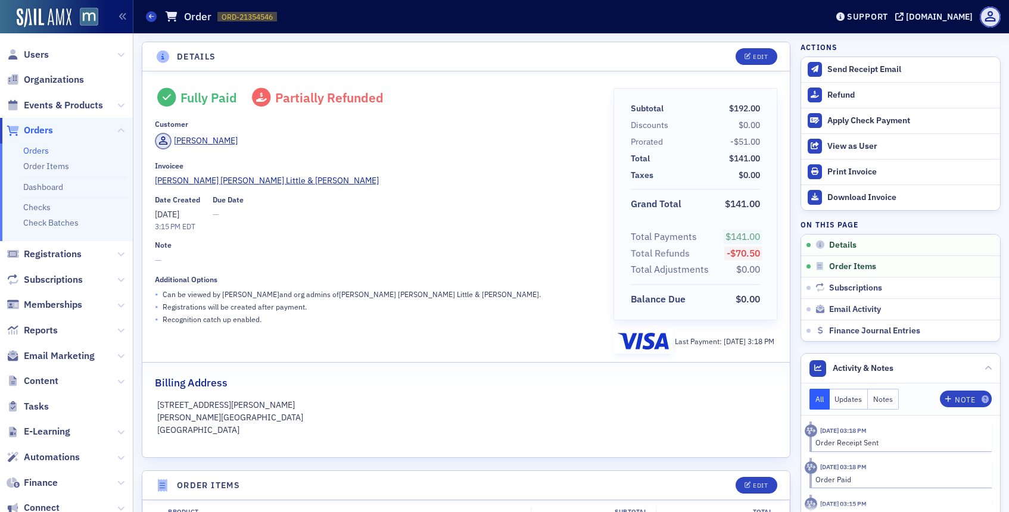
click at [43, 128] on span "Orders" at bounding box center [38, 130] width 29 height 13
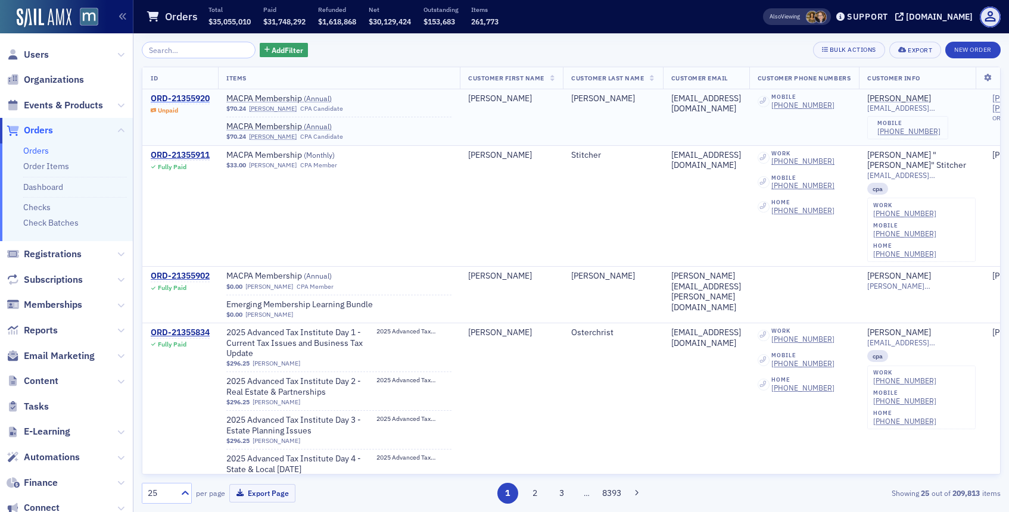
click at [181, 98] on div "ORD-21355920" at bounding box center [180, 99] width 59 height 11
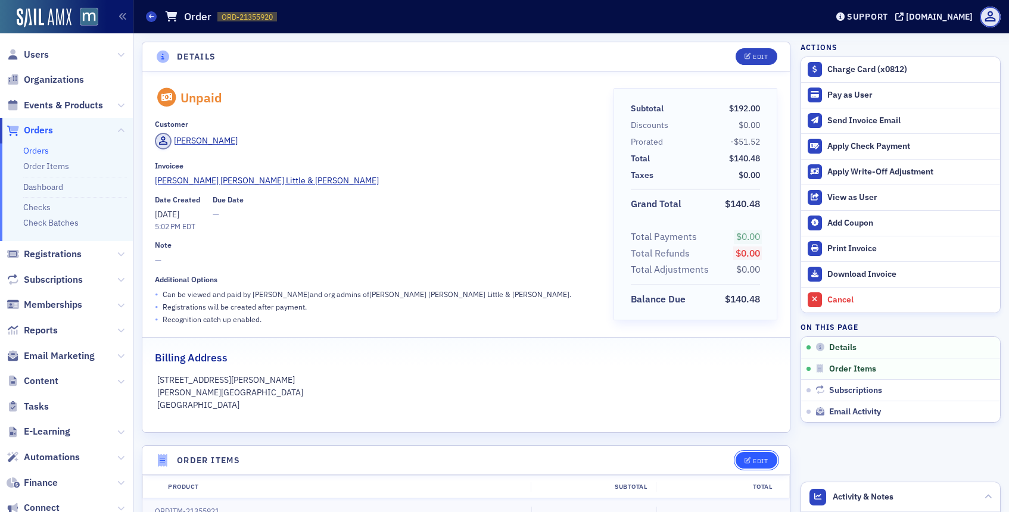
click at [750, 455] on button "Edit" at bounding box center [756, 460] width 41 height 17
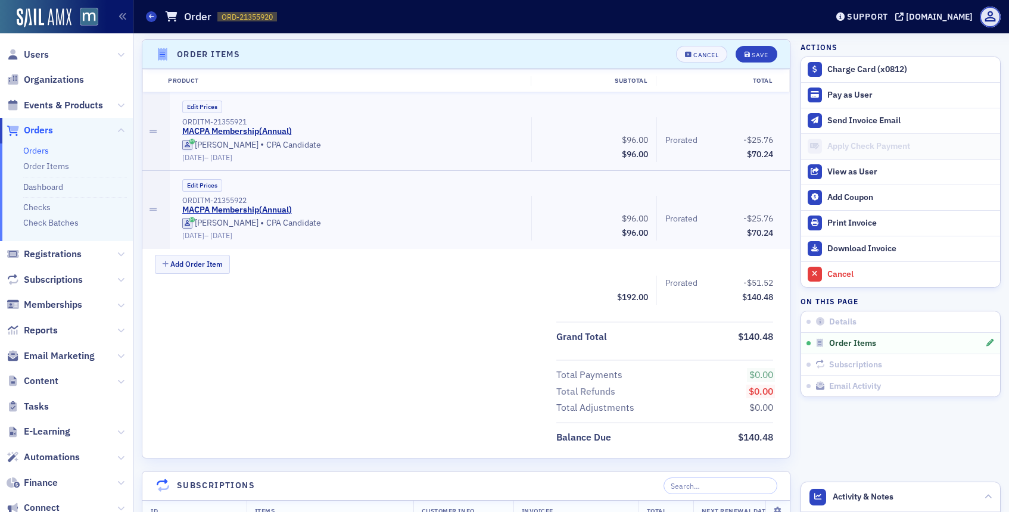
scroll to position [406, 0]
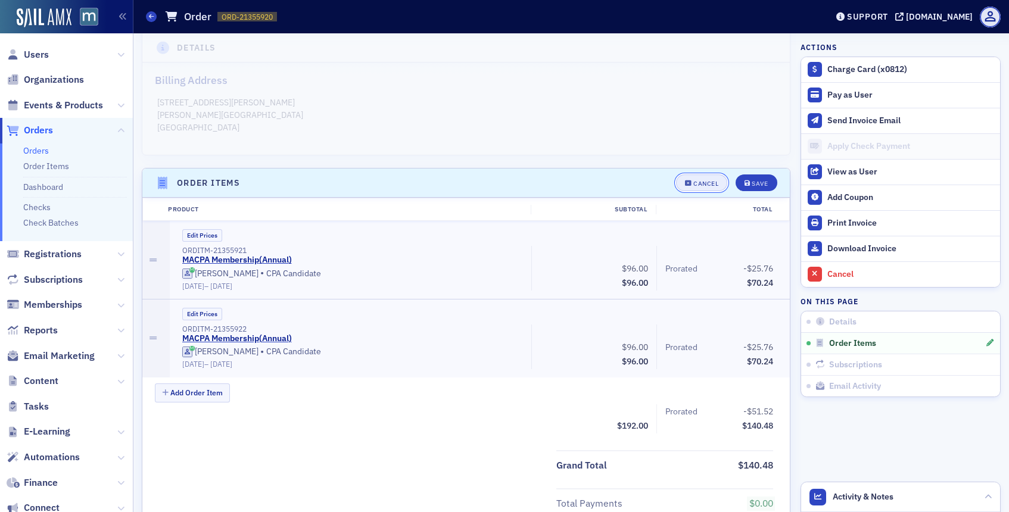
click at [696, 181] on div "Cancel" at bounding box center [706, 184] width 25 height 7
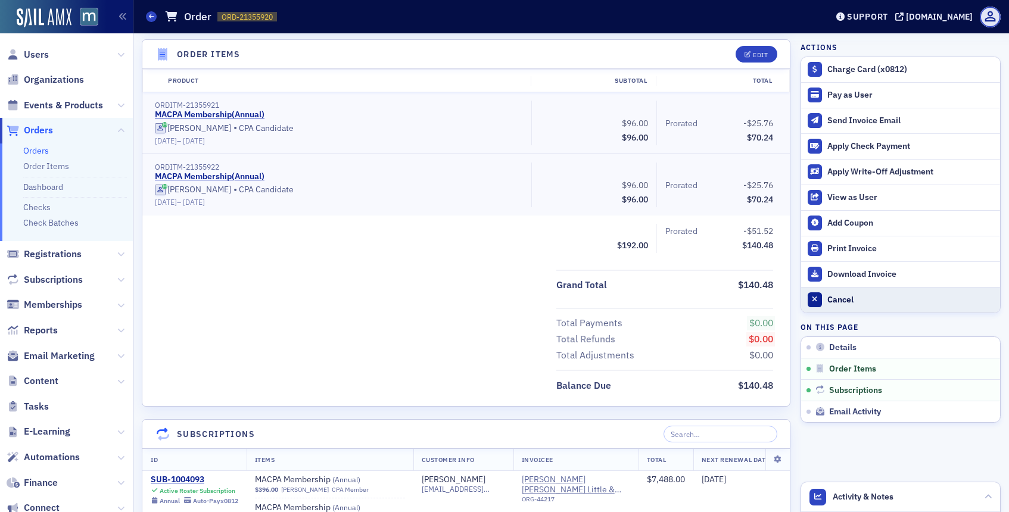
click at [821, 296] on div at bounding box center [815, 300] width 15 height 15
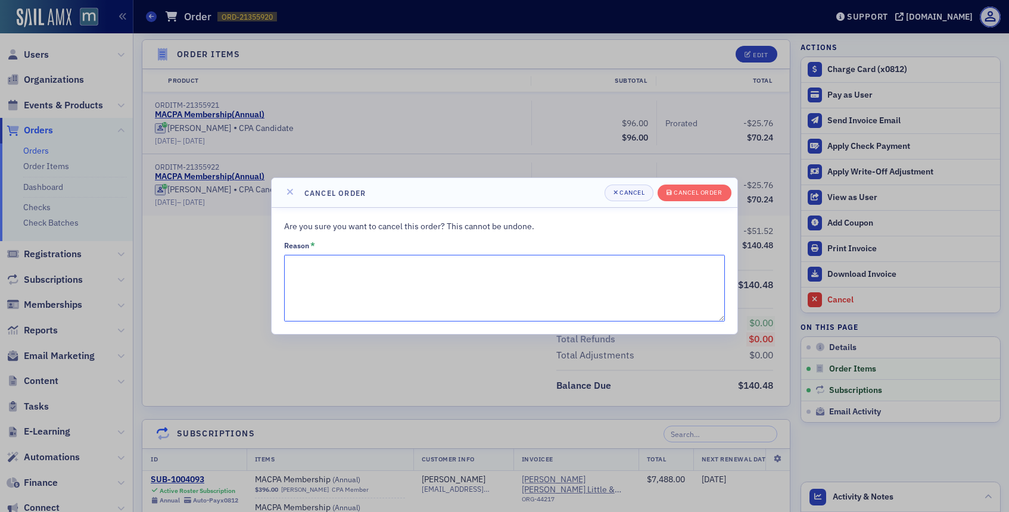
click at [517, 285] on textarea "Reason *" at bounding box center [504, 288] width 441 height 67
type textarea "Error"
click at [720, 195] on div "Cancel order" at bounding box center [698, 192] width 48 height 7
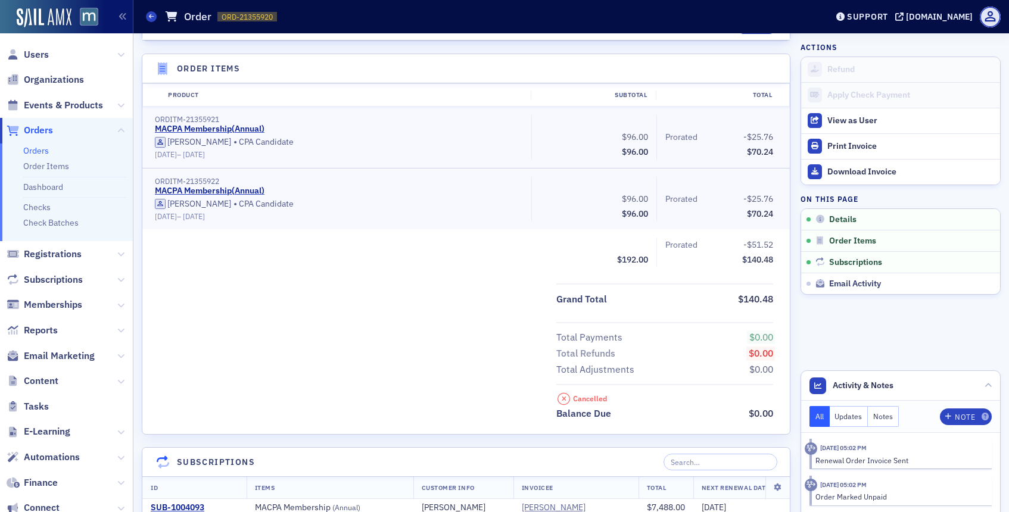
scroll to position [0, 0]
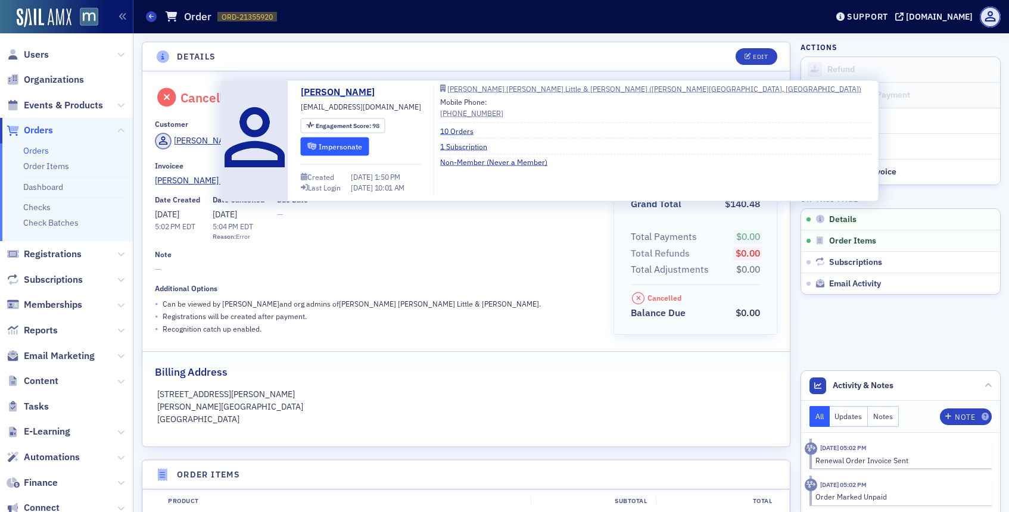
click at [327, 148] on button "Impersonate" at bounding box center [335, 146] width 69 height 18
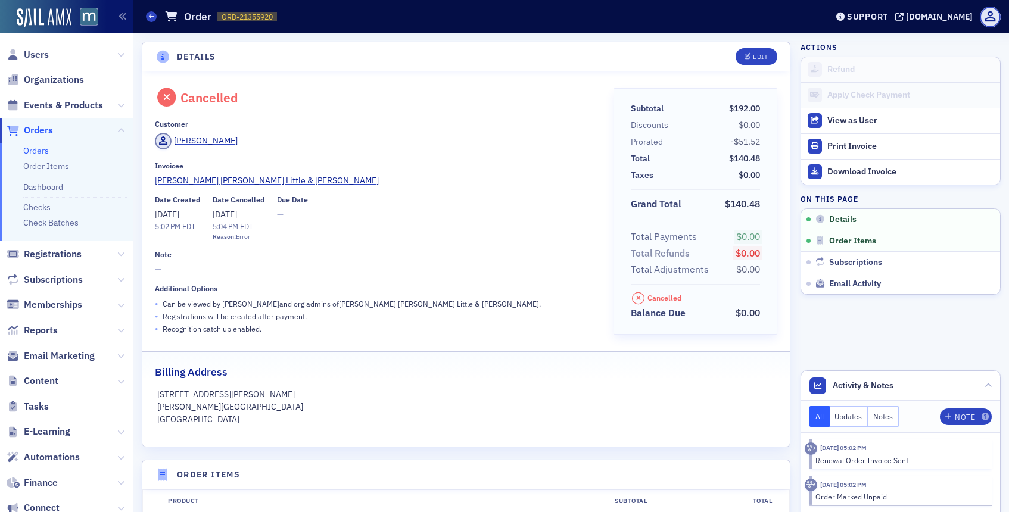
click at [36, 129] on span "Orders" at bounding box center [38, 130] width 29 height 13
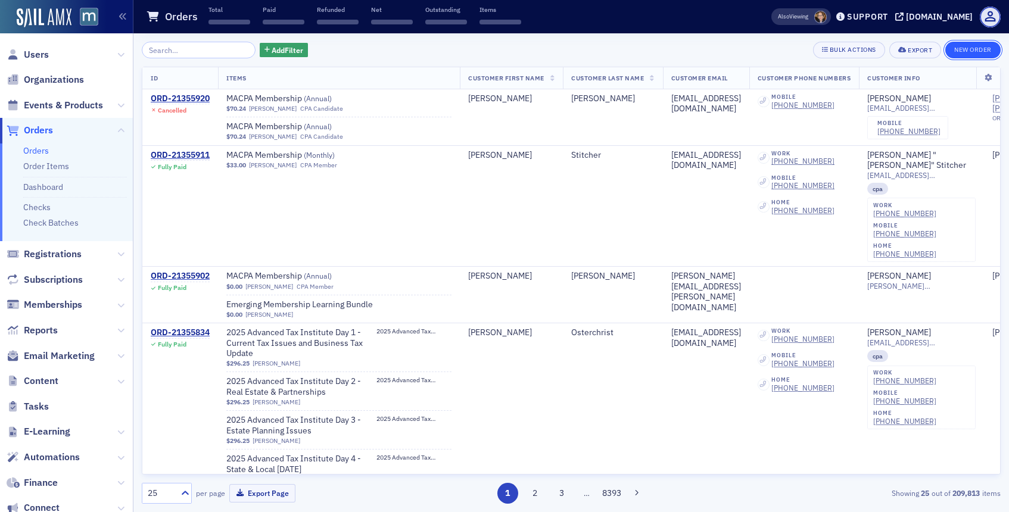
click at [960, 48] on button "New Order" at bounding box center [973, 50] width 55 height 17
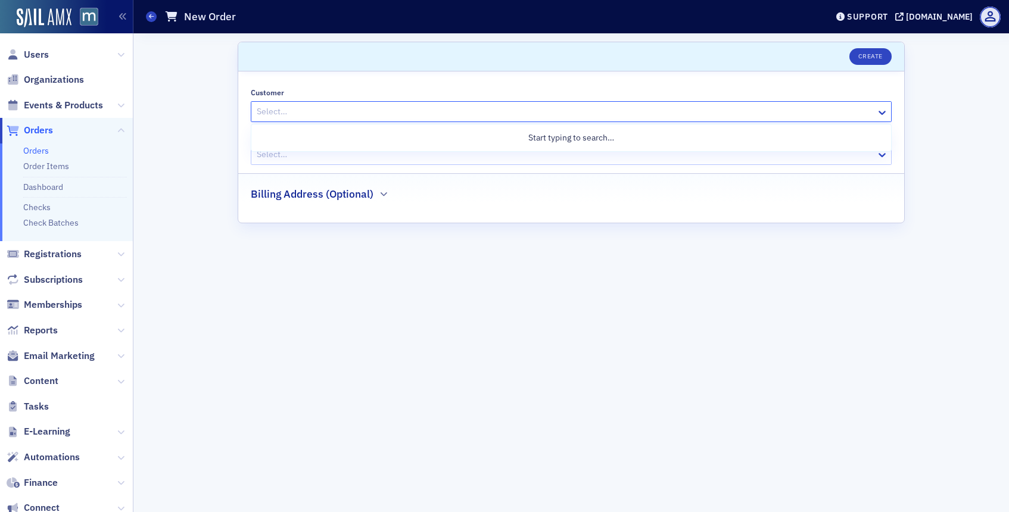
click at [339, 117] on div at bounding box center [566, 111] width 620 height 15
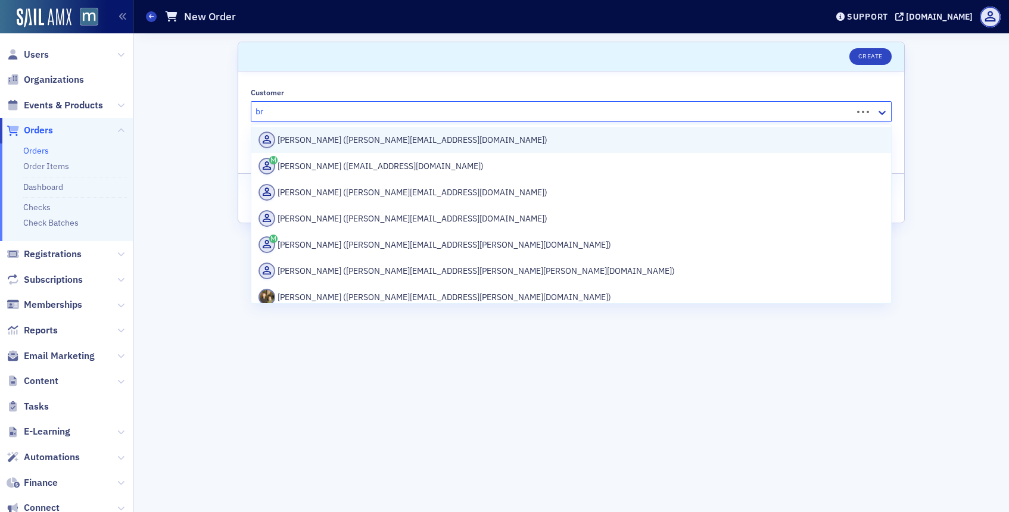
type input "b"
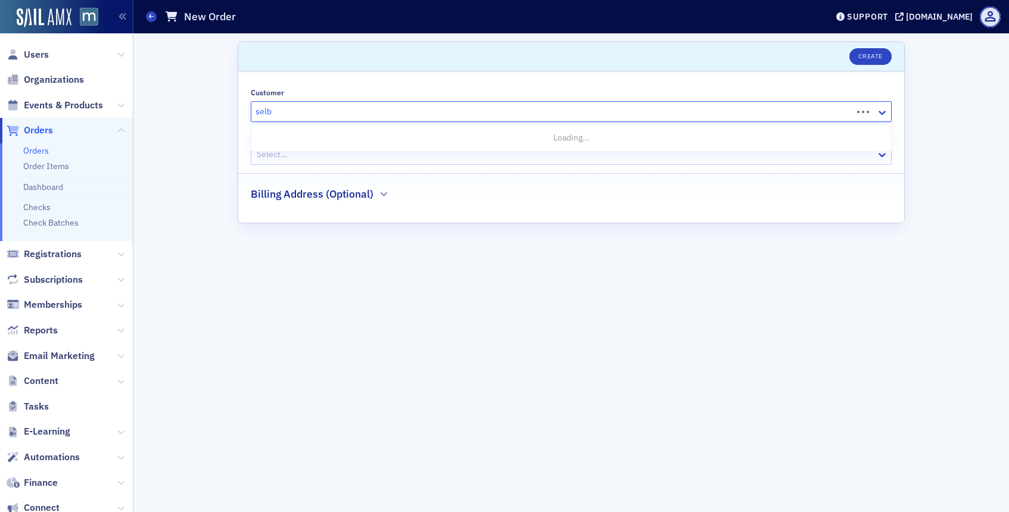
type input "selby"
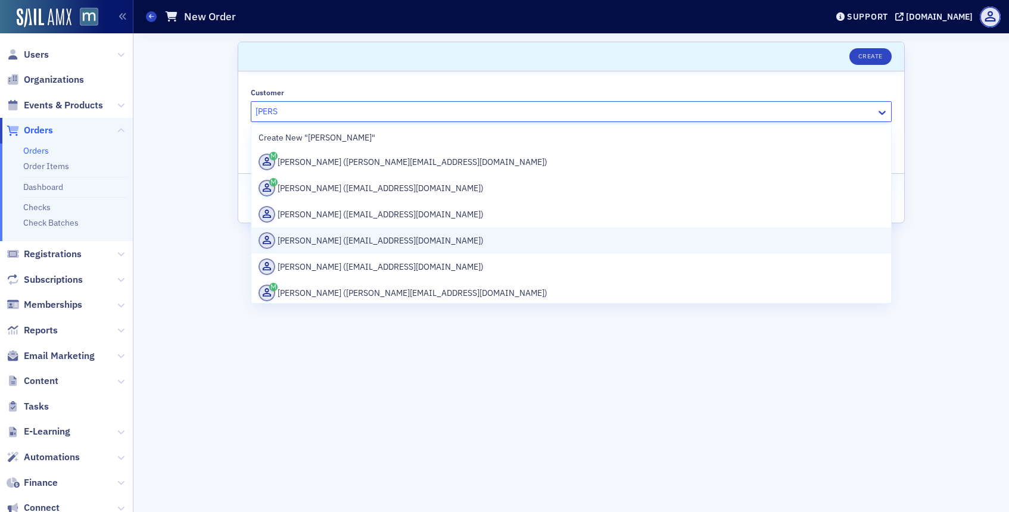
click at [379, 235] on div "Brandi Selby (bselby@gwlmcpa.com)" at bounding box center [572, 240] width 626 height 17
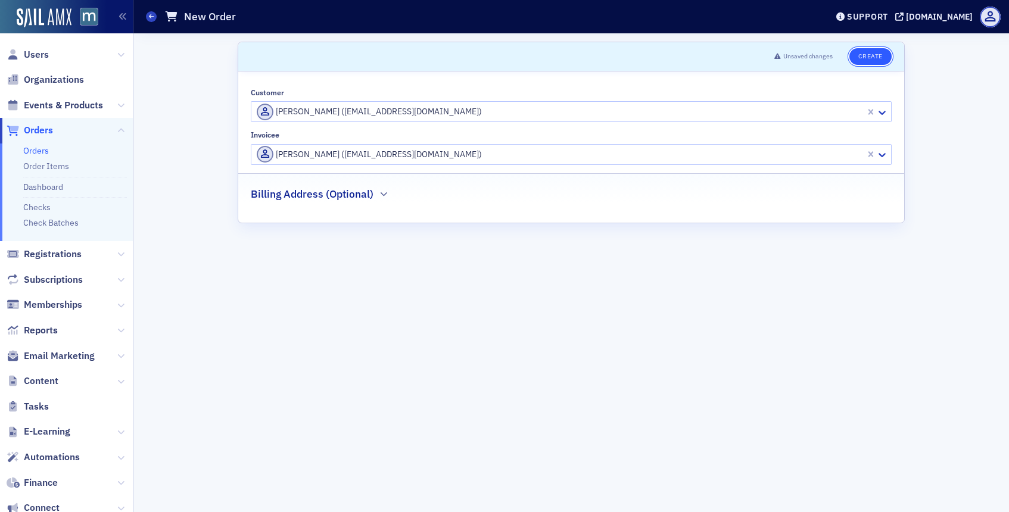
click at [859, 52] on button "Create" at bounding box center [871, 56] width 42 height 17
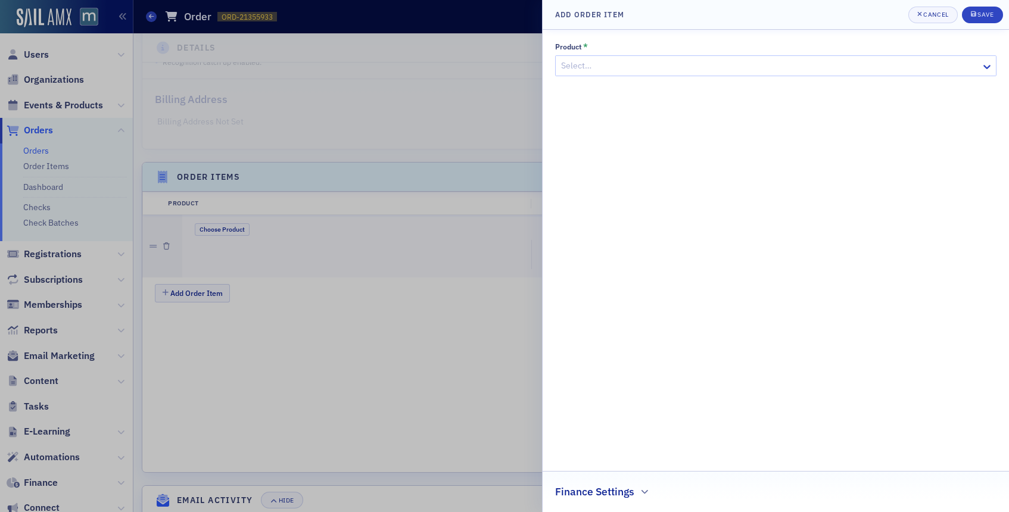
scroll to position [285, 0]
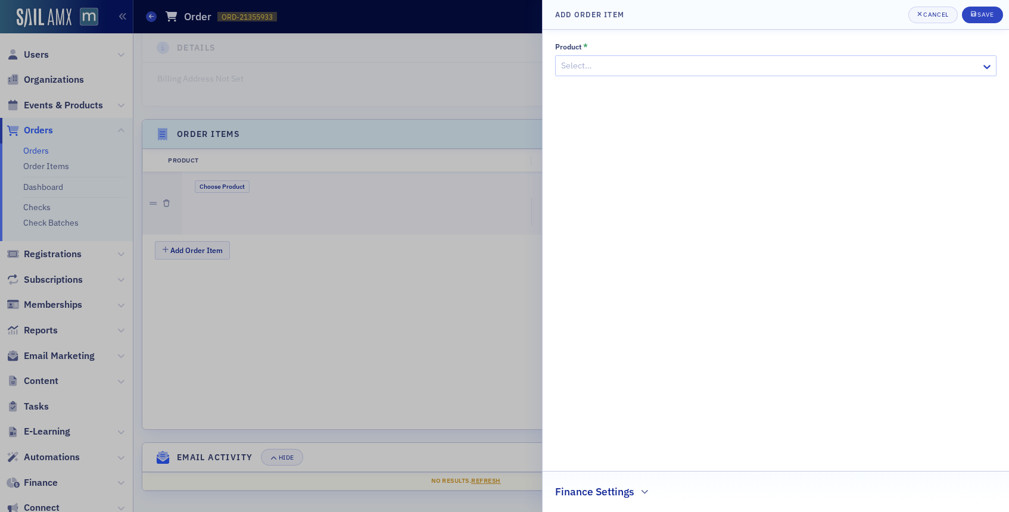
click at [627, 66] on div at bounding box center [770, 65] width 420 height 15
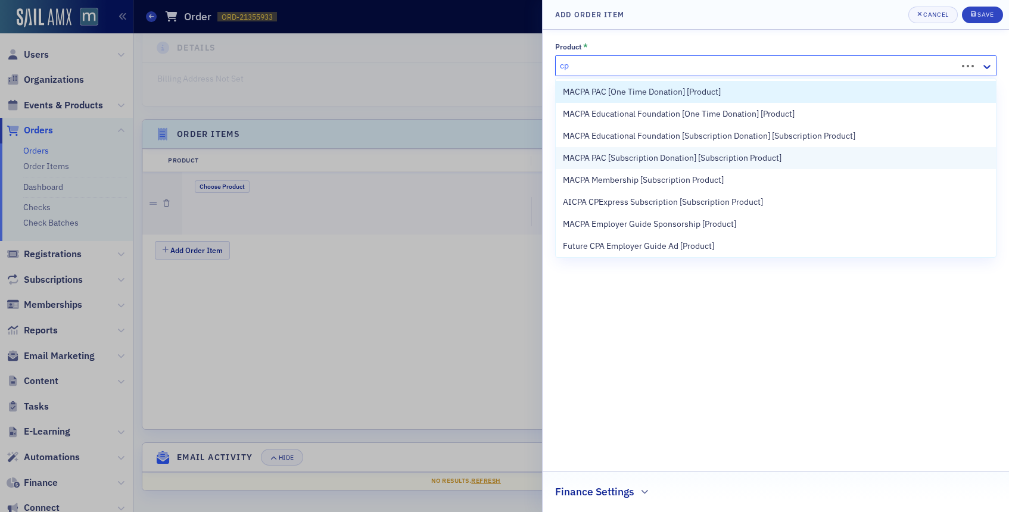
type input "c"
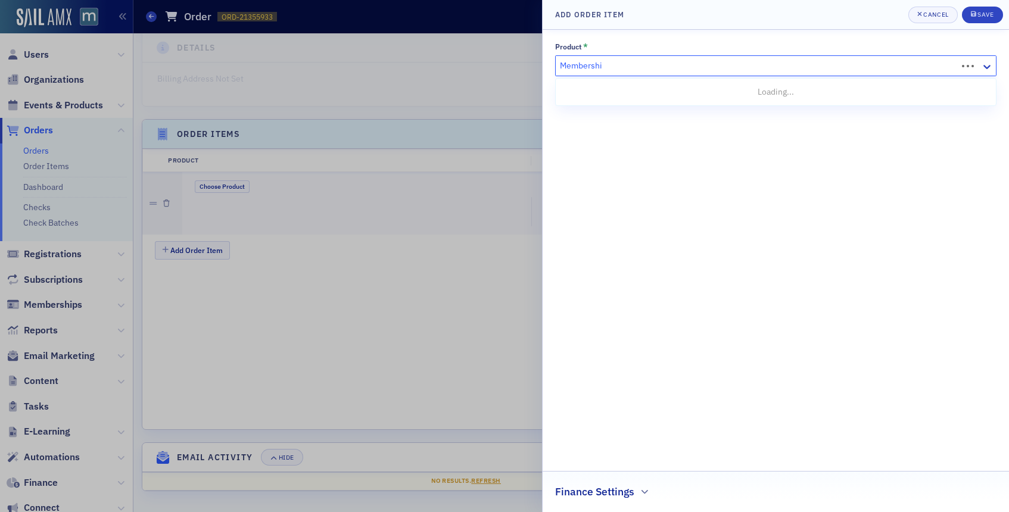
type input "Membership"
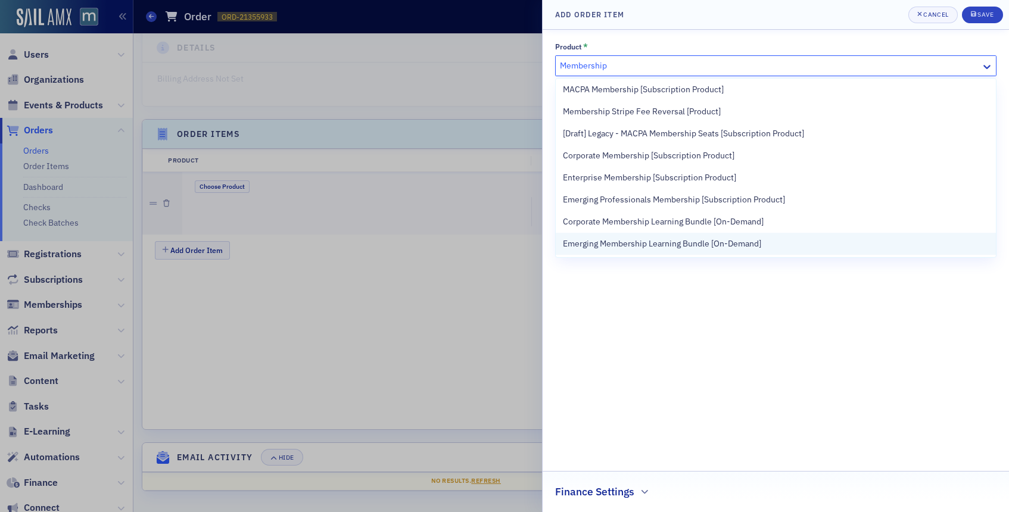
scroll to position [0, 0]
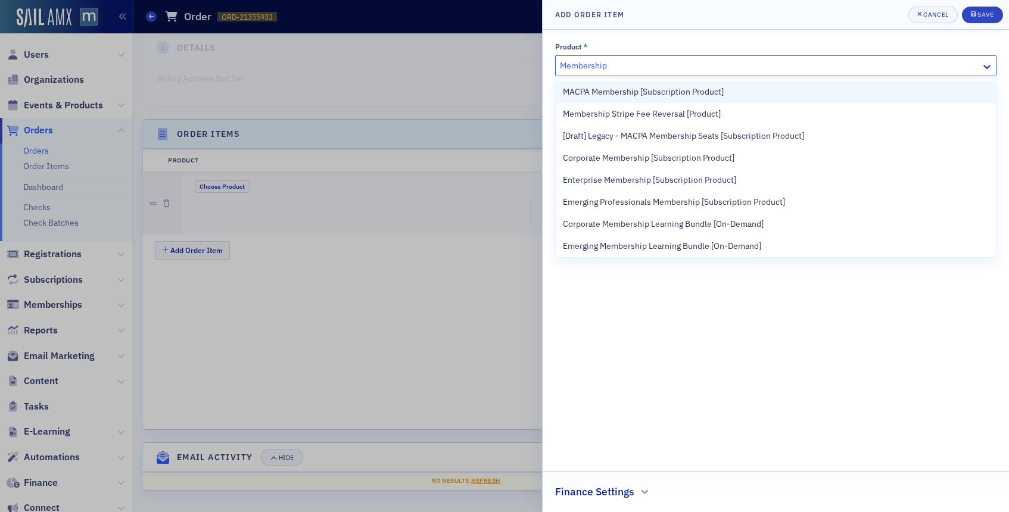
click at [638, 92] on span "MACPA Membership [Subscription Product]" at bounding box center [643, 92] width 161 height 13
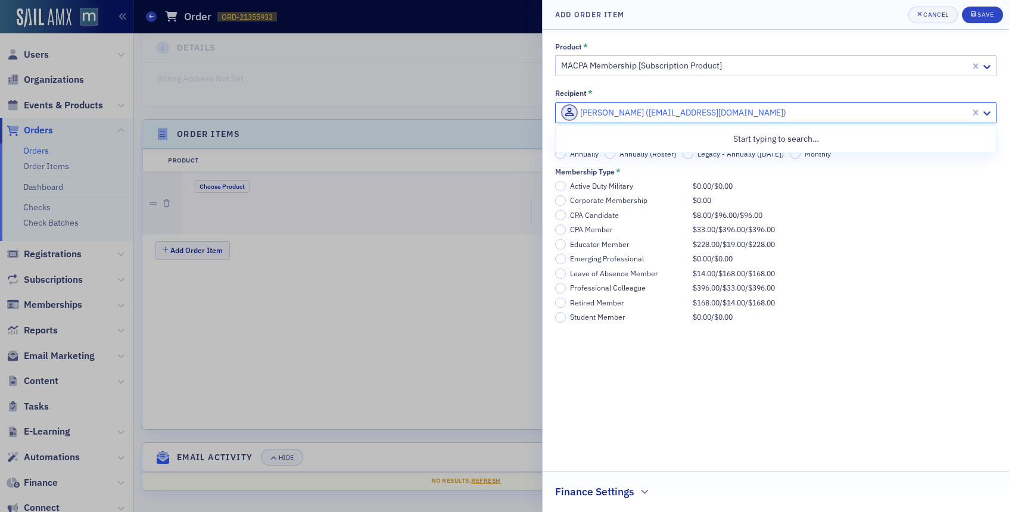
click at [751, 113] on div at bounding box center [764, 112] width 409 height 15
paste input "jconklin@gwlmcpa.com"
type input "jconklin@gwlmcpa.com"
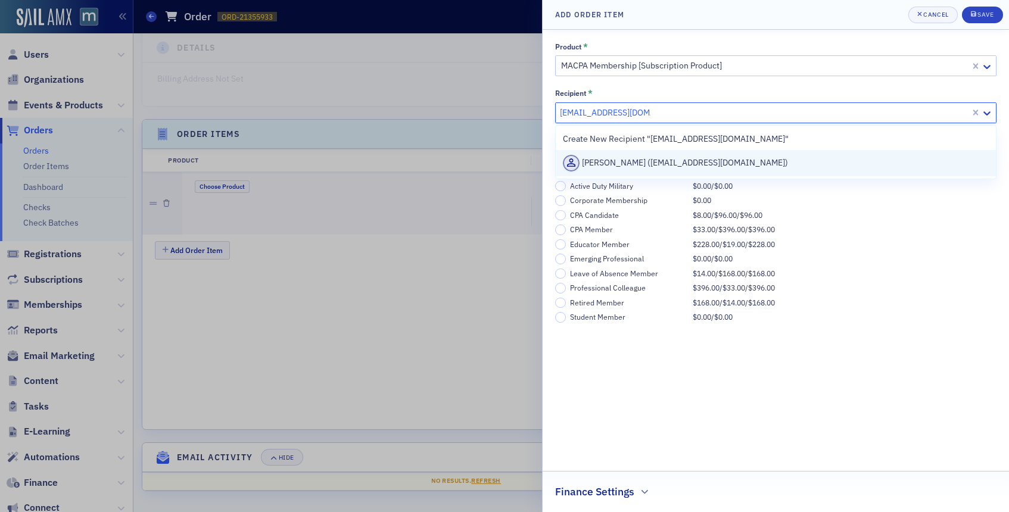
click at [669, 161] on div "Jacob Conklin (jconklin@gwlmcpa.com)" at bounding box center [776, 163] width 426 height 17
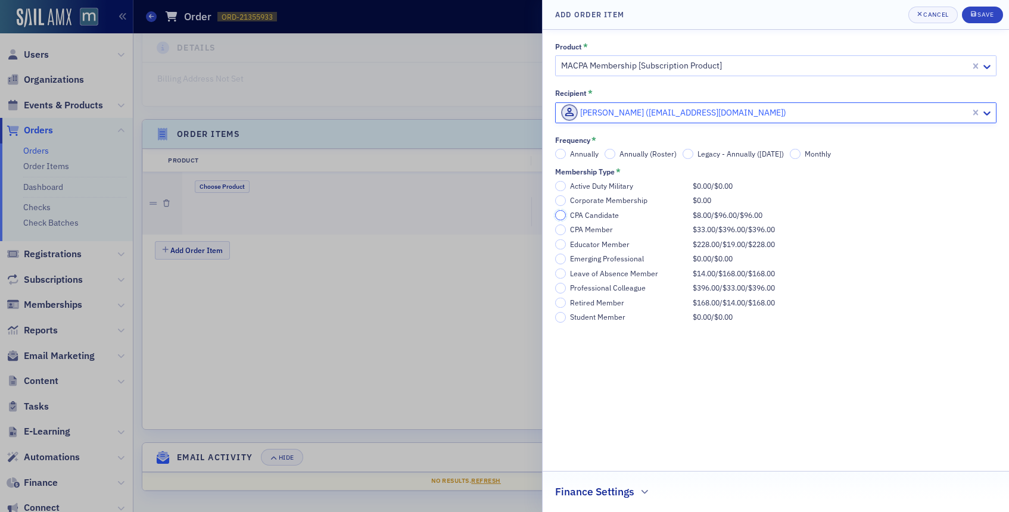
click at [560, 215] on input "CPA Candidate $8.00 / $96.00 / $96.00" at bounding box center [560, 215] width 11 height 11
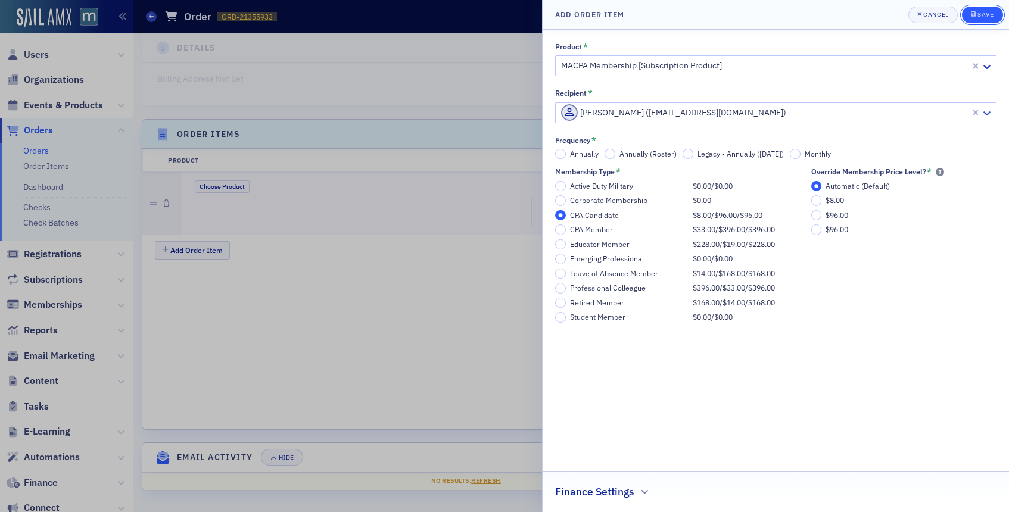
click at [987, 15] on div "Save" at bounding box center [986, 14] width 16 height 7
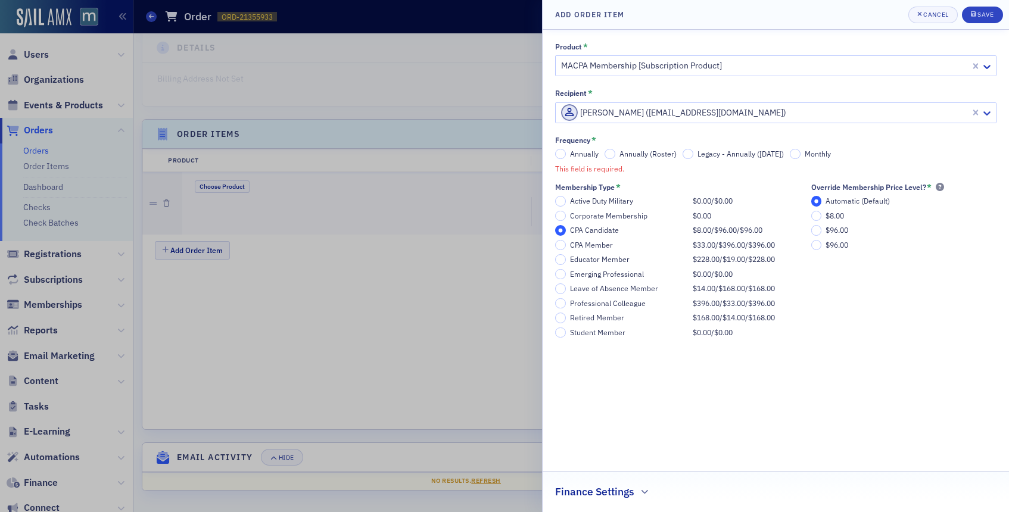
click at [567, 154] on label "Annually" at bounding box center [577, 154] width 44 height 11
click at [566, 154] on input "Annually" at bounding box center [560, 154] width 11 height 11
click at [968, 8] on button "Save" at bounding box center [982, 15] width 41 height 17
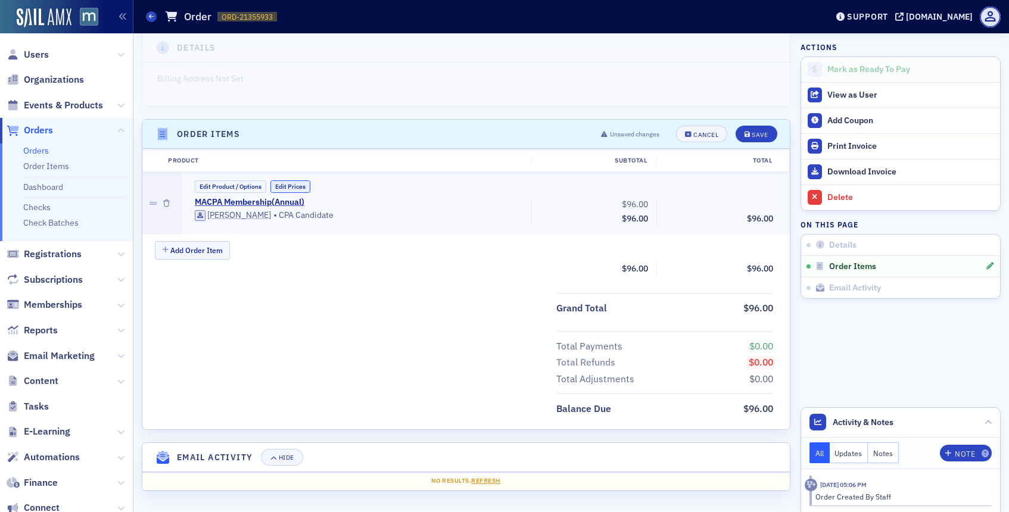
click at [293, 190] on button "Edit Prices" at bounding box center [291, 187] width 40 height 13
click at [632, 203] on input "96.00" at bounding box center [624, 204] width 58 height 17
type input "70.50"
click at [766, 122] on header "Order Items Unsaved changes Cancel Save" at bounding box center [466, 134] width 648 height 29
click at [760, 133] on div "Save" at bounding box center [760, 135] width 16 height 7
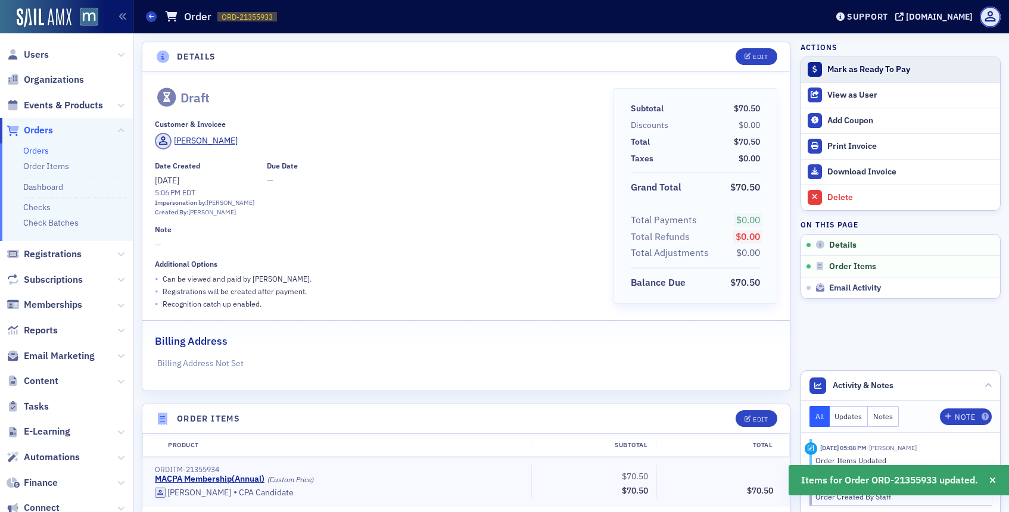
click at [819, 65] on div at bounding box center [815, 69] width 15 height 15
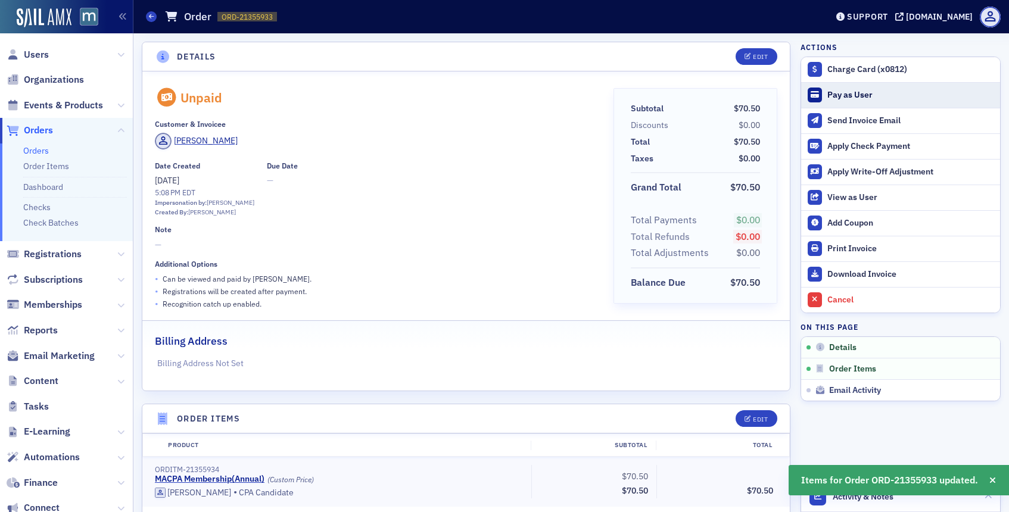
click at [830, 95] on div "Pay as User" at bounding box center [911, 95] width 167 height 11
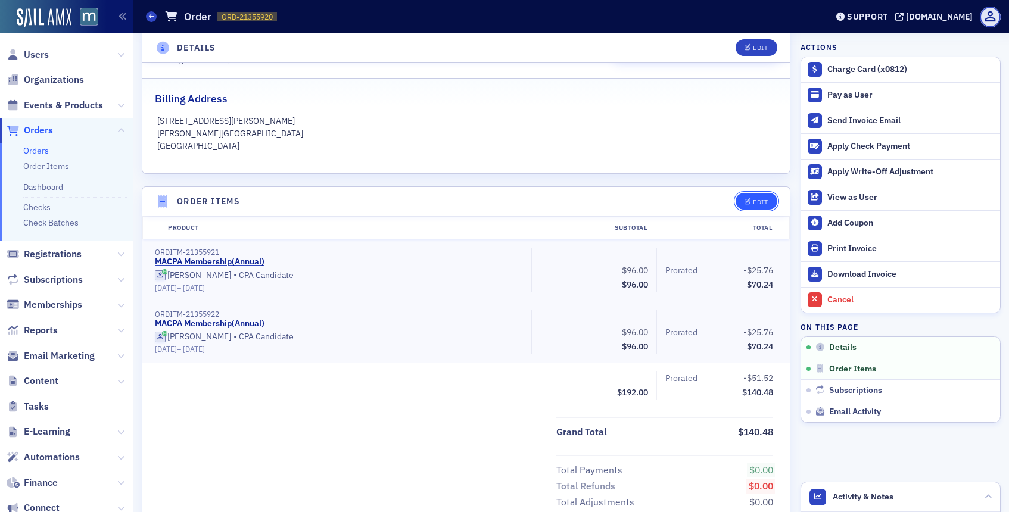
click at [756, 209] on button "Edit" at bounding box center [756, 201] width 41 height 17
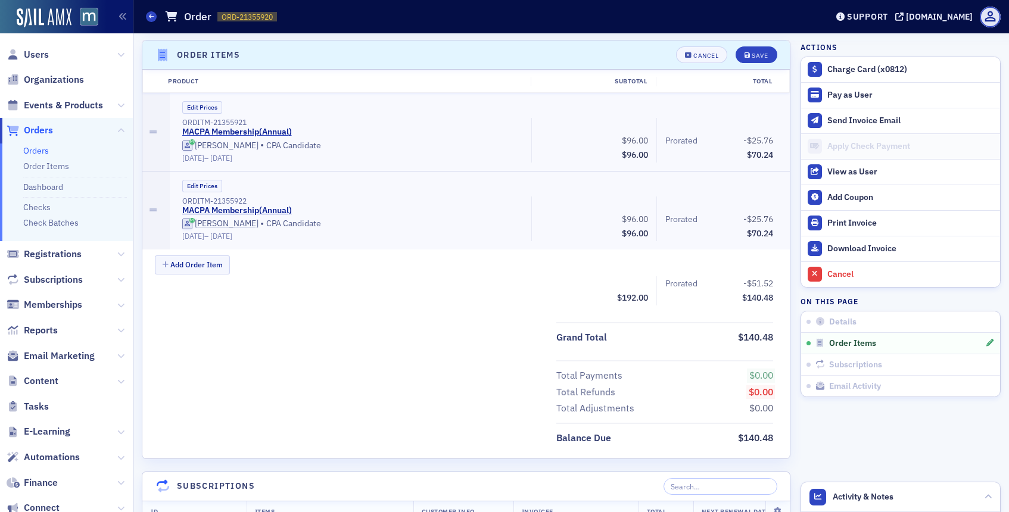
scroll to position [406, 0]
click at [201, 188] on button "Edit Prices" at bounding box center [202, 185] width 40 height 13
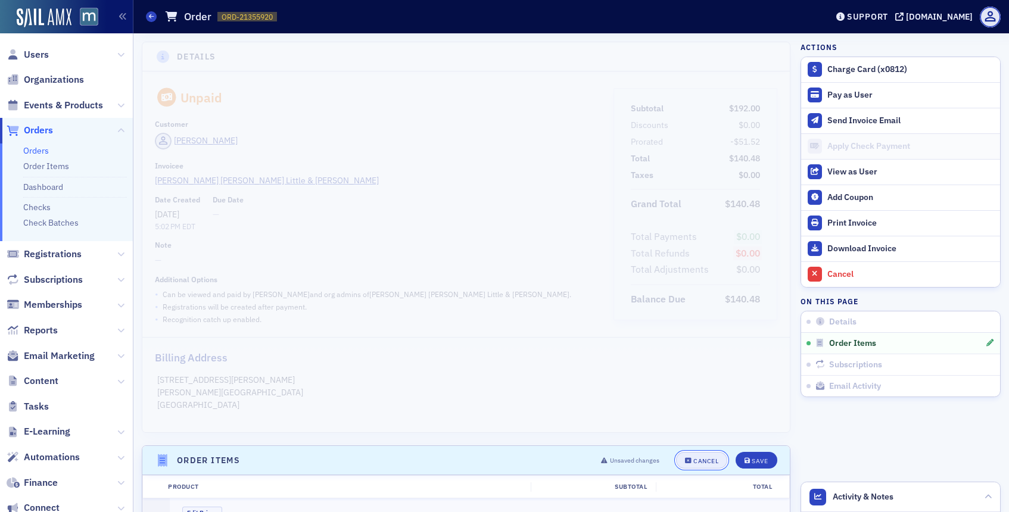
click at [716, 456] on button "Cancel" at bounding box center [701, 460] width 51 height 17
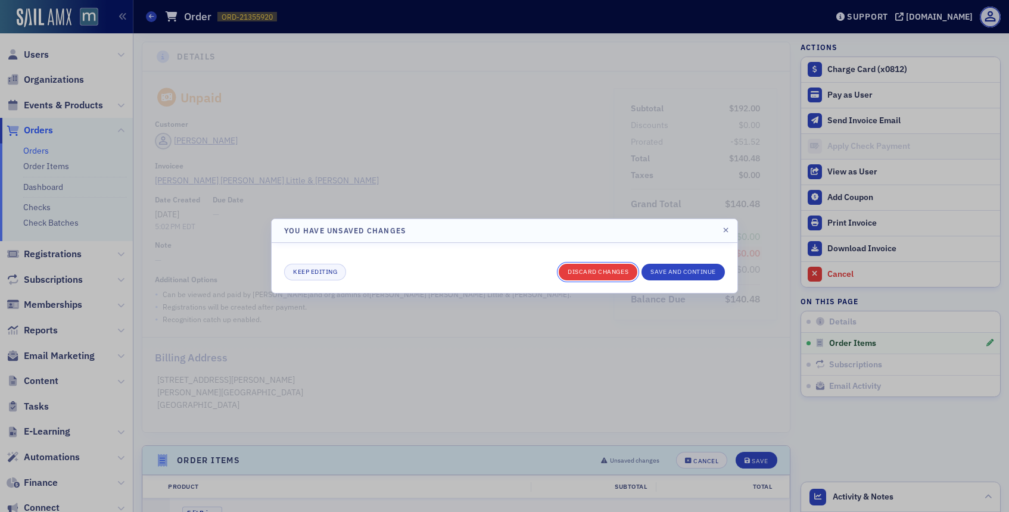
click at [616, 267] on button "Discard changes" at bounding box center [598, 272] width 79 height 17
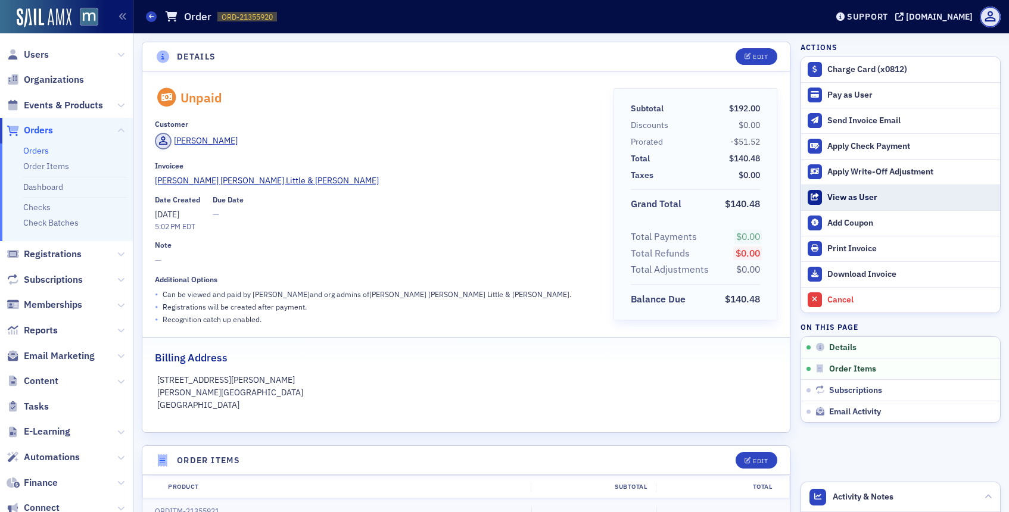
click at [852, 195] on div "View as User" at bounding box center [911, 197] width 167 height 11
